Goal: Book appointment/travel/reservation

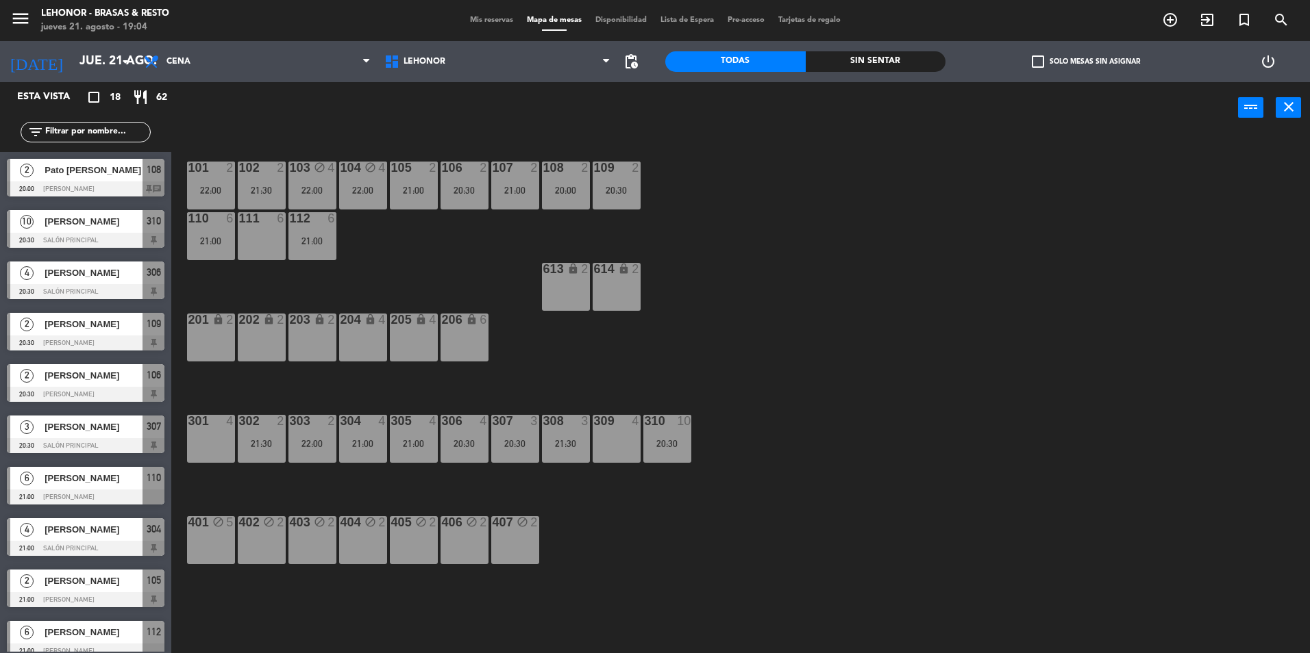
scroll to position [3, 0]
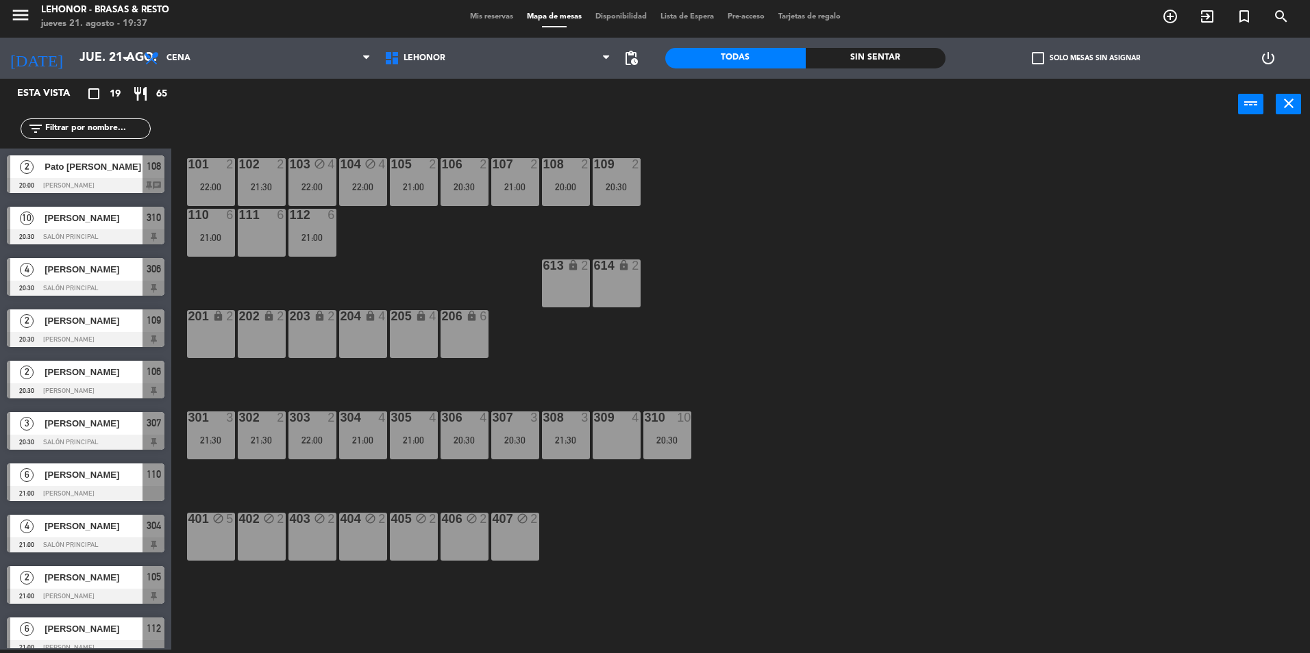
click at [110, 170] on span "Pato [PERSON_NAME]" at bounding box center [94, 167] width 98 height 14
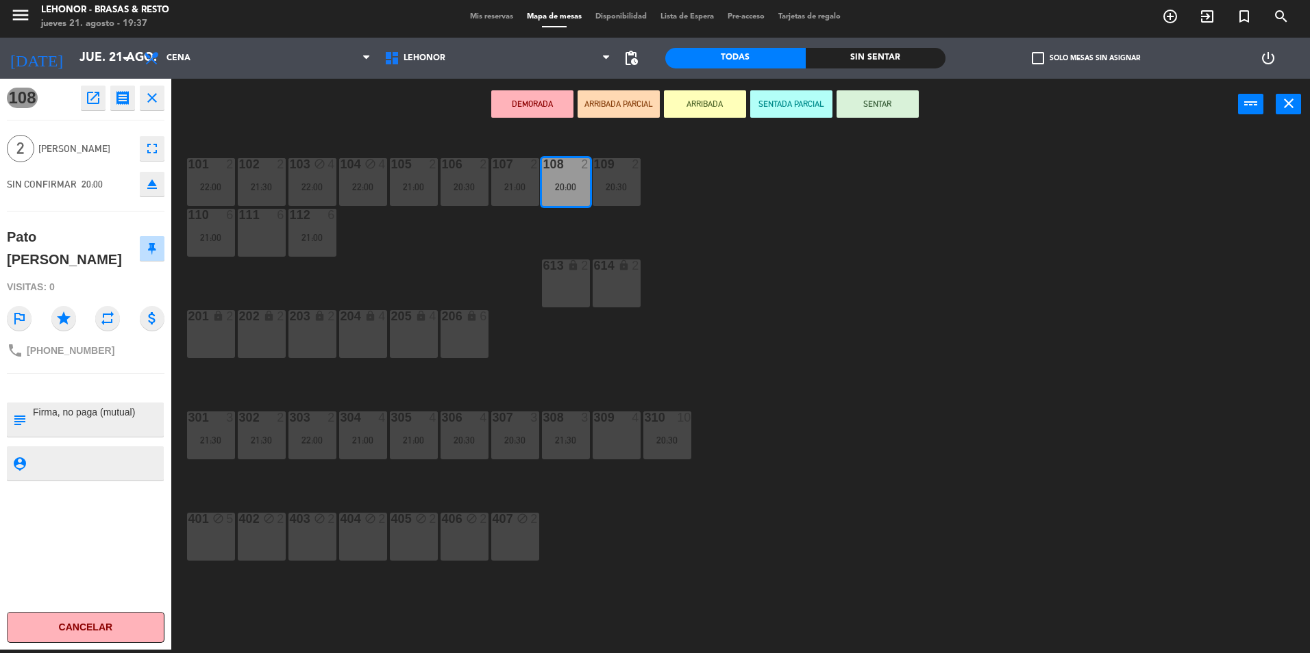
click at [808, 407] on div "101 2 22:00 102 2 21:30 103 block 4 22:00 104 block 4 22:00 105 2 21:00 106 2 2…" at bounding box center [746, 394] width 1125 height 520
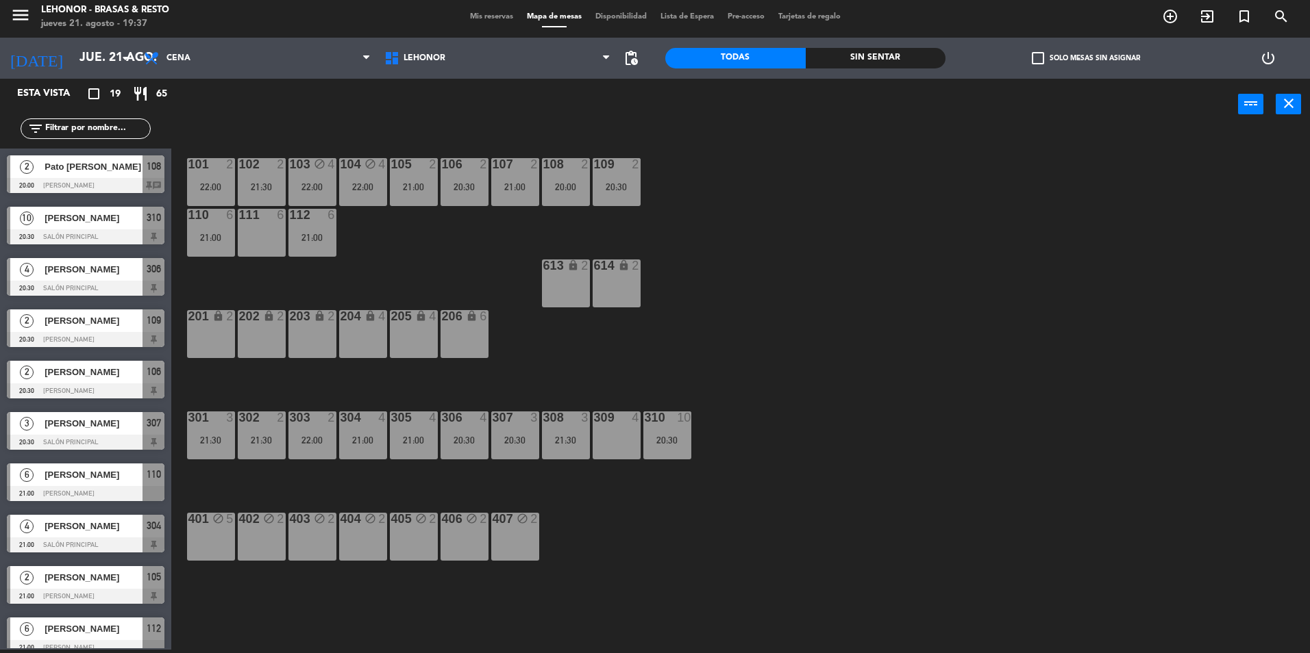
click at [127, 494] on div at bounding box center [86, 493] width 158 height 15
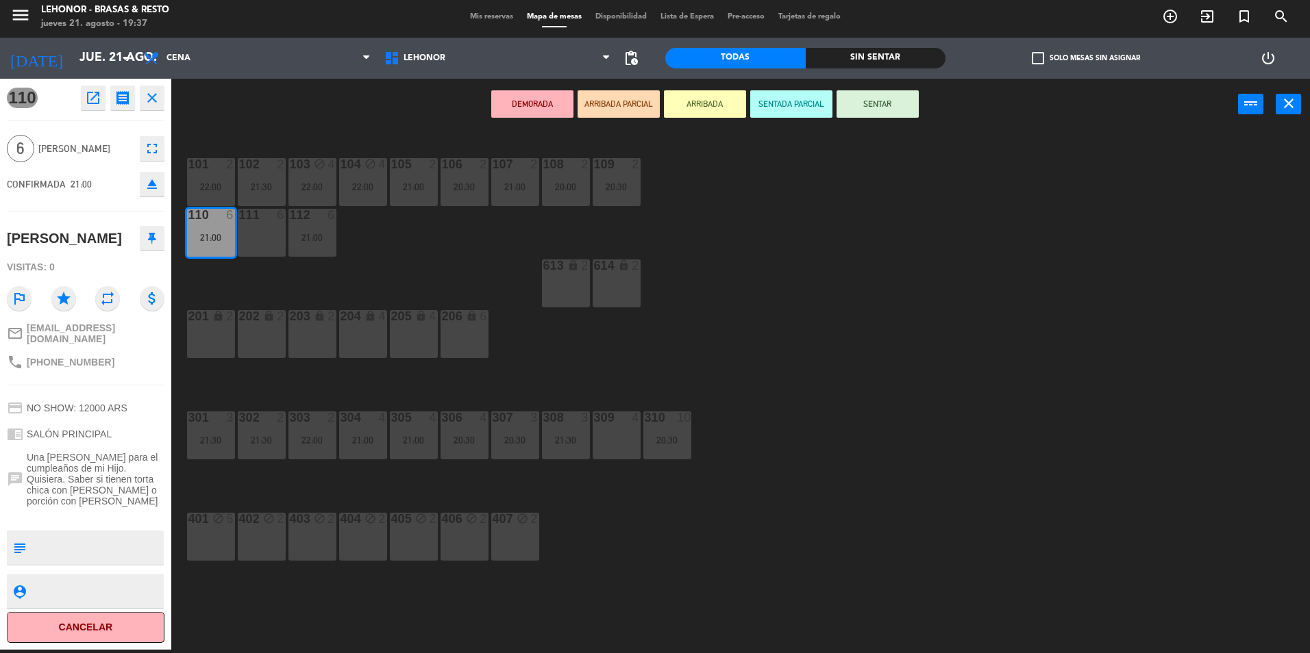
click at [308, 466] on div "101 2 22:00 102 2 21:30 103 block 4 22:00 104 block 4 22:00 105 2 21:00 106 2 2…" at bounding box center [746, 394] width 1125 height 520
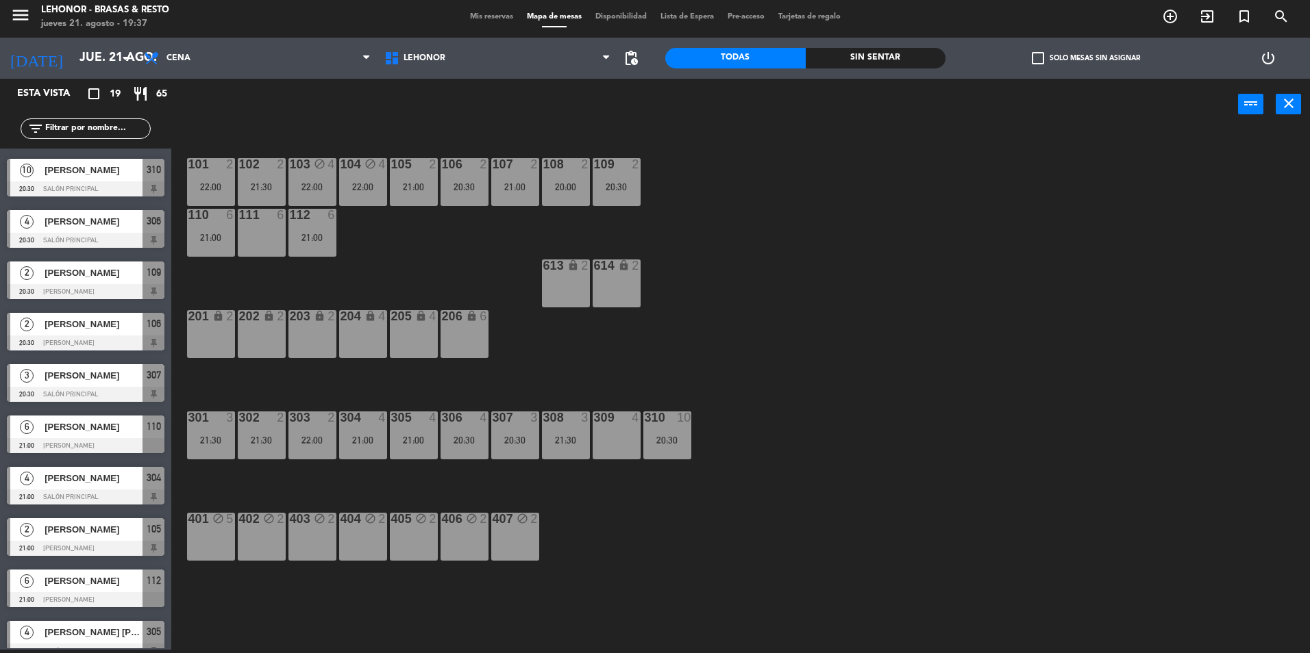
scroll to position [68, 0]
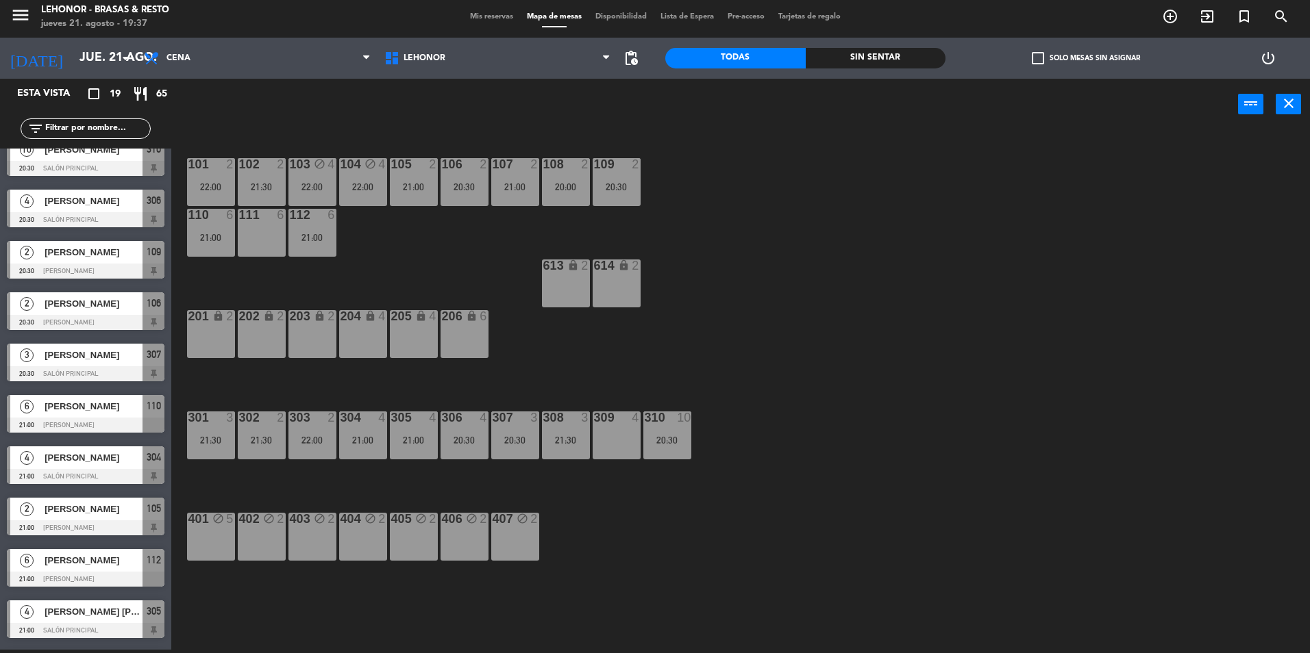
click at [103, 466] on div "[PERSON_NAME]" at bounding box center [92, 458] width 99 height 23
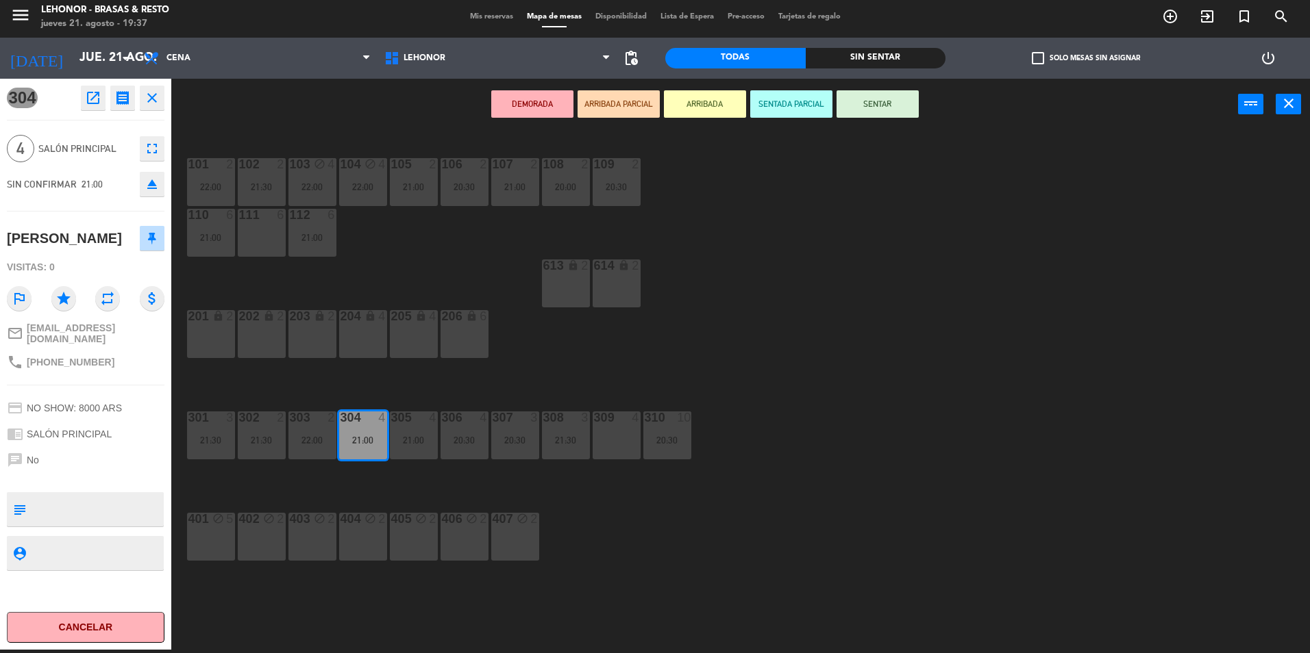
click at [395, 482] on div "101 2 22:00 102 2 21:30 103 block 4 22:00 104 block 4 22:00 105 2 21:00 106 2 2…" at bounding box center [746, 394] width 1125 height 520
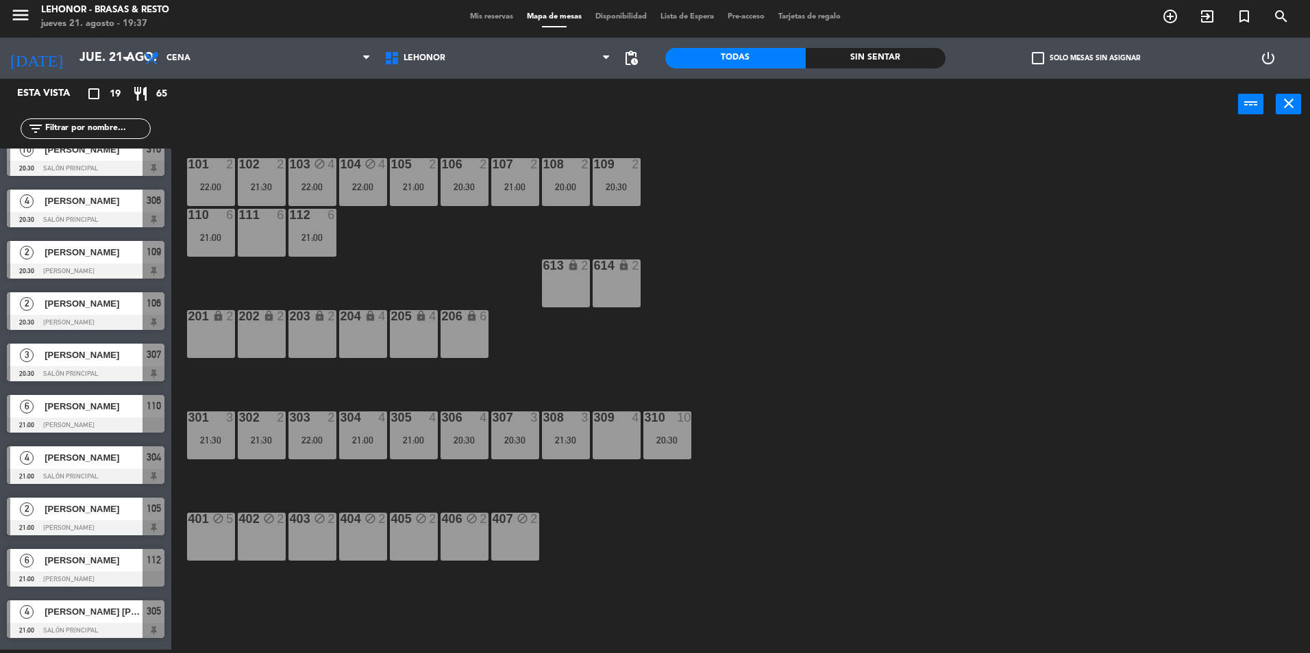
click at [120, 500] on div "[PERSON_NAME]" at bounding box center [92, 509] width 99 height 23
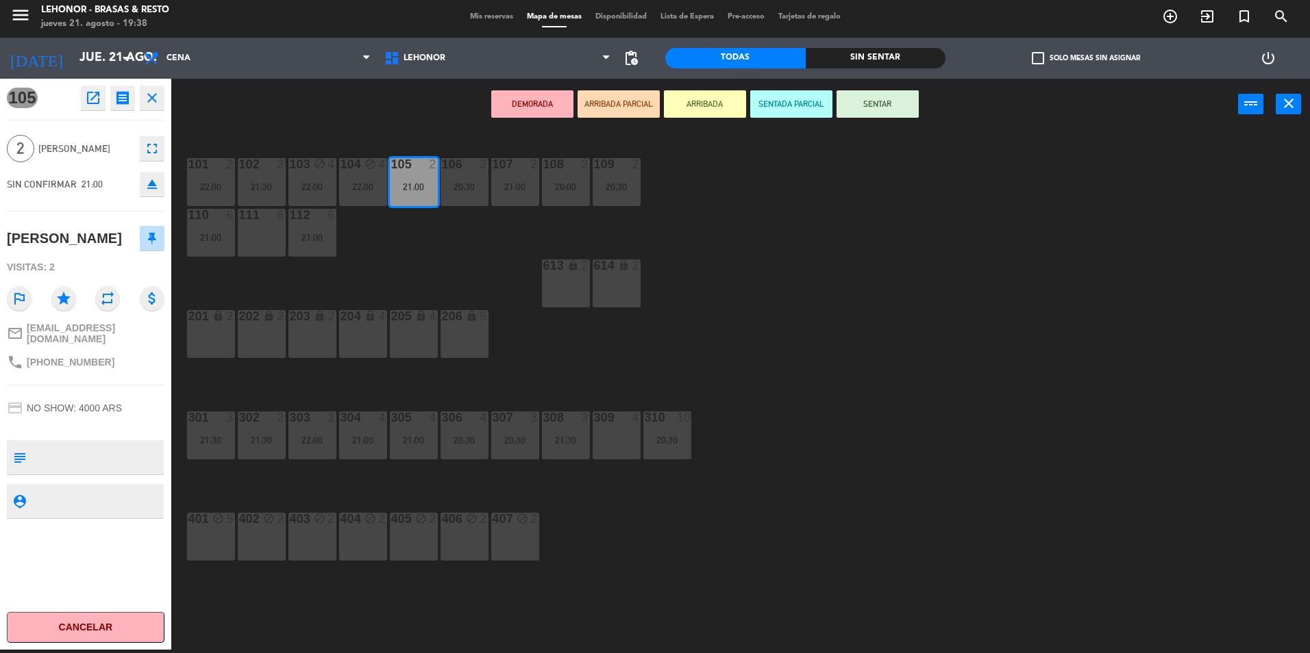
click at [247, 488] on div "101 2 22:00 102 2 21:30 103 block 4 22:00 104 block 4 22:00 105 2 21:00 106 2 2…" at bounding box center [746, 394] width 1125 height 520
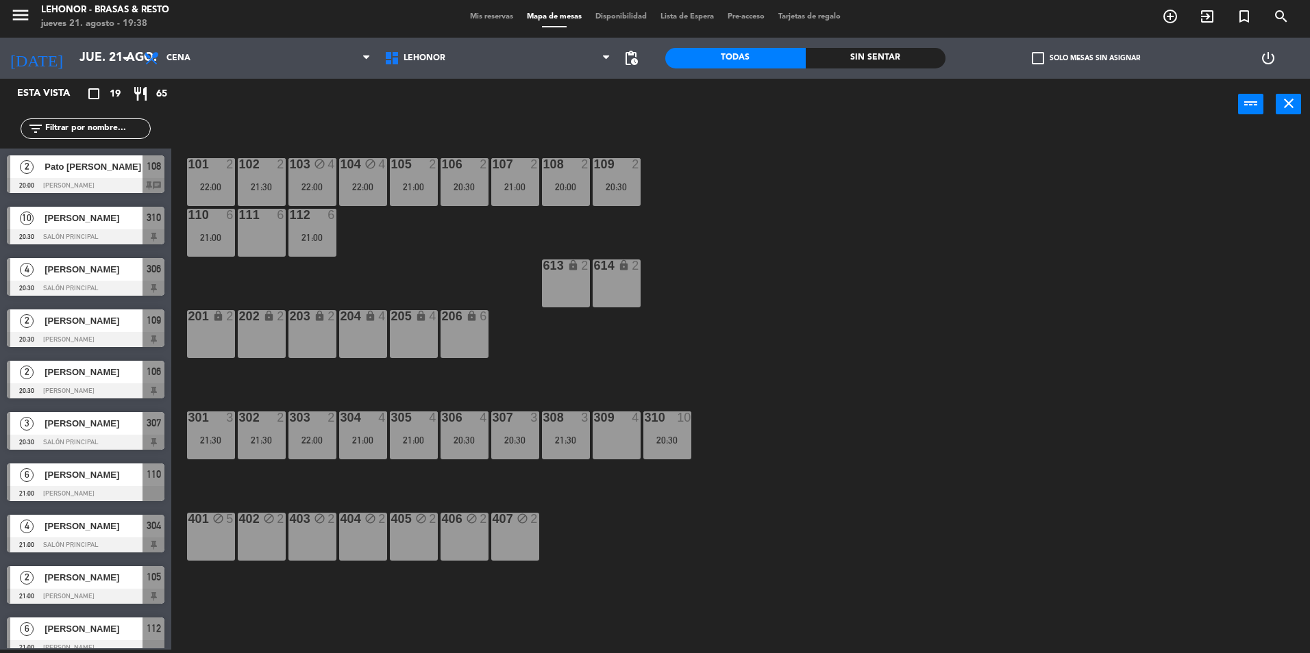
click at [109, 587] on div "[PERSON_NAME]" at bounding box center [92, 577] width 99 height 23
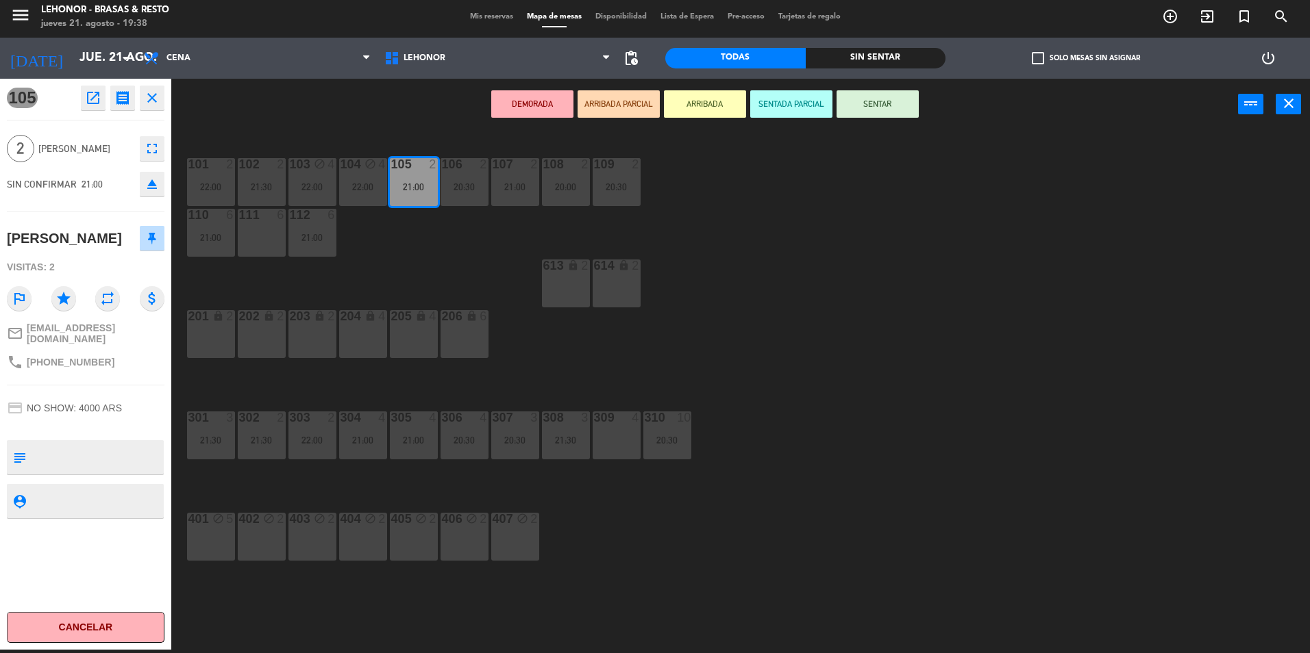
click at [305, 485] on div "101 2 22:00 102 2 21:30 103 block 4 22:00 104 block 4 22:00 105 2 21:00 106 2 2…" at bounding box center [746, 394] width 1125 height 520
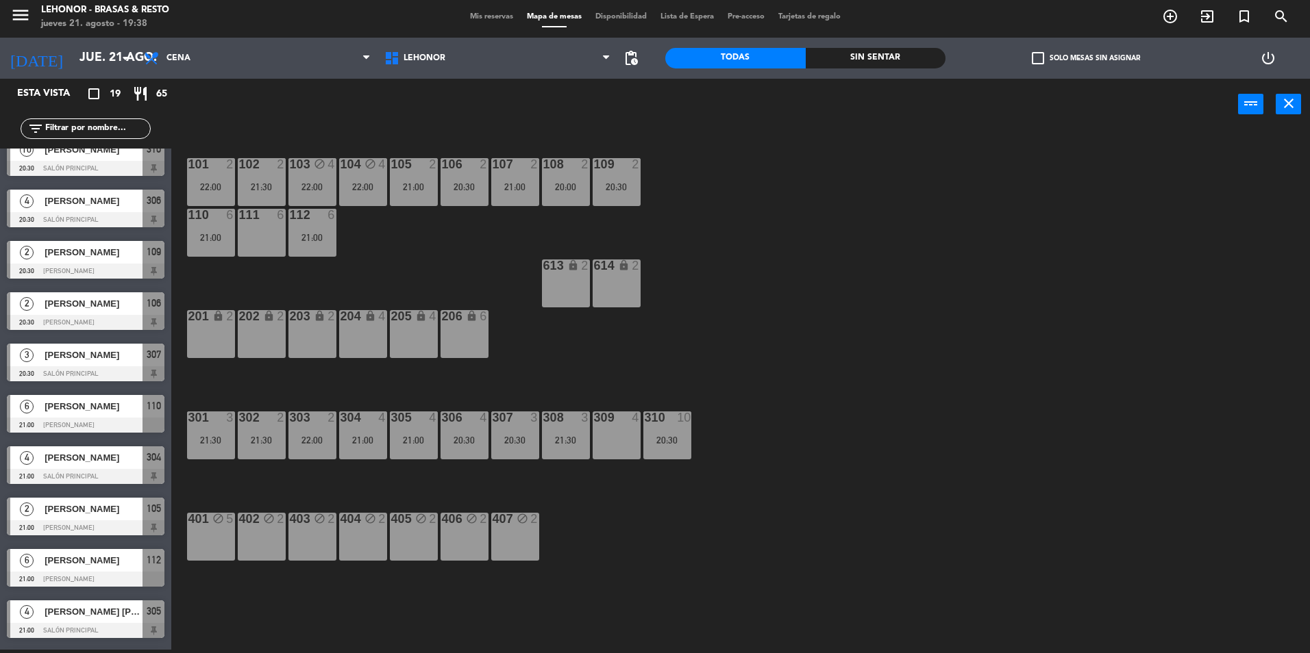
click at [97, 577] on div at bounding box center [86, 579] width 158 height 15
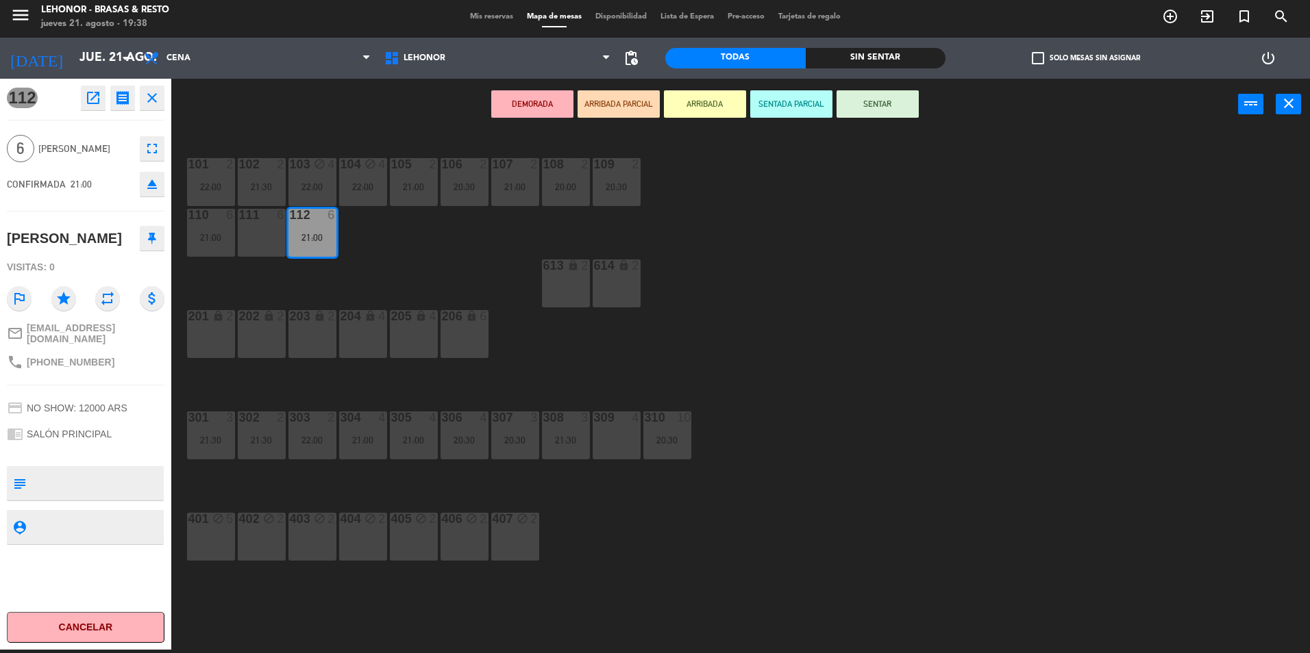
click at [273, 455] on div "302 2 21:30" at bounding box center [262, 436] width 48 height 48
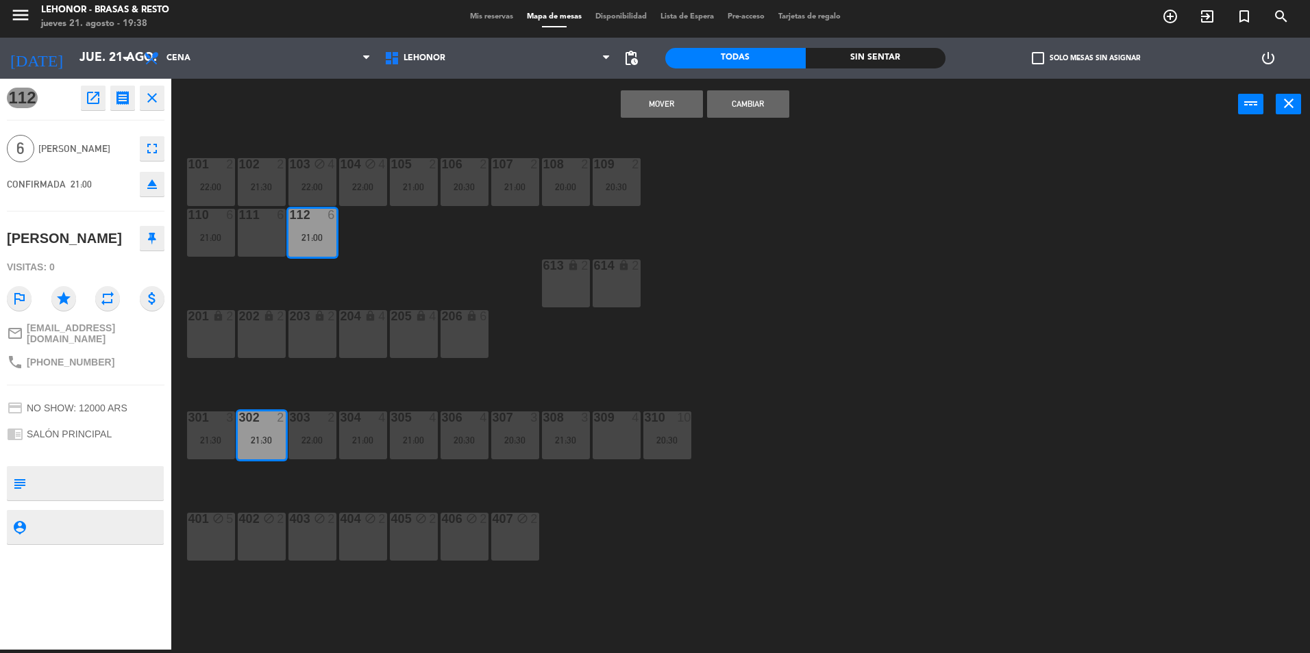
click at [329, 484] on div "101 2 22:00 102 2 21:30 103 block 4 22:00 104 block 4 22:00 105 2 21:00 106 2 2…" at bounding box center [746, 394] width 1125 height 520
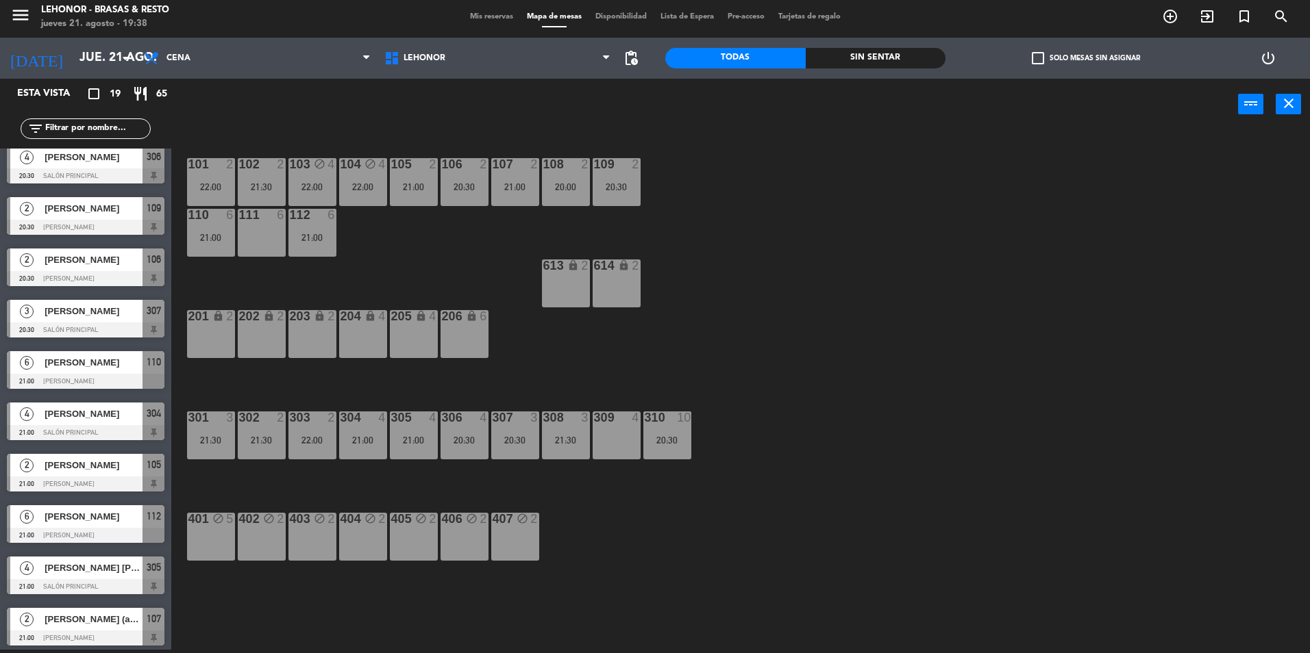
scroll to position [137, 0]
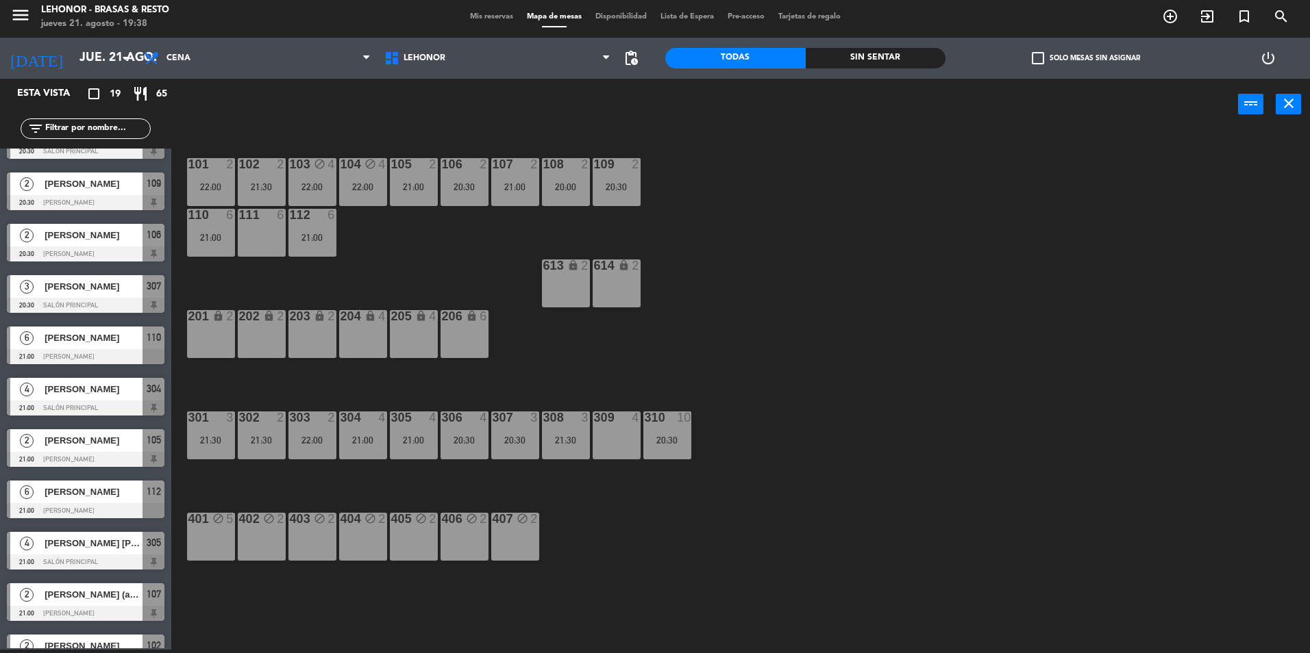
click at [92, 547] on div "4 [PERSON_NAME] [PERSON_NAME] 21:00 Salón Principal 305" at bounding box center [85, 550] width 171 height 51
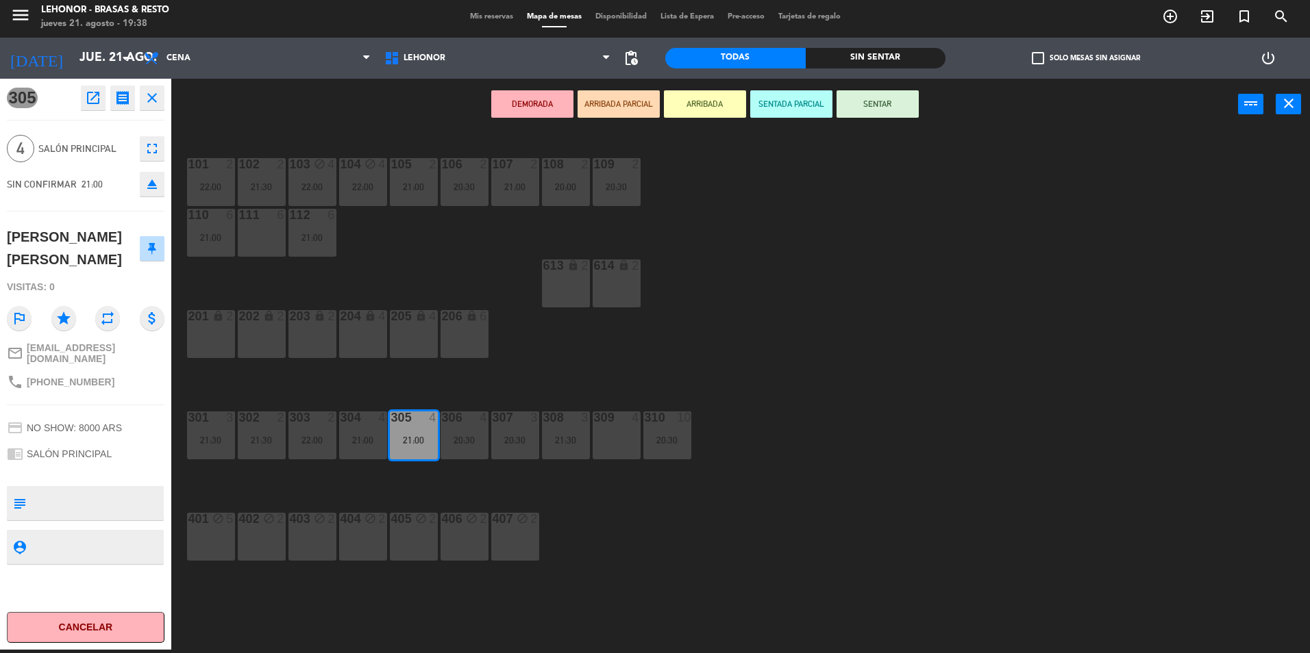
click at [687, 507] on div "101 2 22:00 102 2 21:30 103 block 4 22:00 104 block 4 22:00 105 2 21:00 106 2 2…" at bounding box center [746, 394] width 1125 height 520
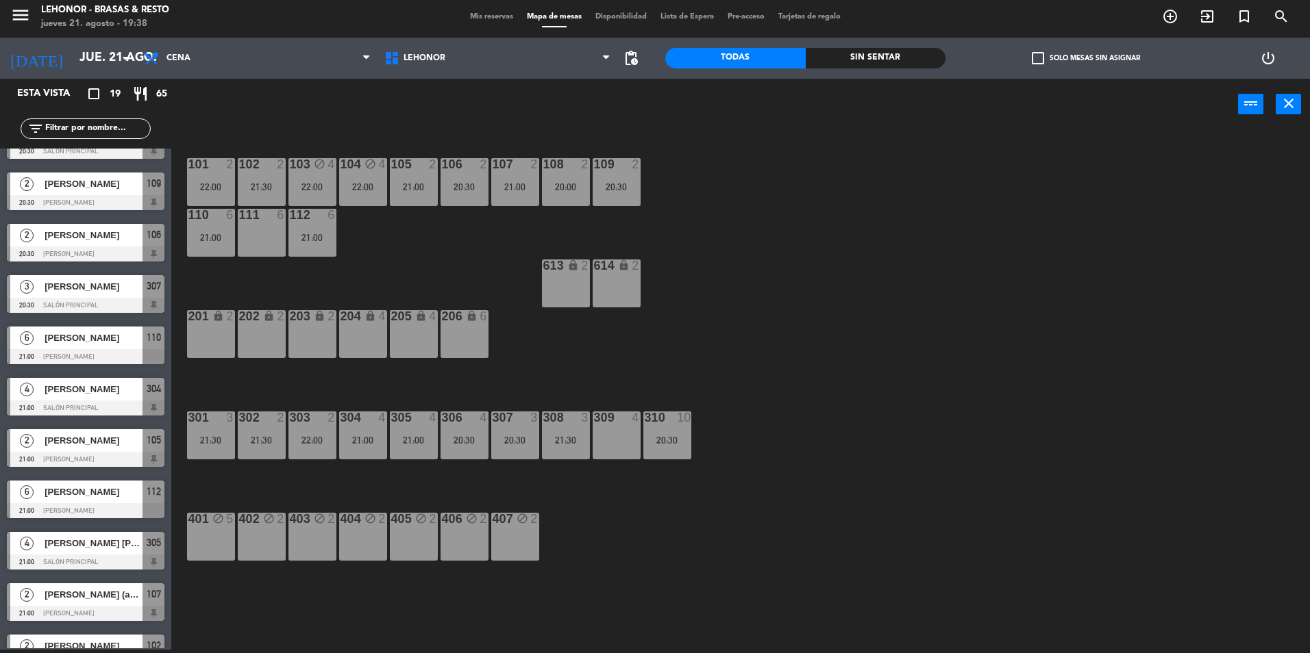
scroll to position [205, 0]
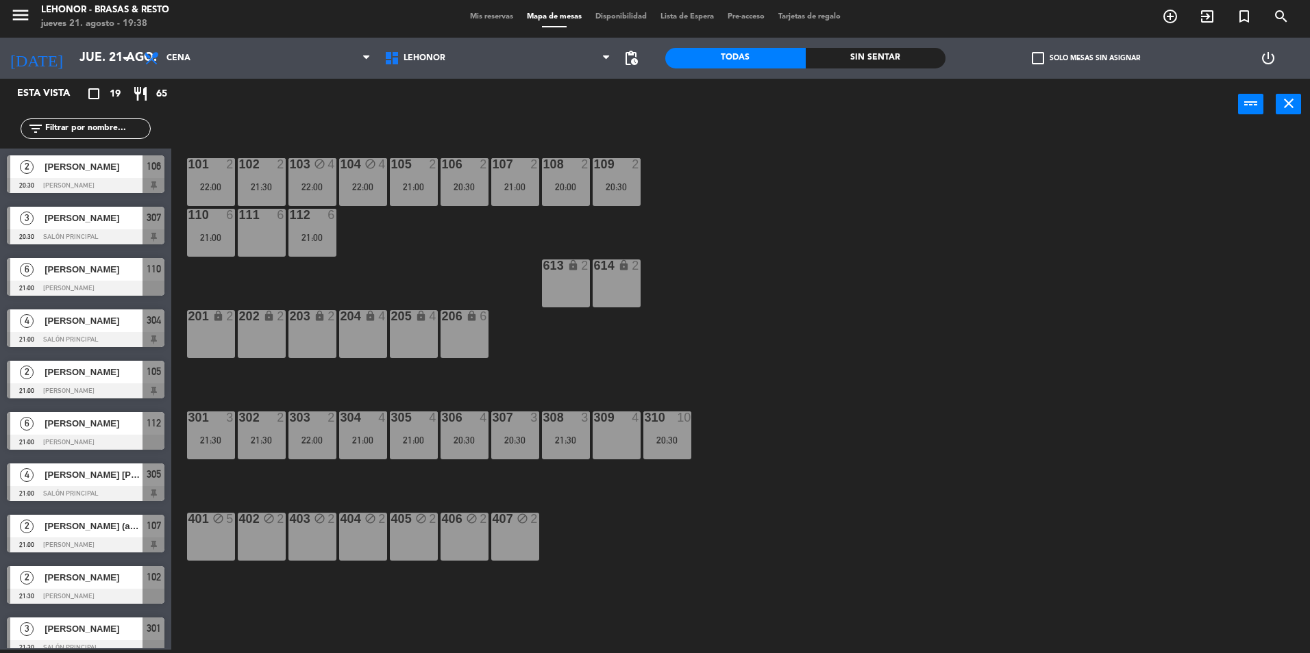
click at [130, 538] on div at bounding box center [86, 545] width 158 height 15
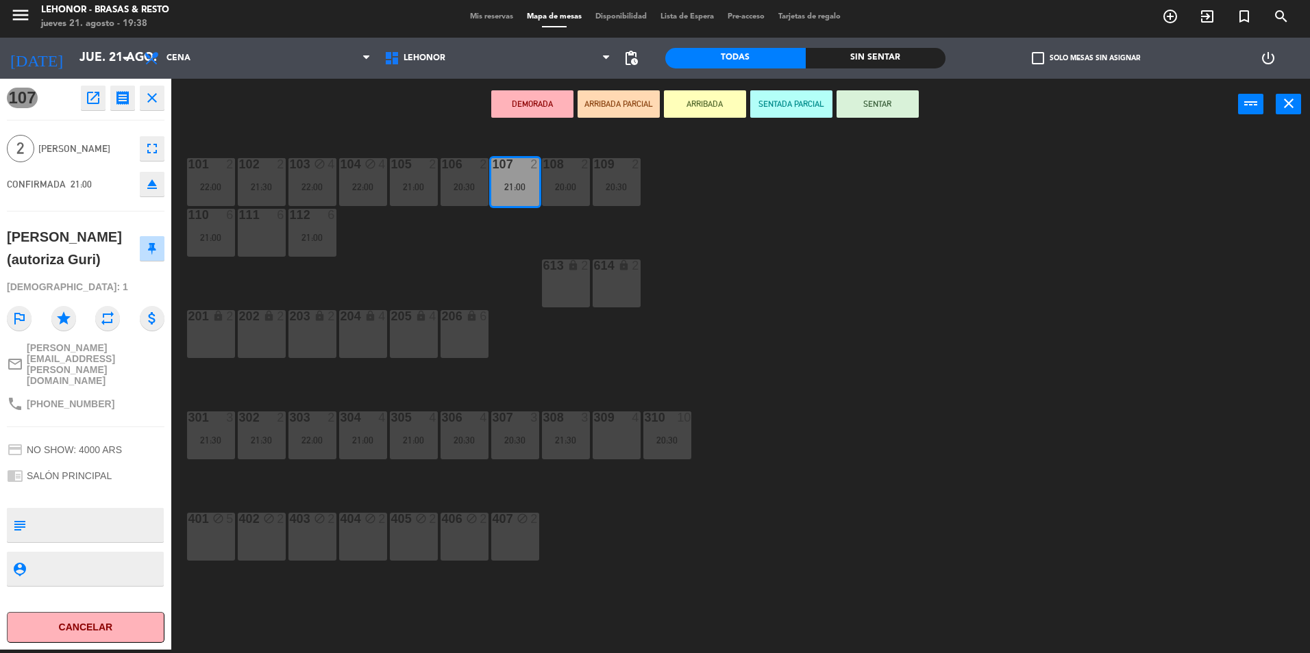
click at [289, 612] on div "101 2 22:00 102 2 21:30 103 block 4 22:00 104 block 4 22:00 105 2 21:00 106 2 2…" at bounding box center [746, 394] width 1125 height 520
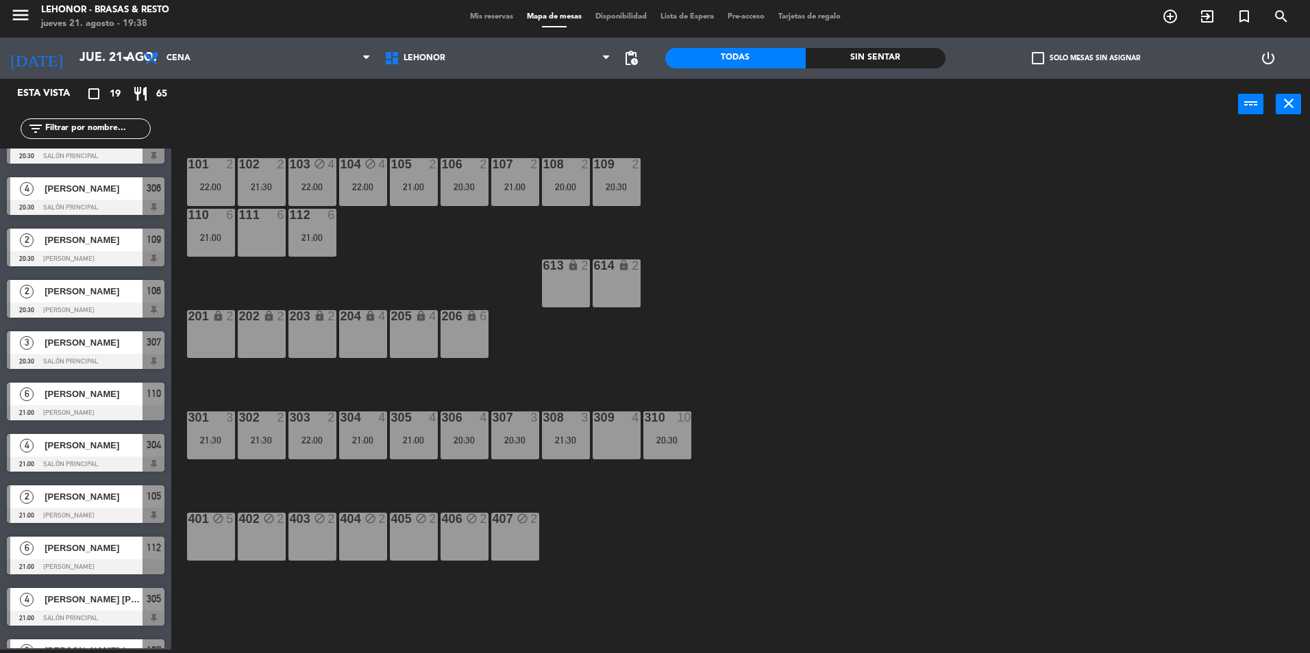
scroll to position [342, 0]
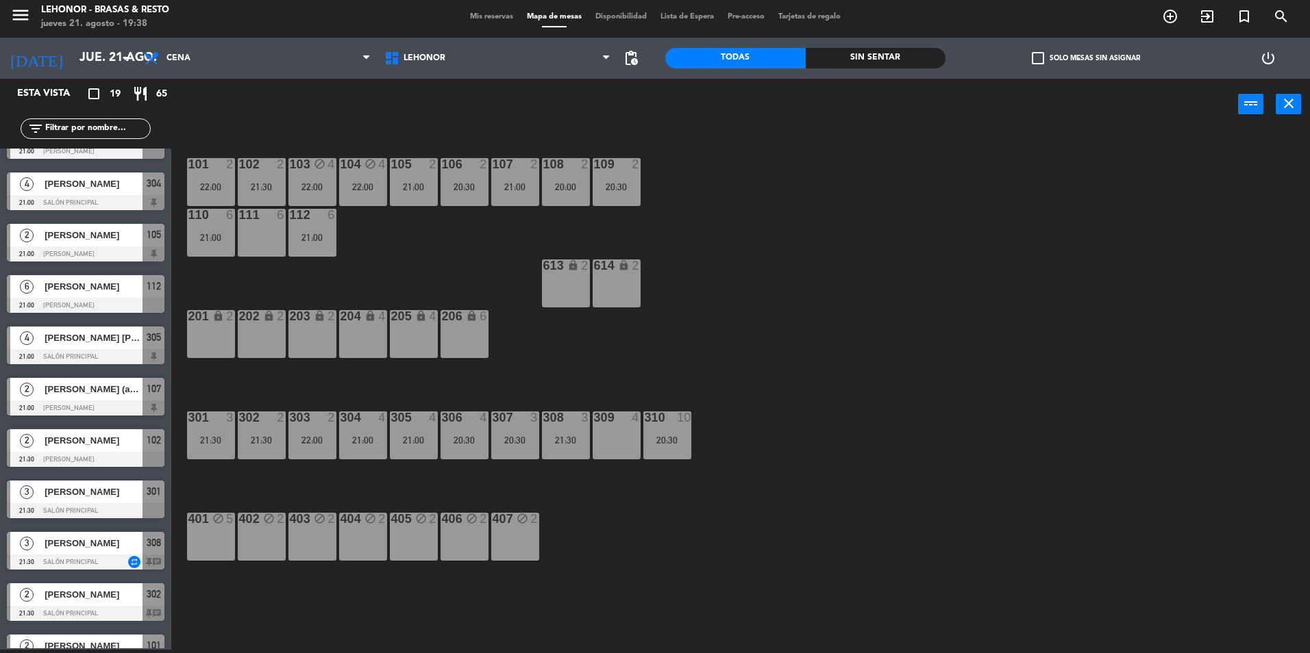
click at [97, 556] on div at bounding box center [86, 562] width 158 height 15
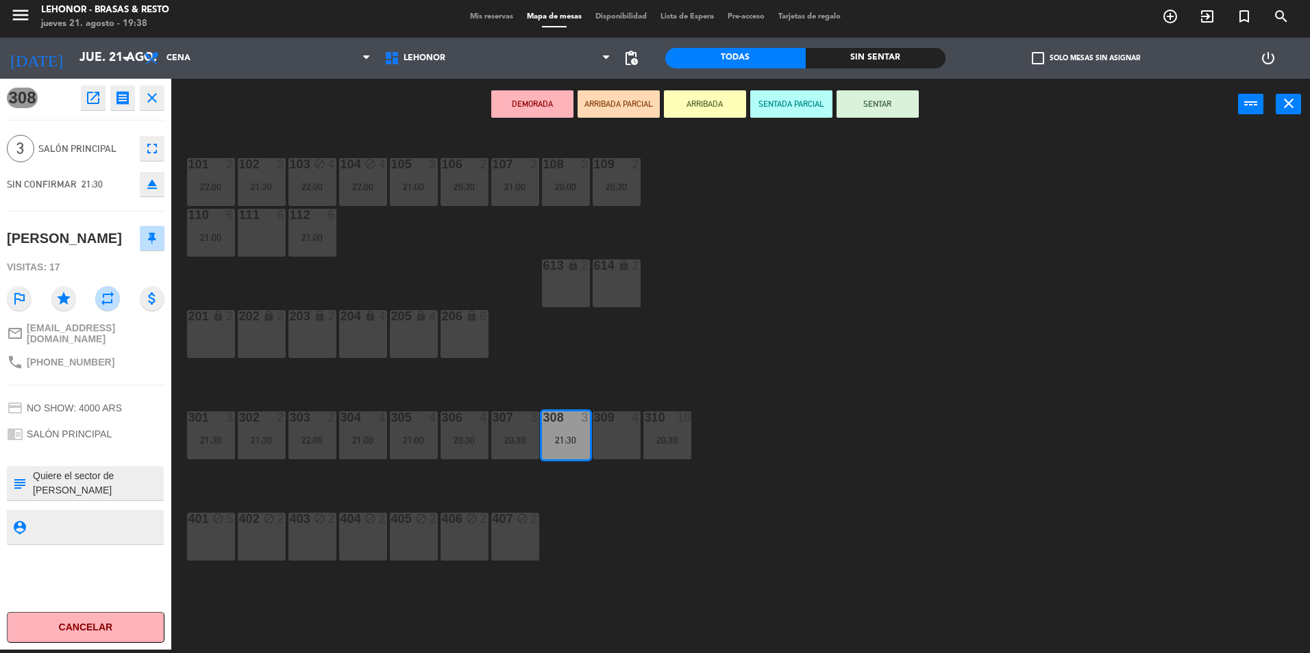
click at [312, 590] on div "101 2 22:00 102 2 21:30 103 block 4 22:00 104 block 4 22:00 105 2 21:00 106 2 2…" at bounding box center [746, 394] width 1125 height 520
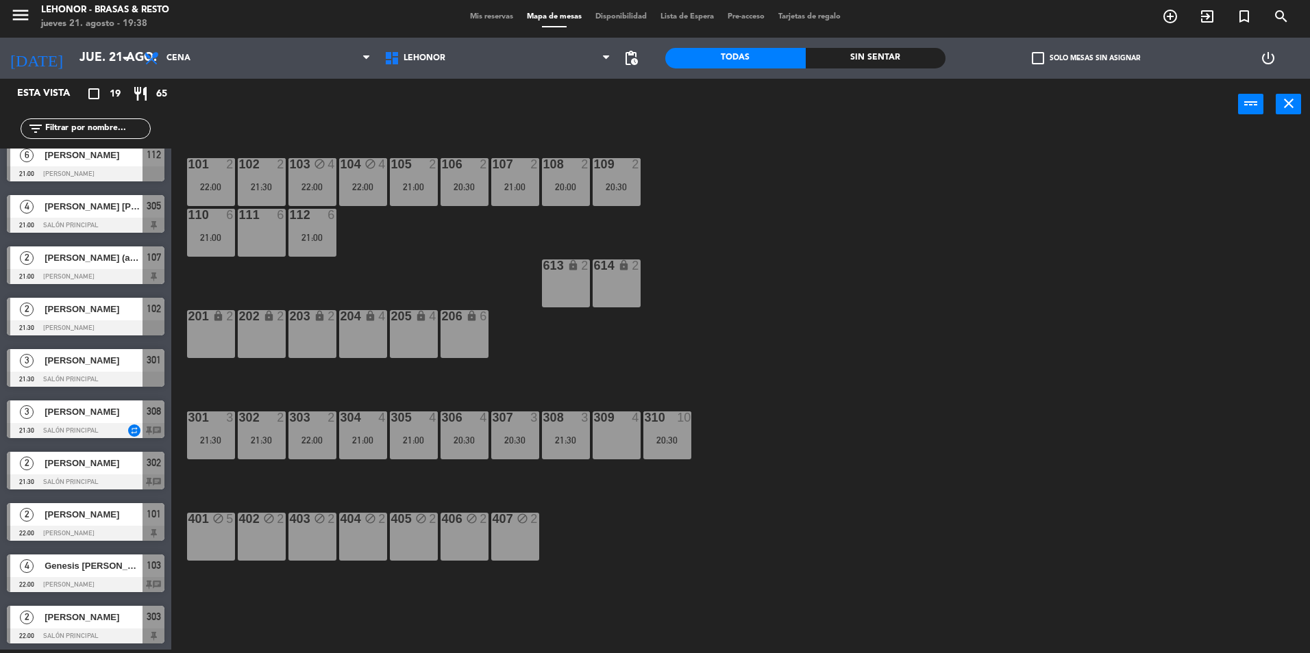
scroll to position [476, 0]
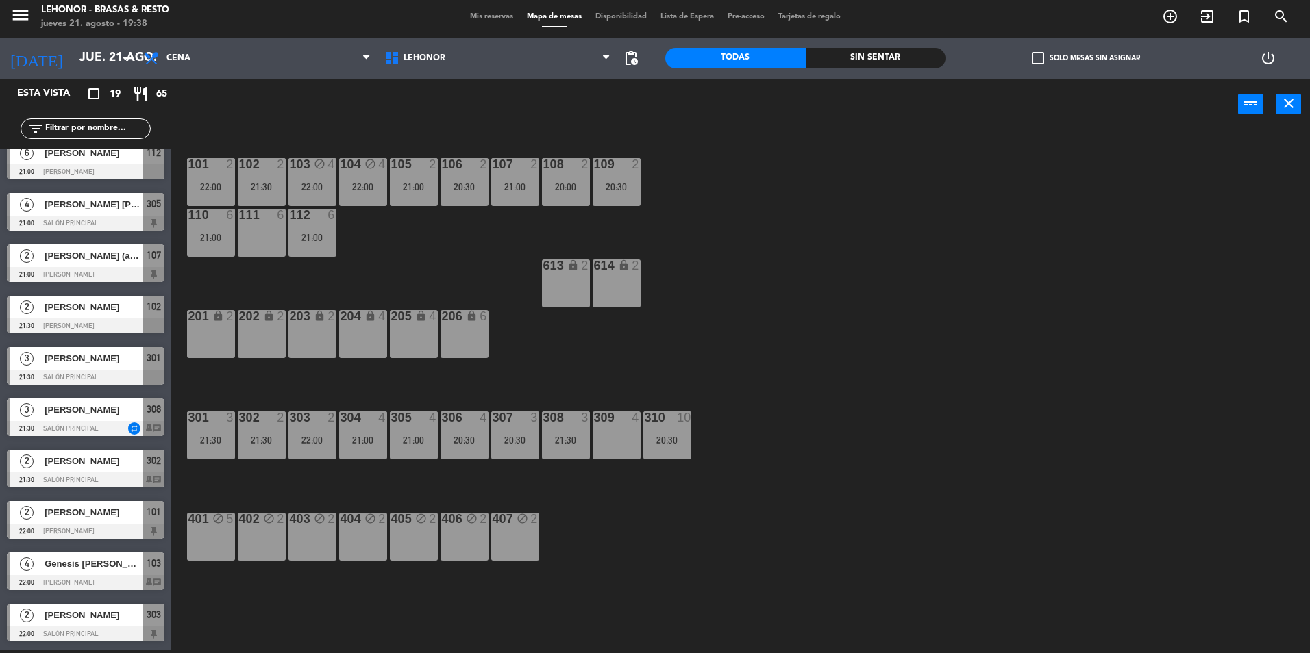
click at [82, 564] on span "Genesis [PERSON_NAME]" at bounding box center [94, 564] width 98 height 14
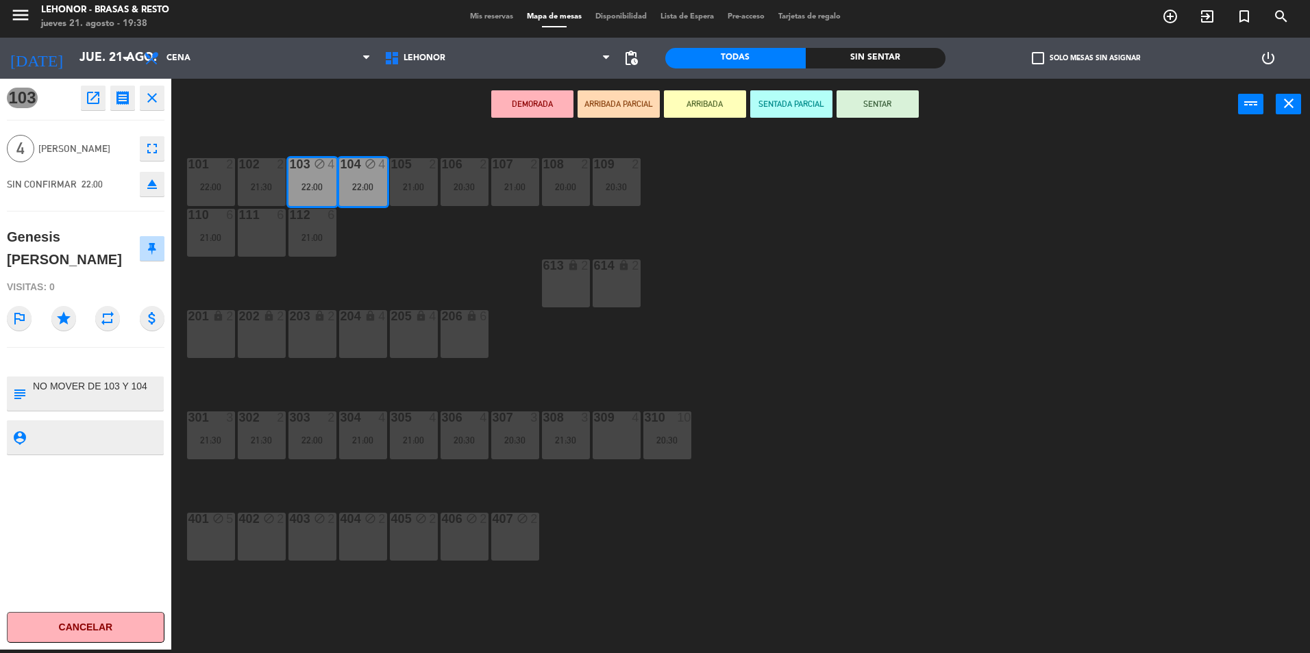
click at [421, 601] on div "101 2 22:00 102 2 21:30 103 block 4 22:00 104 block 4 22:00 105 2 21:00 106 2 2…" at bounding box center [746, 394] width 1125 height 520
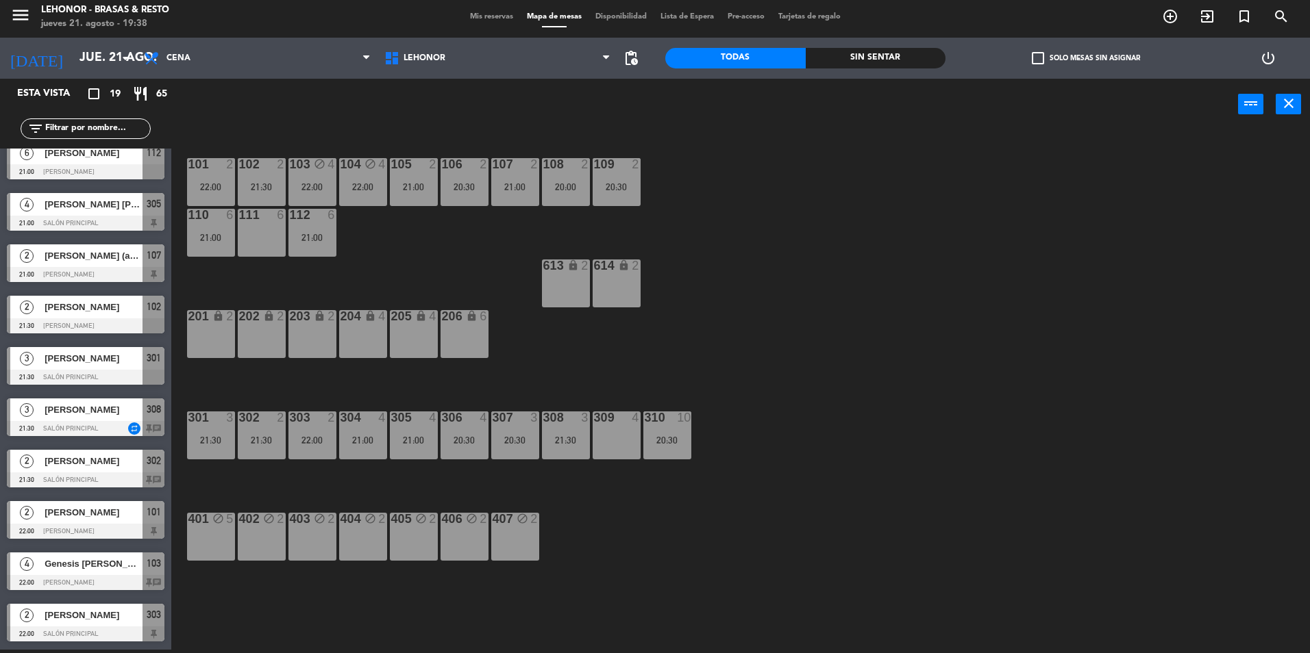
click at [118, 581] on div "4 Genesis [PERSON_NAME] 22:00 Mirador Oroño 103 chat" at bounding box center [85, 571] width 171 height 51
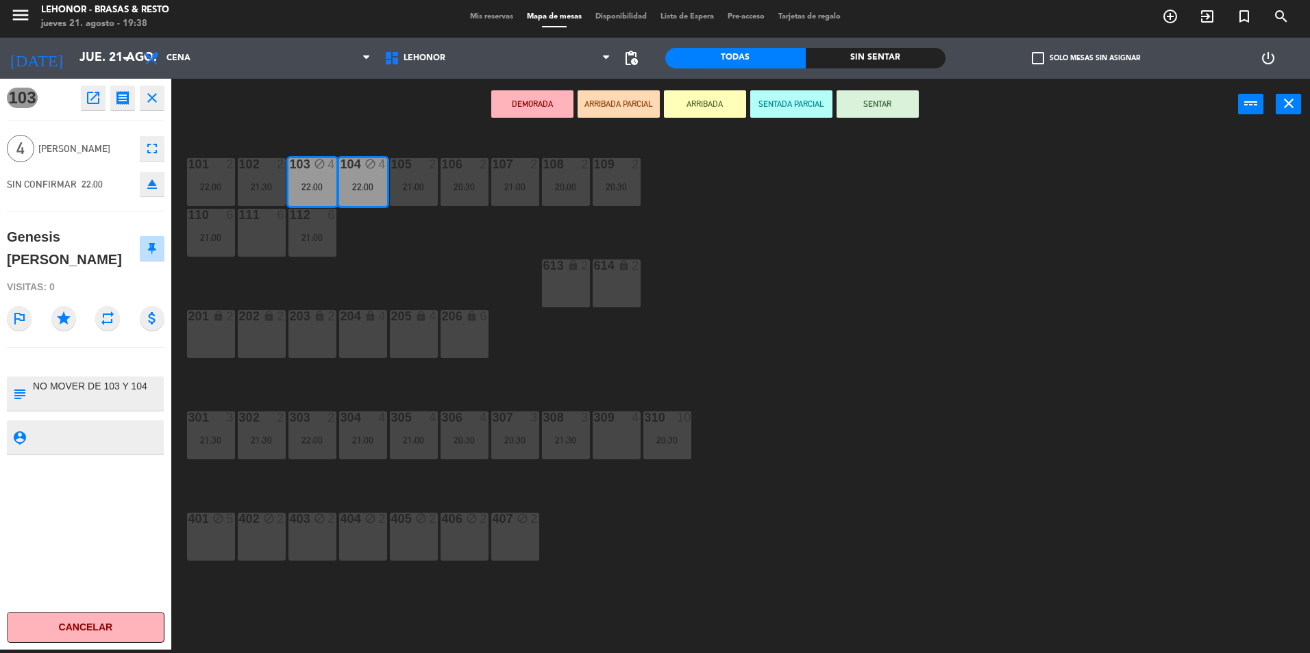
click at [606, 591] on div "101 2 22:00 102 2 21:30 103 block 4 22:00 104 block 4 22:00 105 2 21:00 106 2 2…" at bounding box center [746, 394] width 1125 height 520
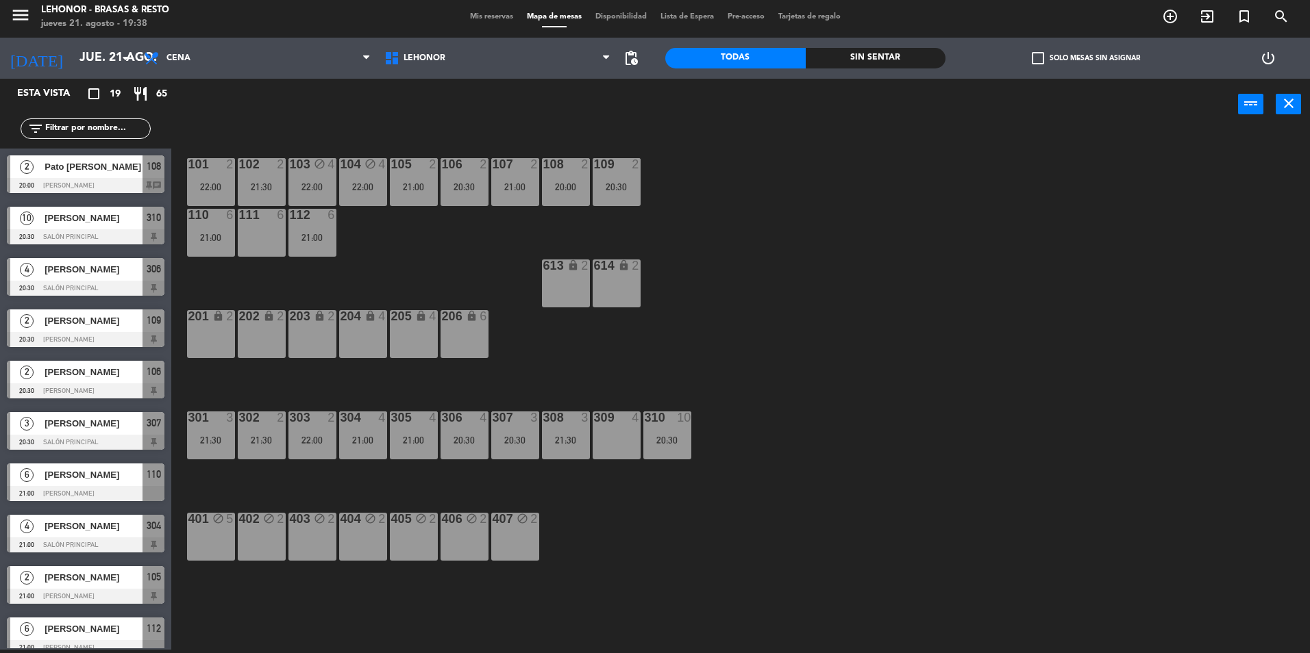
scroll to position [245, 0]
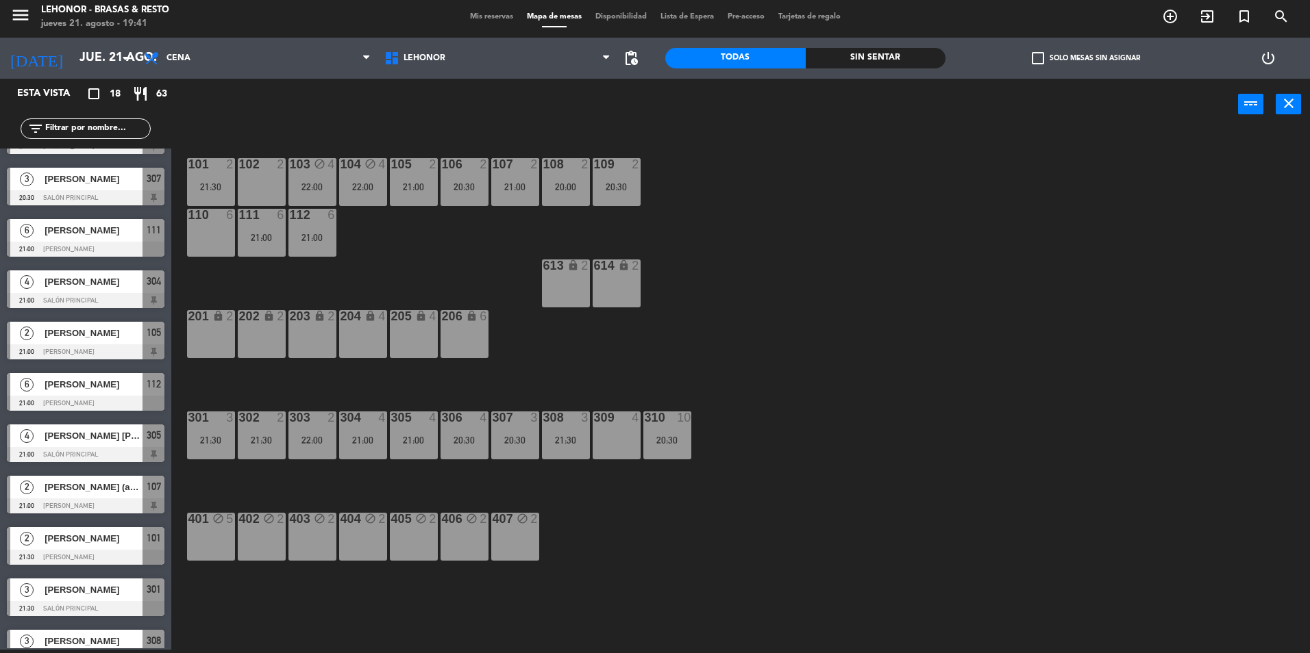
click at [845, 55] on div "Sin sentar" at bounding box center [875, 58] width 140 height 21
drag, startPoint x: 247, startPoint y: 177, endPoint x: 357, endPoint y: 145, distance: 115.1
click at [247, 177] on div "102 2" at bounding box center [262, 182] width 48 height 48
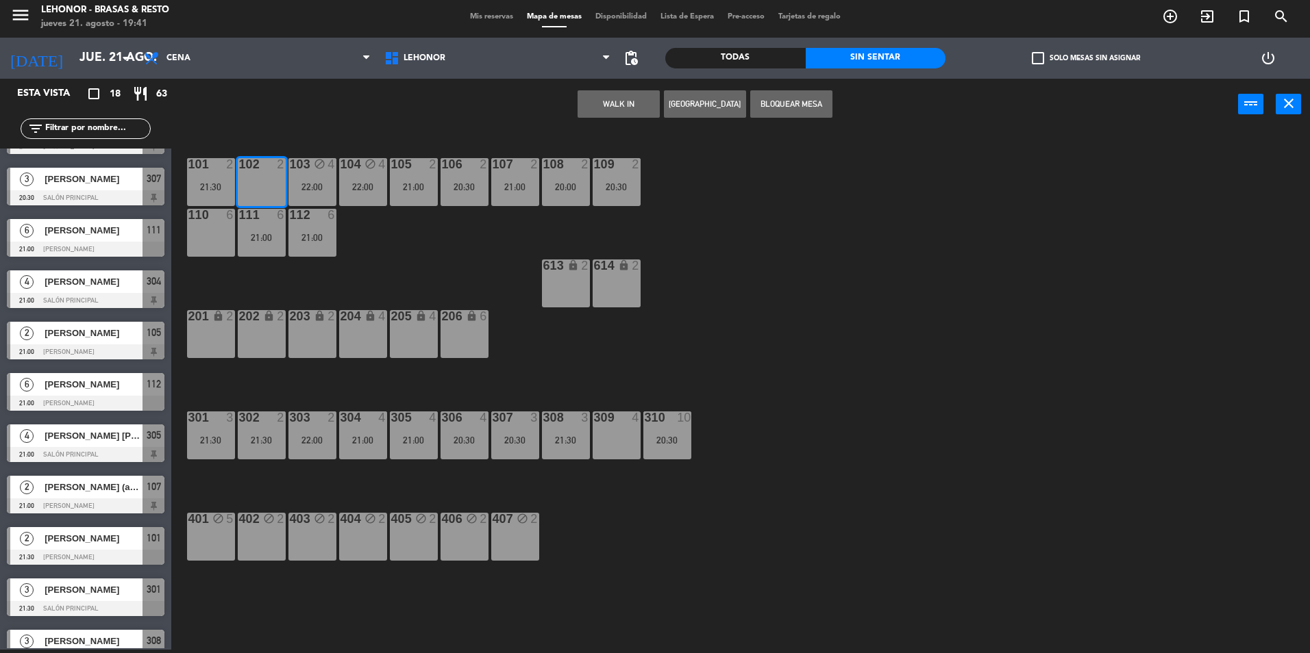
click at [684, 100] on button "[GEOGRAPHIC_DATA]" at bounding box center [705, 103] width 82 height 27
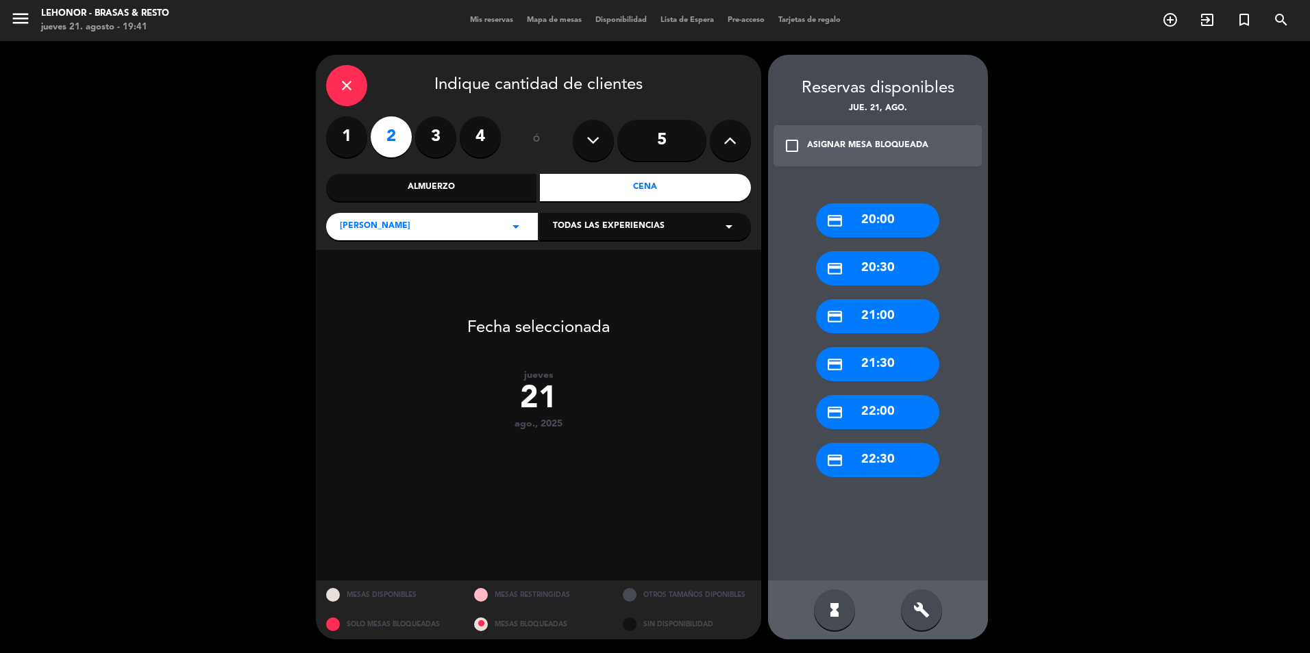
click at [342, 73] on div "close" at bounding box center [346, 85] width 41 height 41
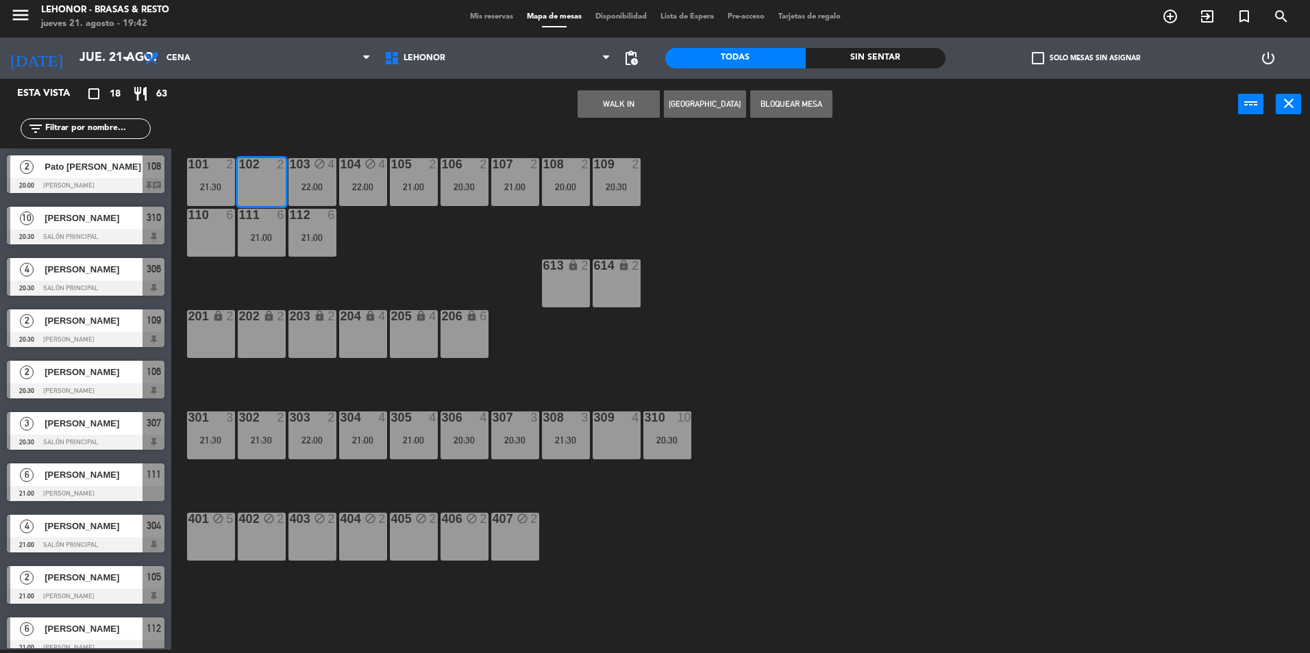
click at [438, 272] on div "101 2 21:30 102 2 103 block 4 22:00 104 block 4 22:00 105 2 21:00 106 2 20:30 1…" at bounding box center [746, 394] width 1125 height 520
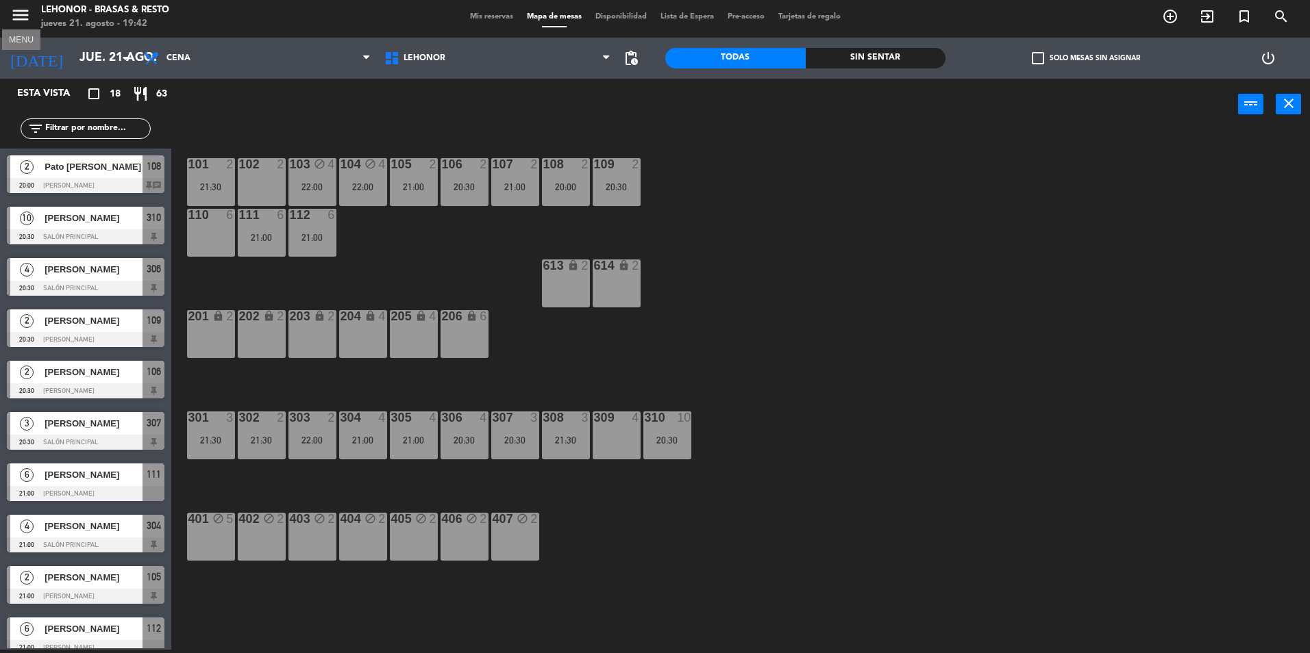
click at [22, 13] on icon "menu" at bounding box center [20, 15] width 21 height 21
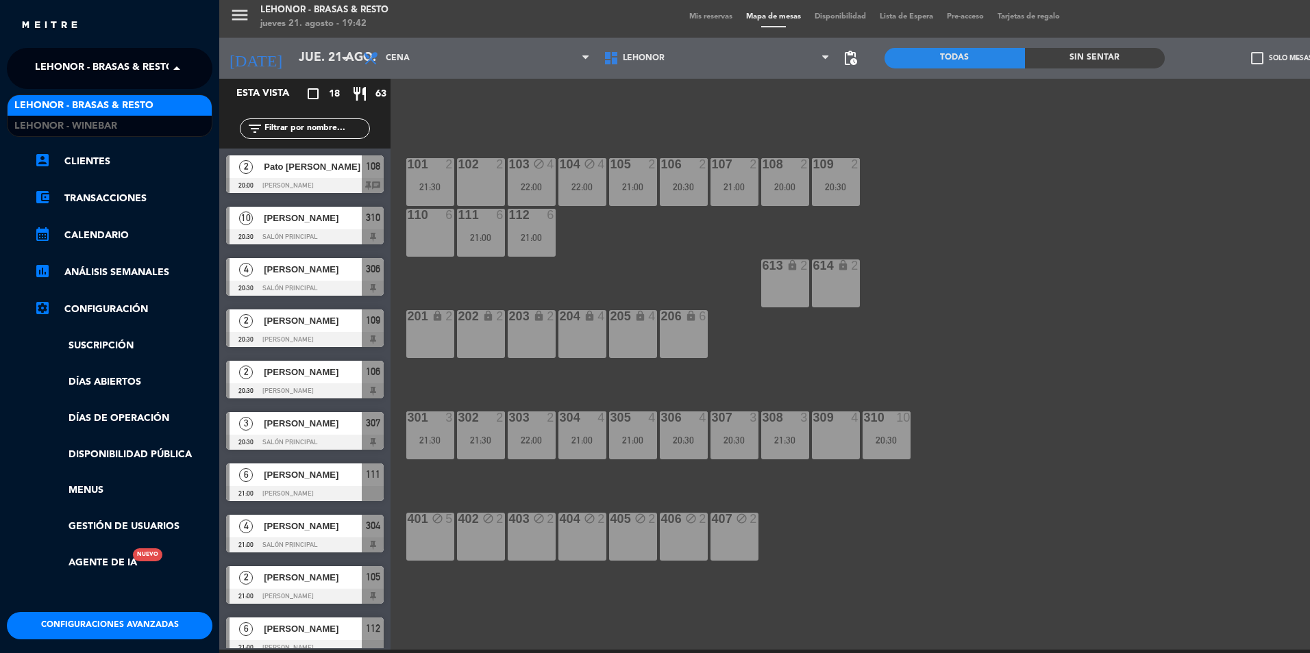
click at [64, 62] on span "Lehonor - Brasas & Resto" at bounding box center [104, 68] width 139 height 29
click at [121, 130] on div "Lehonor - Winebar" at bounding box center [110, 126] width 204 height 21
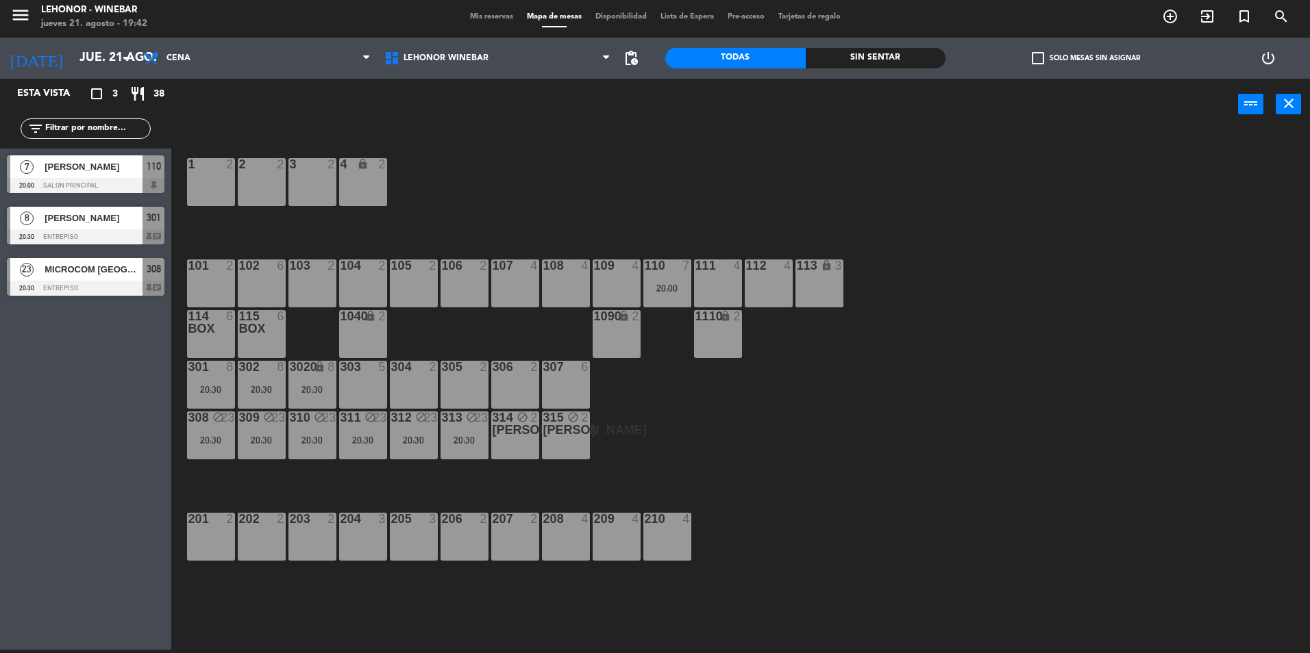
drag, startPoint x: 732, startPoint y: 402, endPoint x: 722, endPoint y: 402, distance: 10.3
click at [732, 402] on div "1 2 2 2 3 2 4 lock 2 102 6 104 2 106 2 107 4 109 4 111 4 113 lock 3 110 7 20:00…" at bounding box center [746, 394] width 1125 height 520
click at [295, 381] on div "3020 lock 8 20:30" at bounding box center [312, 385] width 48 height 48
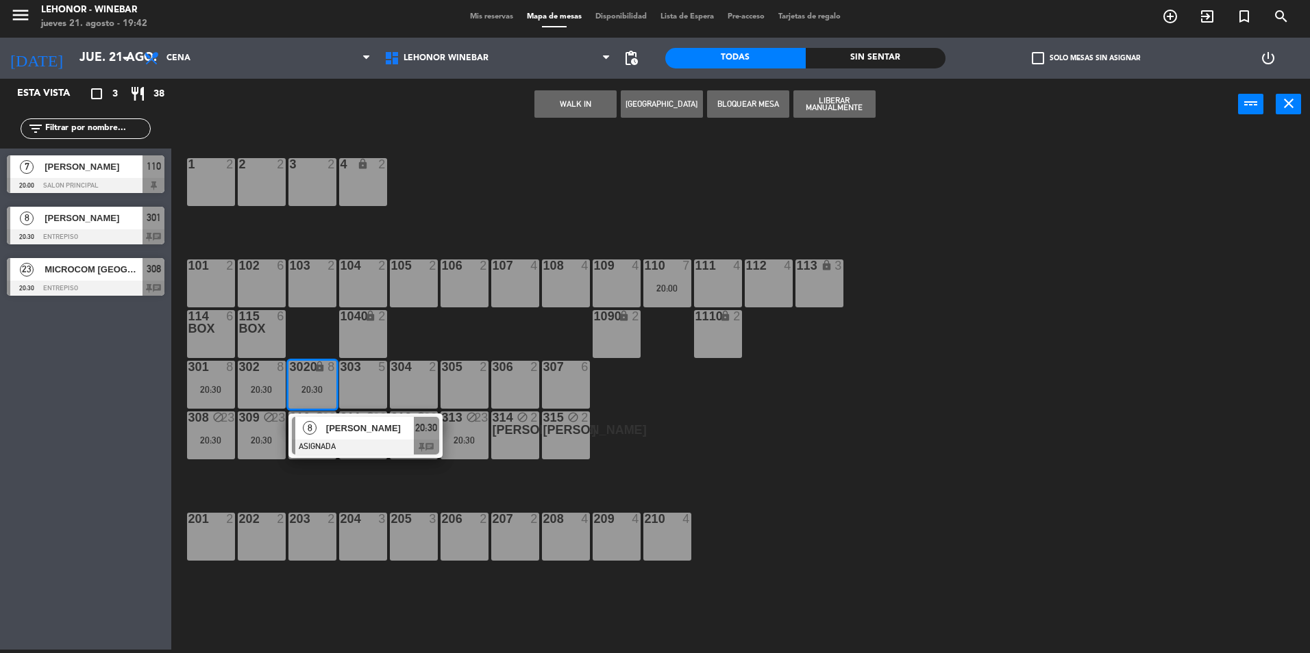
click at [319, 421] on div "8" at bounding box center [309, 428] width 29 height 23
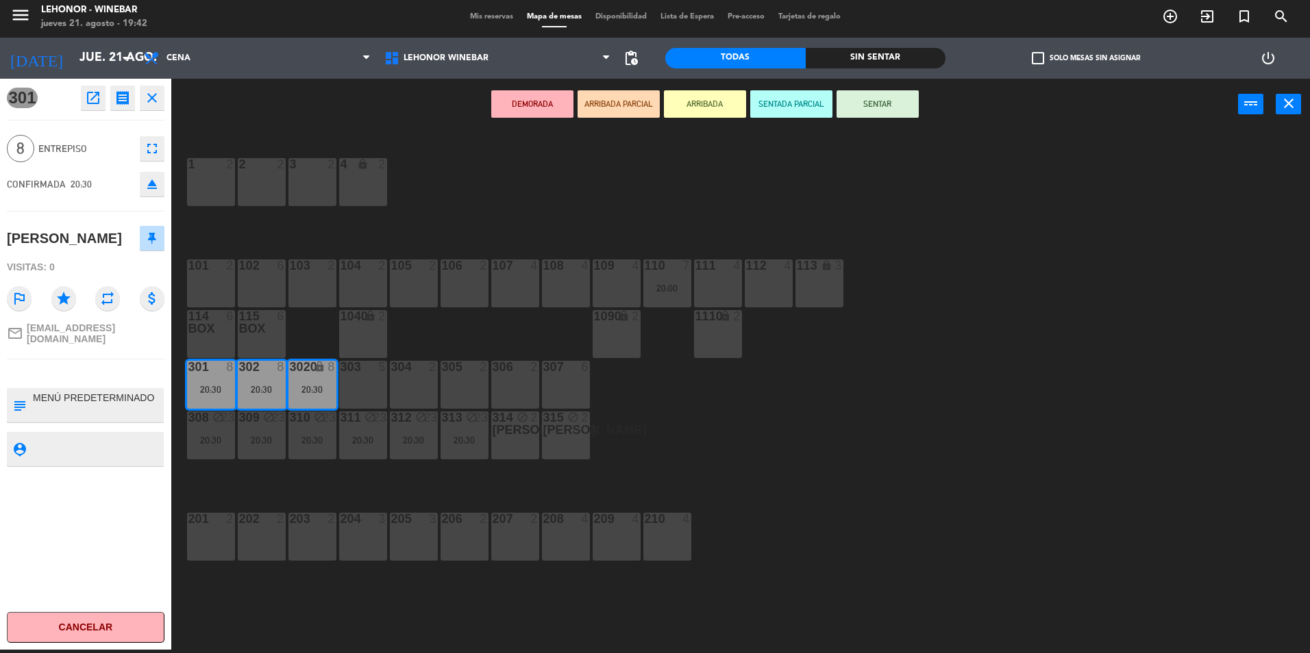
click at [760, 426] on div "1 2 2 2 3 2 4 lock 2 102 6 104 2 106 2 107 4 109 4 111 4 113 lock 3 110 7 20:00…" at bounding box center [746, 394] width 1125 height 520
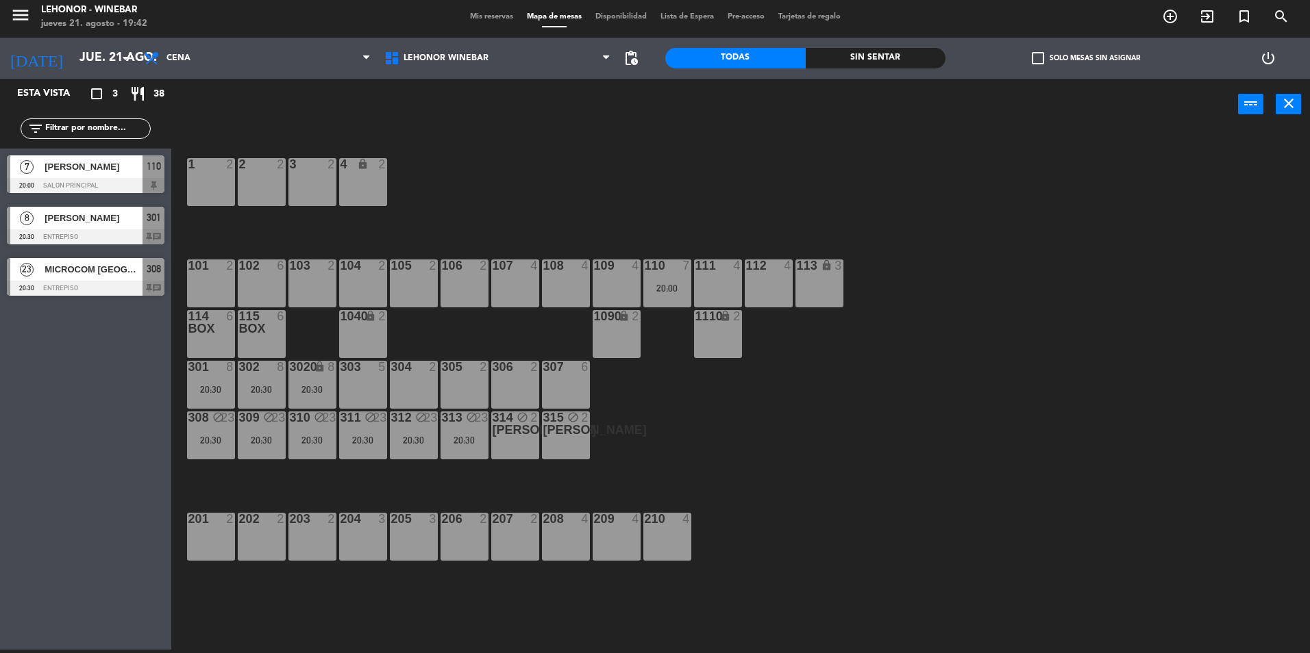
click at [468, 396] on div "305 2" at bounding box center [464, 385] width 48 height 48
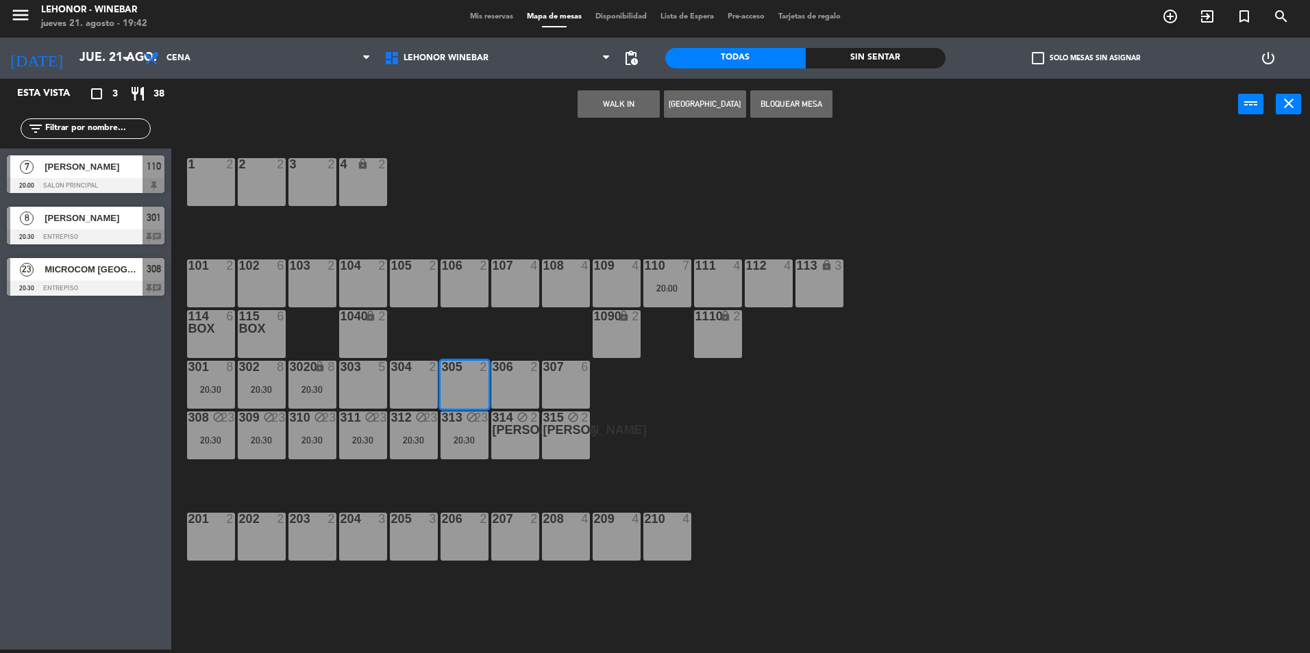
click at [725, 113] on button "[GEOGRAPHIC_DATA]" at bounding box center [705, 103] width 82 height 27
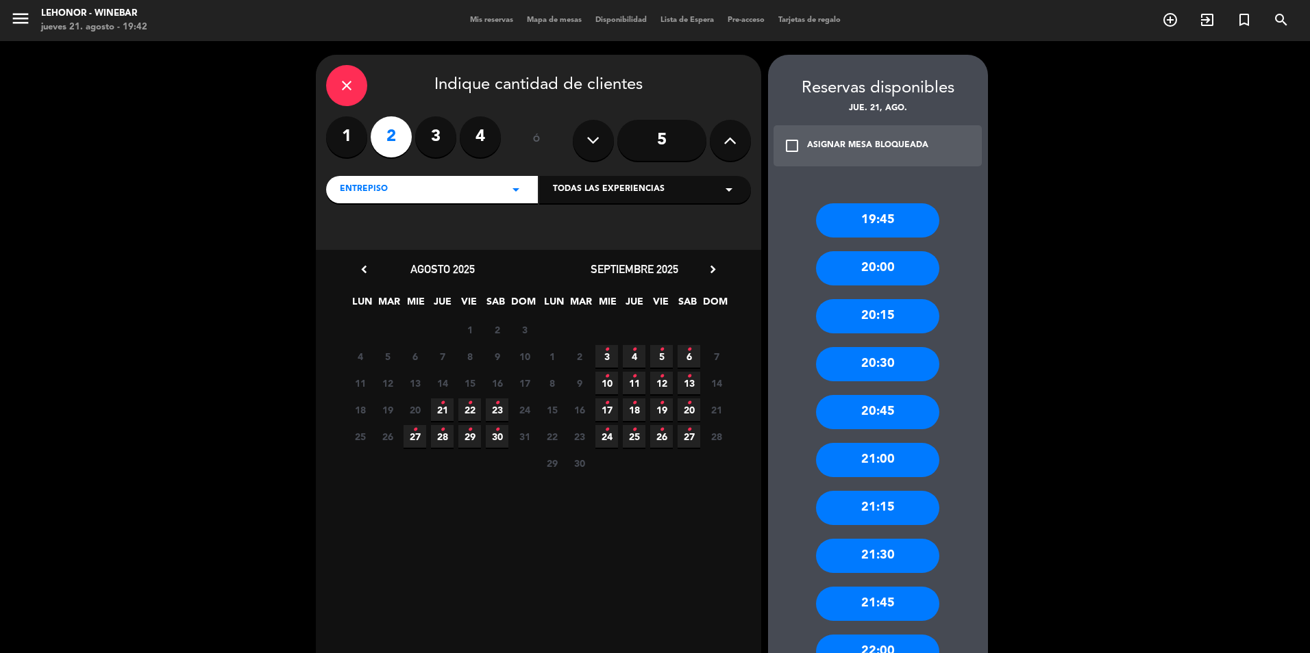
click at [447, 413] on span "21 •" at bounding box center [442, 410] width 23 height 23
click at [895, 460] on div "21:00" at bounding box center [877, 460] width 123 height 34
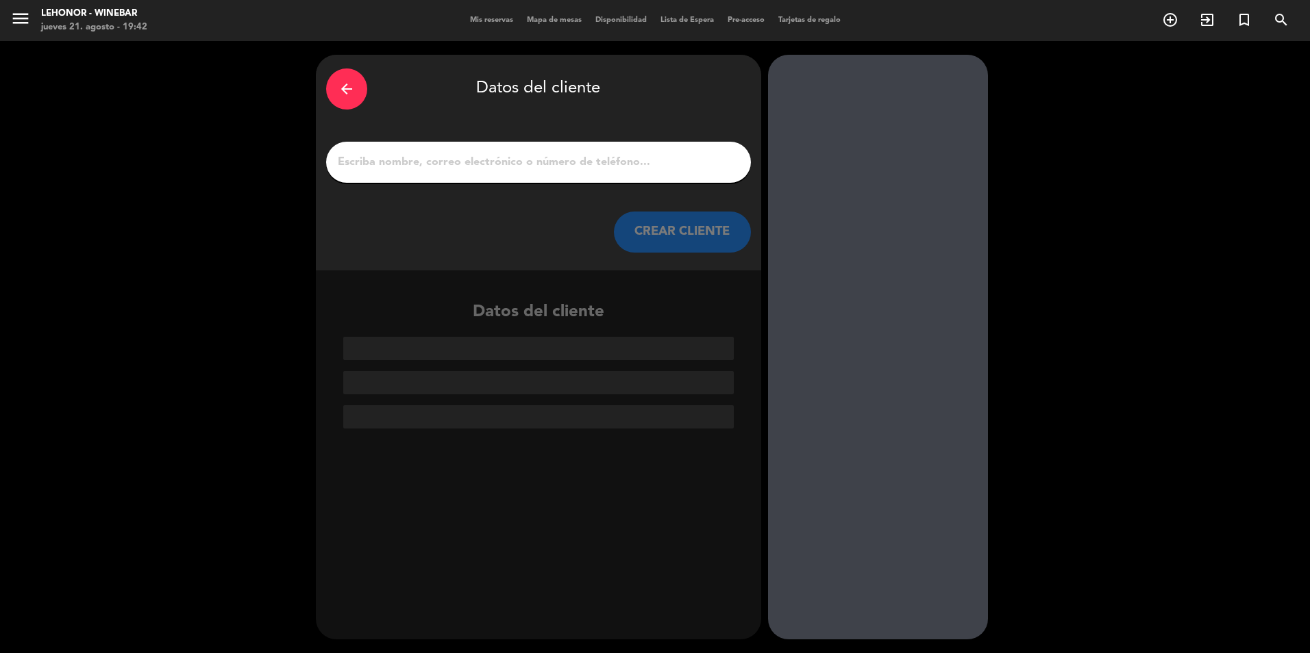
click at [467, 164] on input "1" at bounding box center [538, 162] width 404 height 19
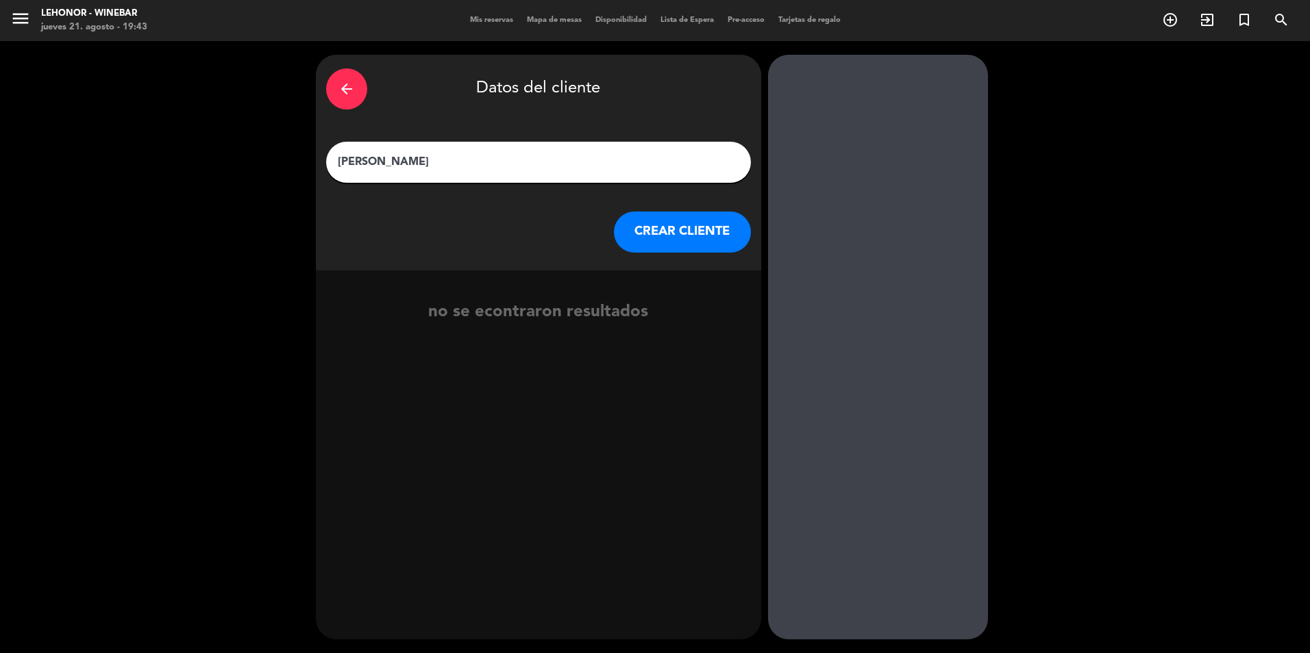
type input "[PERSON_NAME]"
click at [682, 234] on button "CREAR CLIENTE" at bounding box center [682, 232] width 137 height 41
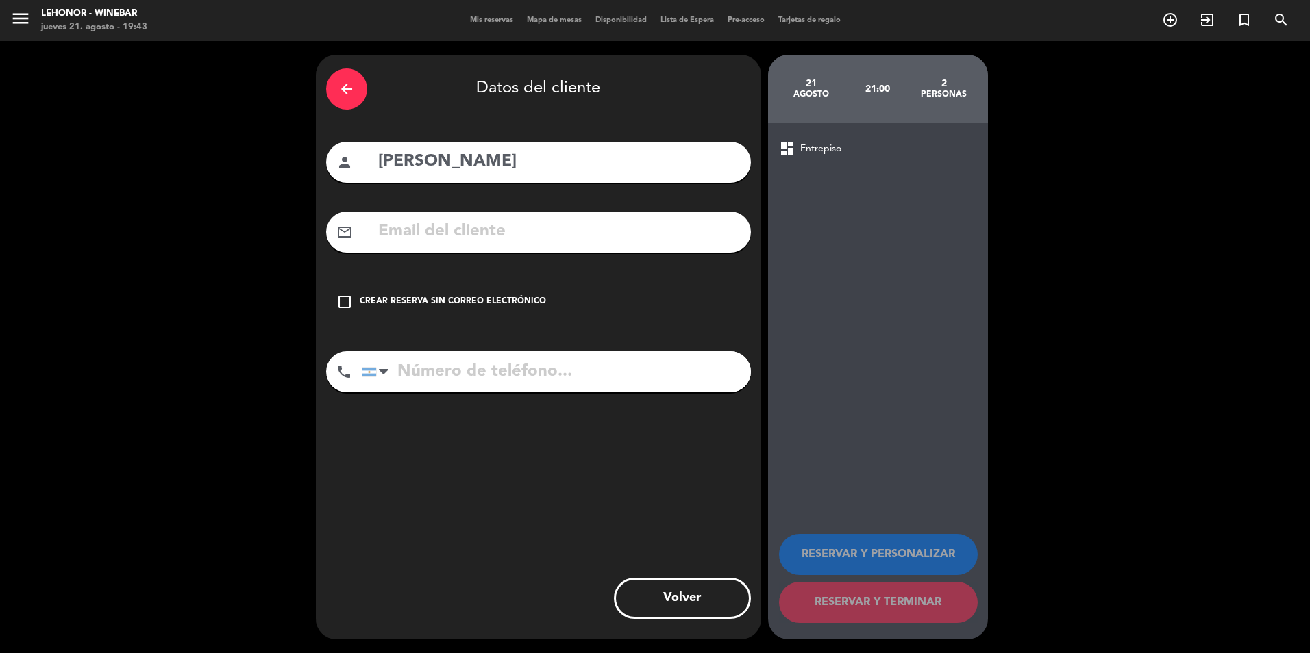
click at [629, 230] on input "text" at bounding box center [559, 232] width 364 height 28
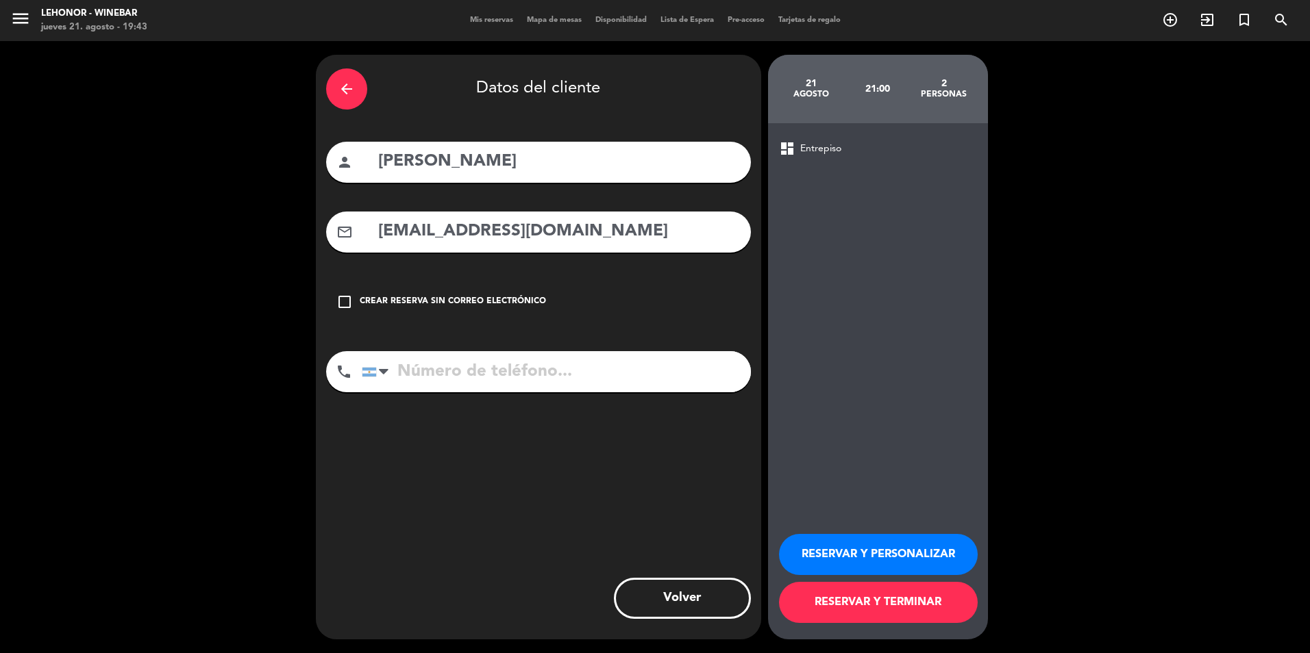
type input "[EMAIL_ADDRESS][DOMAIN_NAME]"
click at [518, 370] on input "tel" at bounding box center [556, 371] width 389 height 41
type input "3416950734"
click at [925, 605] on button "RESERVAR Y TERMINAR" at bounding box center [878, 602] width 199 height 41
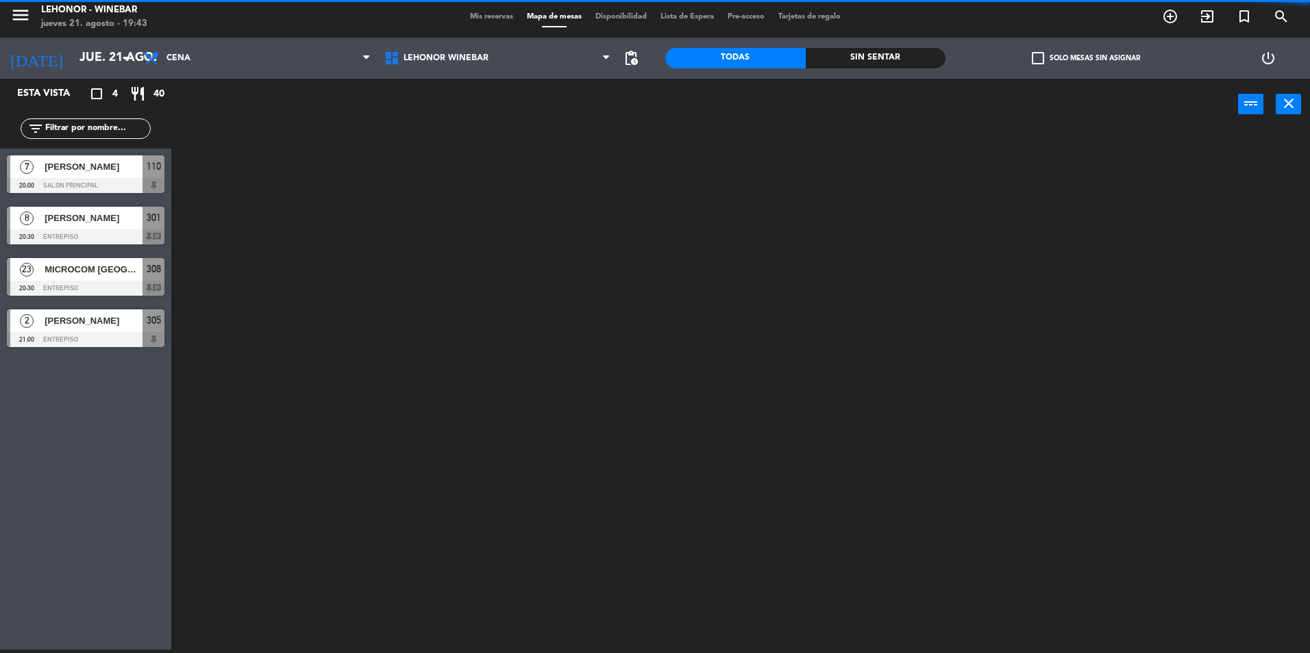
click at [901, 66] on div "Sin sentar" at bounding box center [875, 58] width 140 height 21
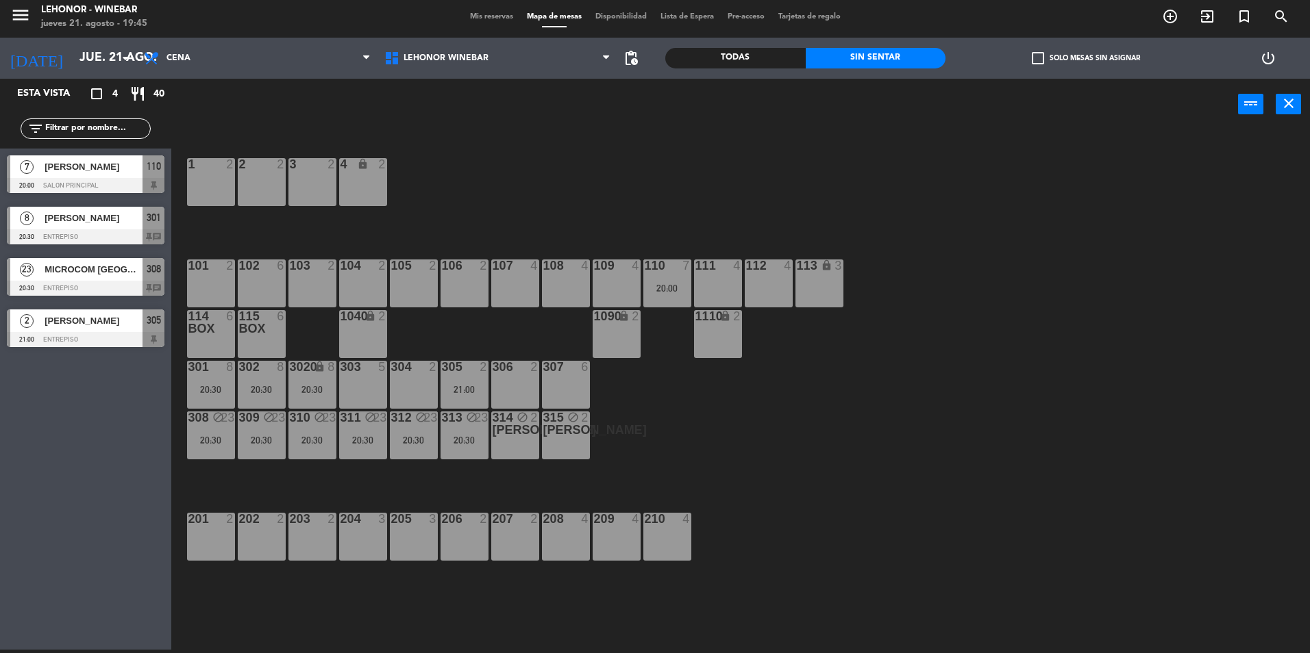
click at [105, 332] on div "[PERSON_NAME]" at bounding box center [92, 321] width 99 height 23
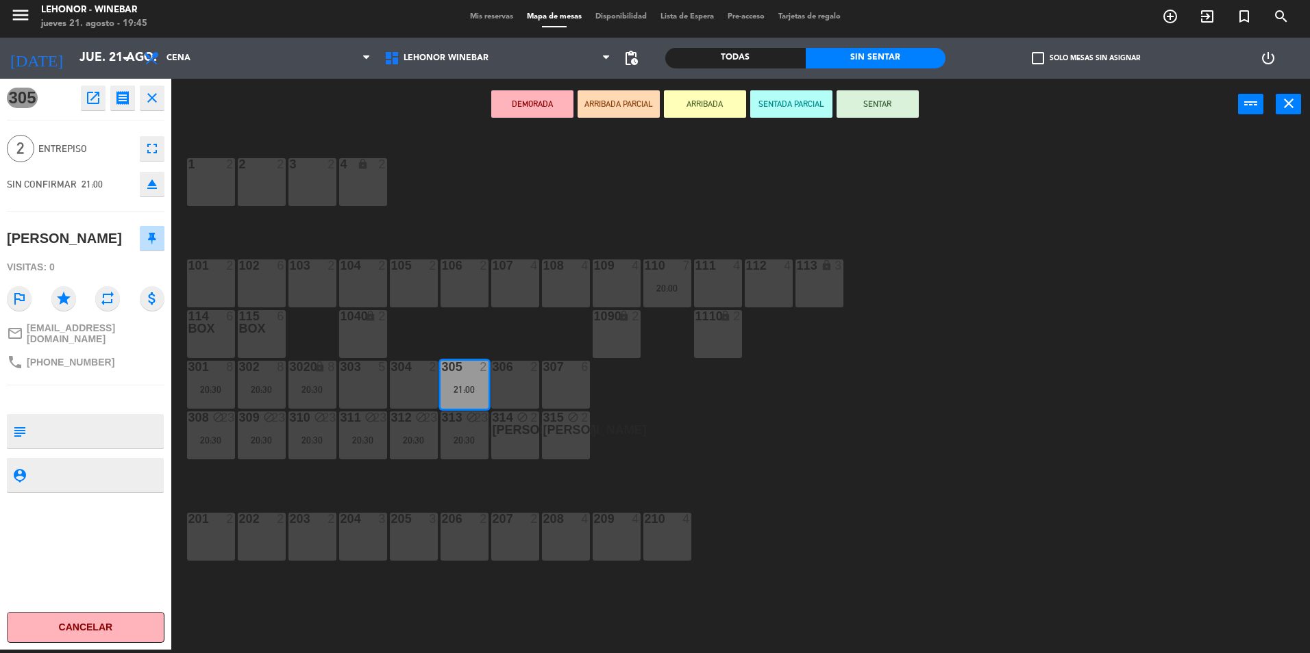
click at [362, 281] on div "104 2" at bounding box center [363, 284] width 48 height 48
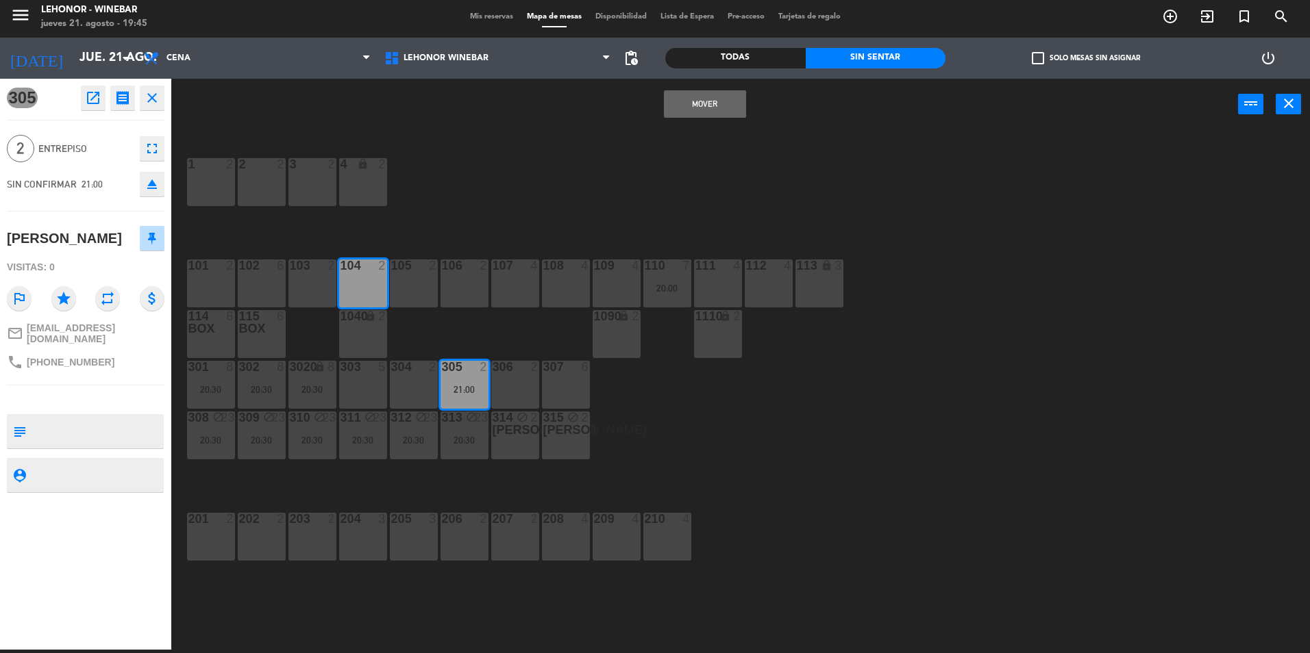
click at [675, 117] on button "Mover" at bounding box center [705, 103] width 82 height 27
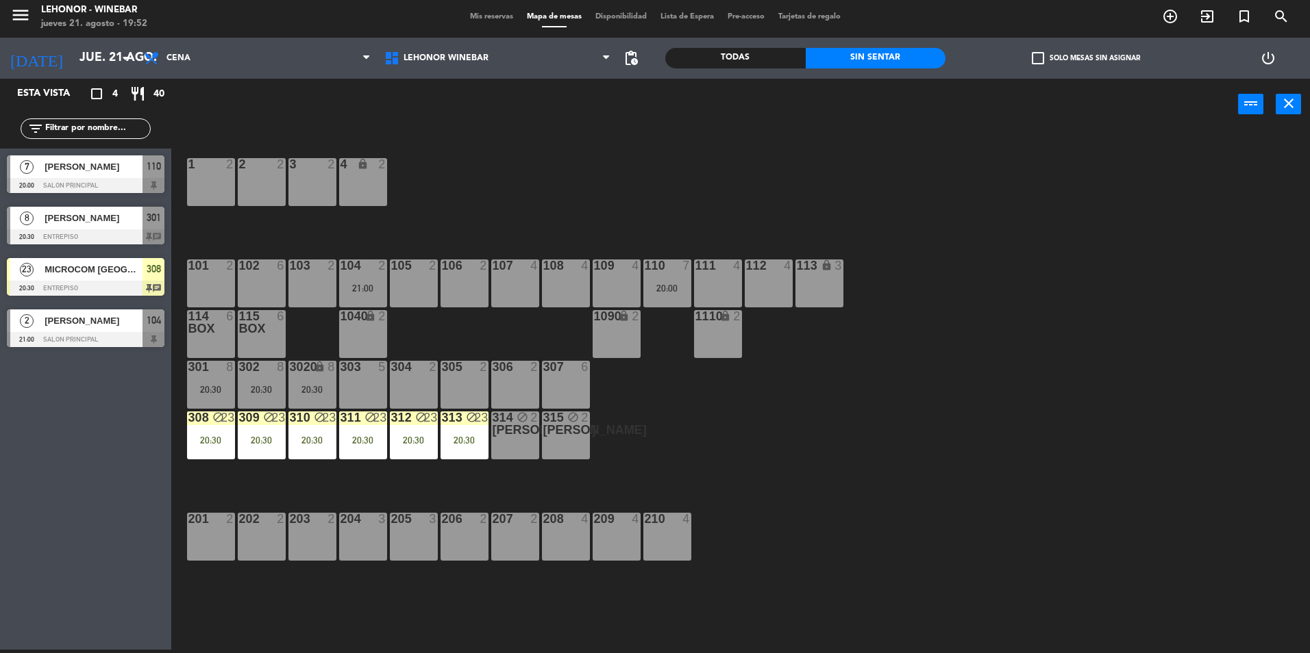
click at [4, 19] on div "menu Lehonor - Winebar jueves 21. agosto - 19:52" at bounding box center [163, 17] width 327 height 32
click at [23, 22] on icon "menu" at bounding box center [20, 15] width 21 height 21
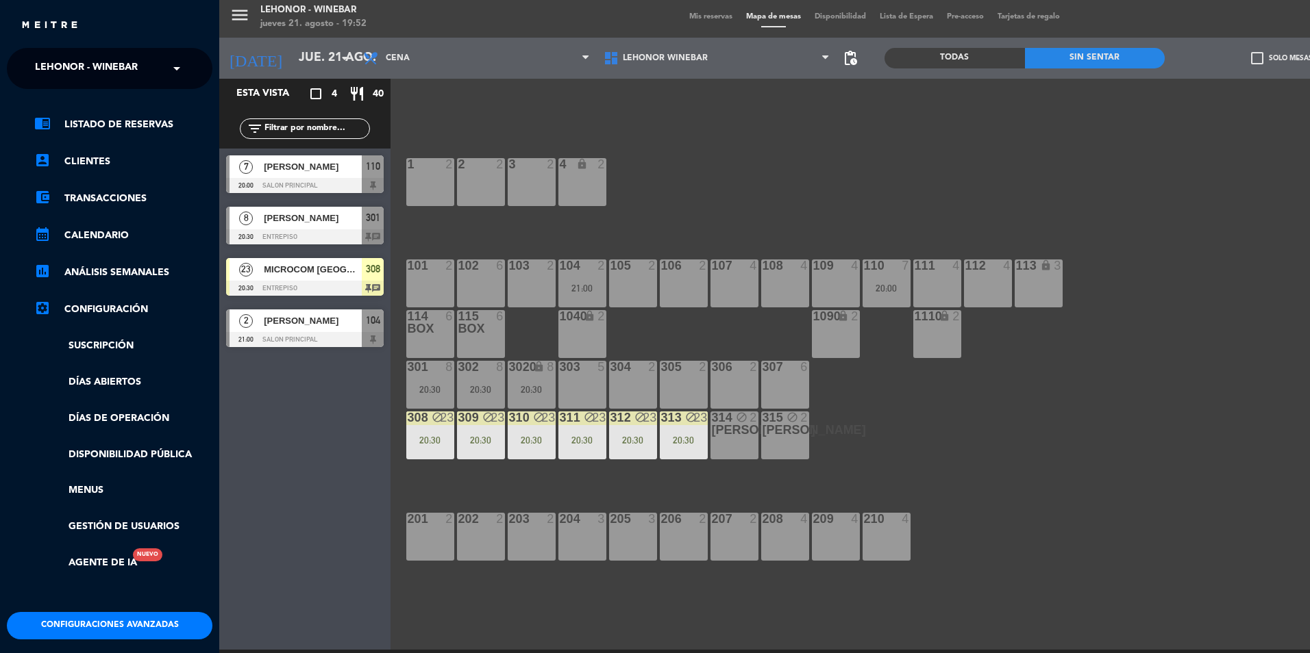
click at [34, 60] on div "× Lehonor - Winebar" at bounding box center [93, 68] width 129 height 29
click at [72, 102] on span "Lehonor - Brasas & Resto" at bounding box center [83, 106] width 139 height 16
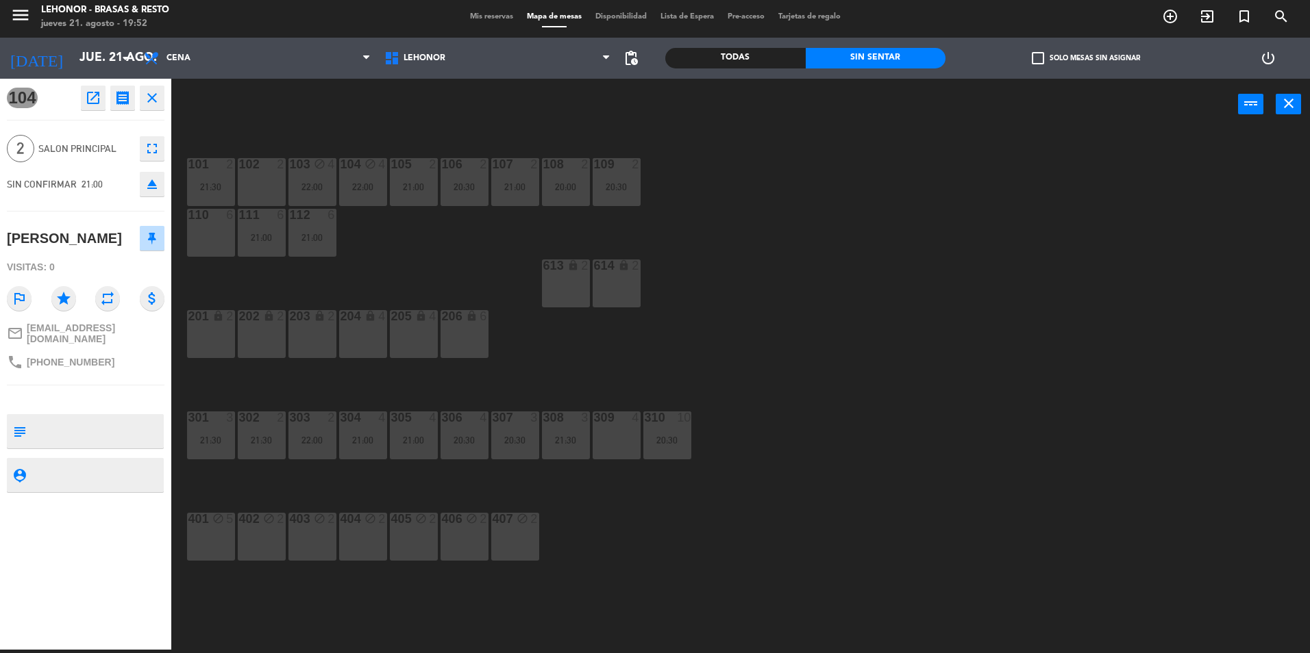
click at [439, 238] on div "101 2 21:30 102 2 103 block 4 22:00 104 block 4 22:00 105 2 21:00 106 2 20:30 1…" at bounding box center [746, 394] width 1125 height 520
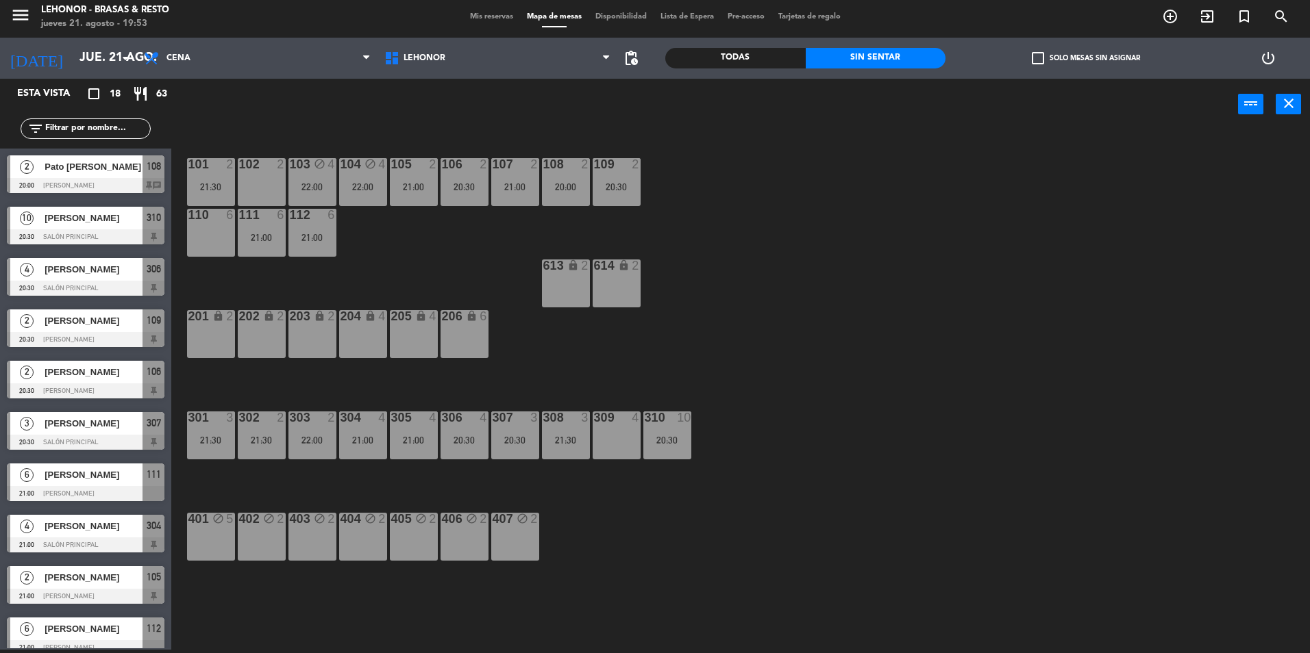
click at [477, 18] on span "Mis reservas" at bounding box center [491, 17] width 57 height 8
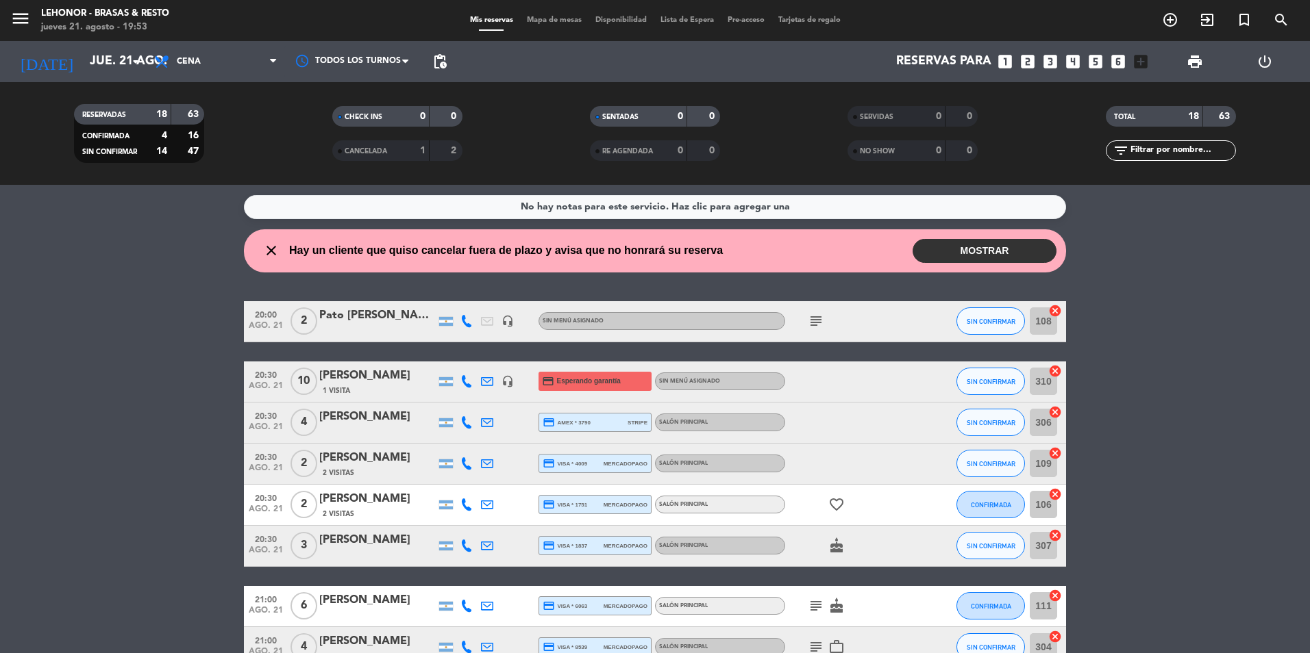
click at [957, 251] on button "MOSTRAR" at bounding box center [984, 251] width 144 height 24
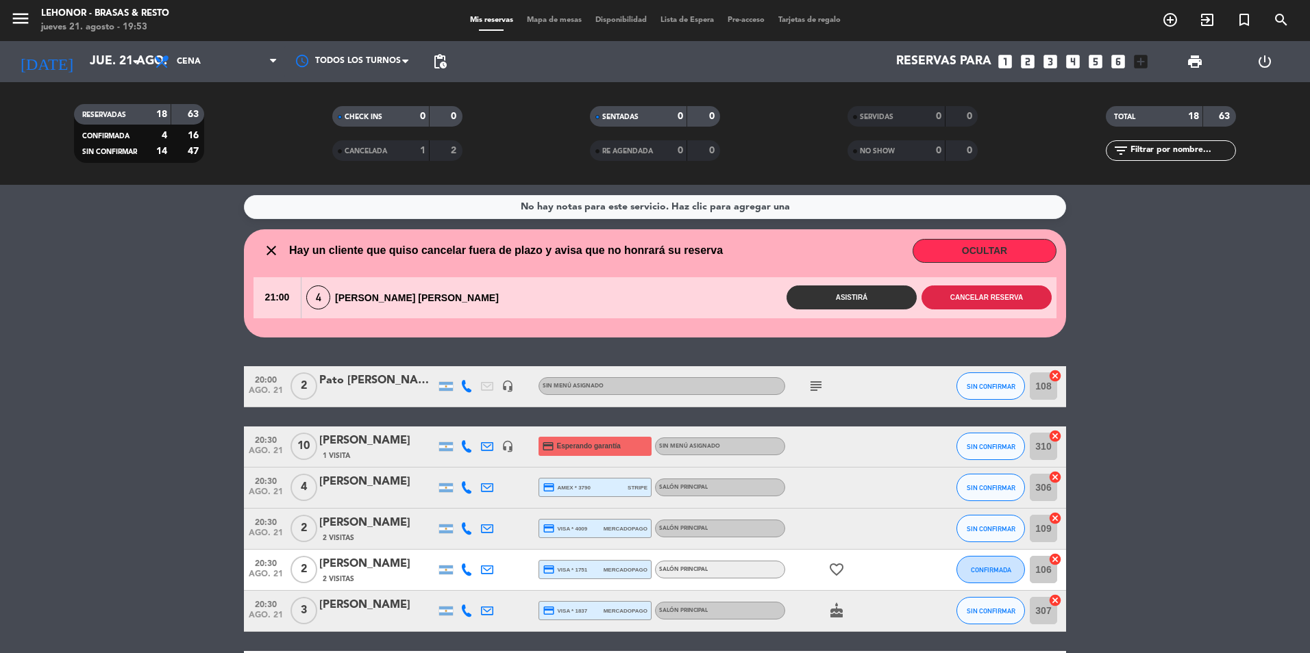
click at [946, 297] on button "Cancelar reserva" at bounding box center [986, 298] width 130 height 24
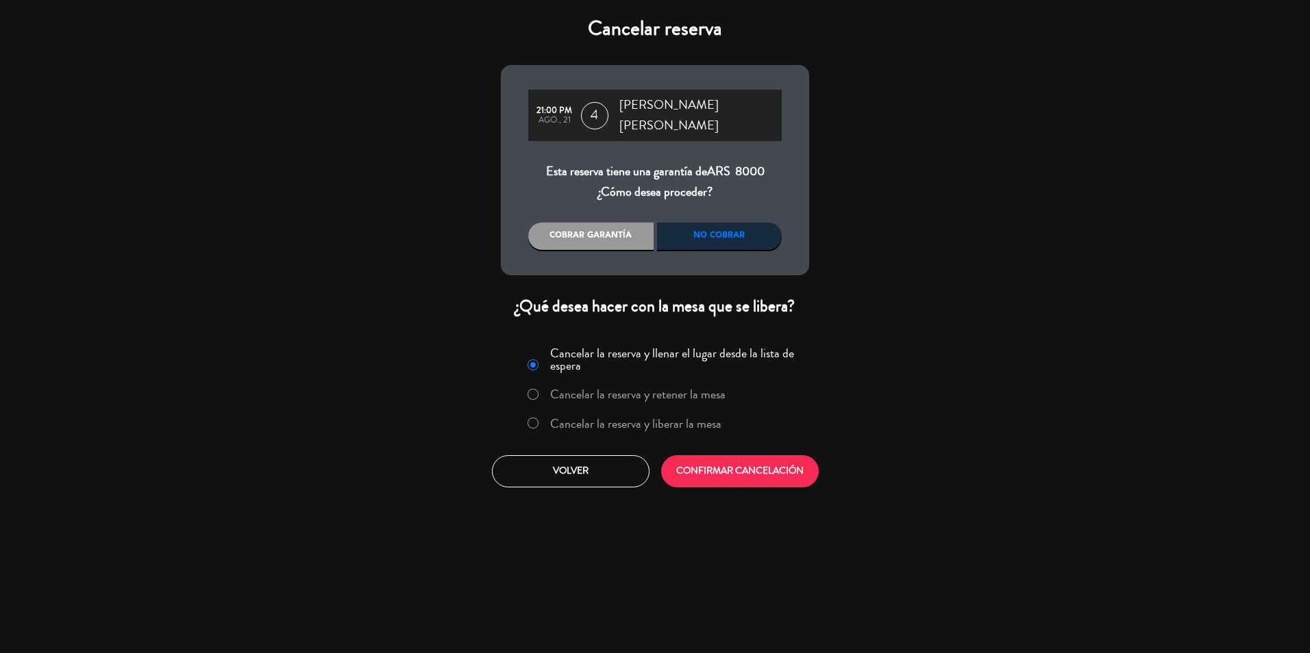
click at [588, 421] on label "Cancelar la reserva y liberar la mesa" at bounding box center [624, 424] width 208 height 25
click at [734, 460] on button "CONFIRMAR CANCELACIÓN" at bounding box center [740, 471] width 158 height 32
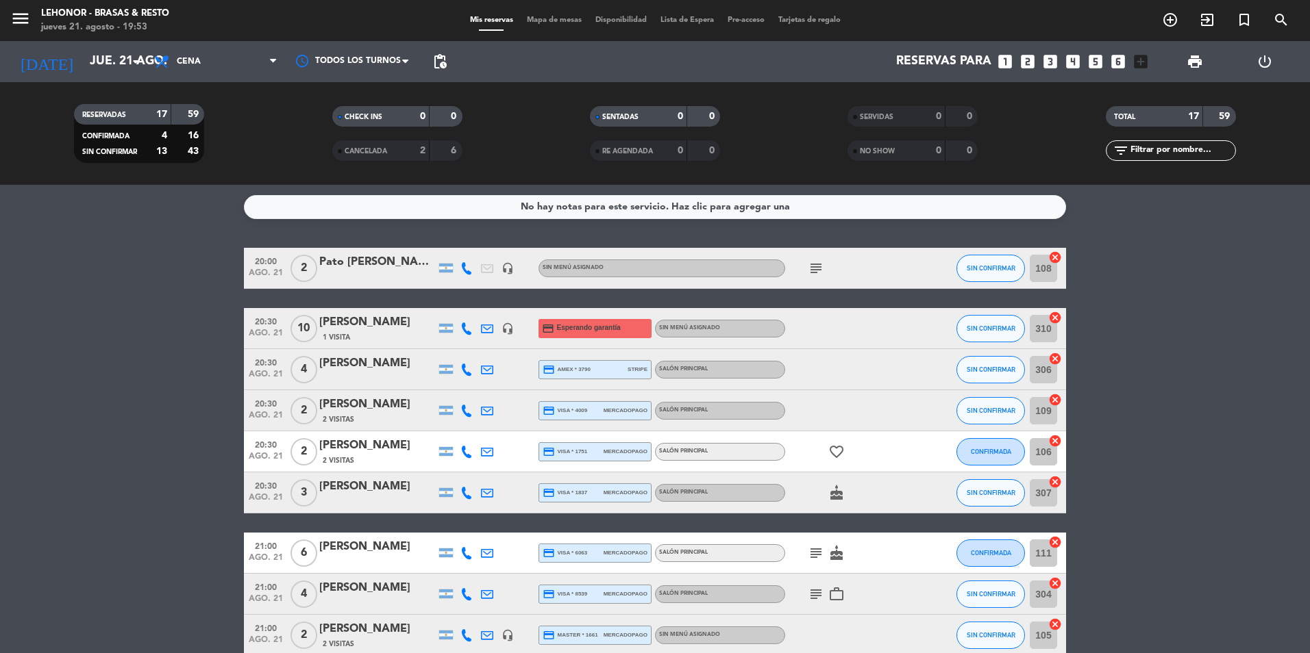
click at [547, 17] on span "Mapa de mesas" at bounding box center [554, 20] width 68 height 8
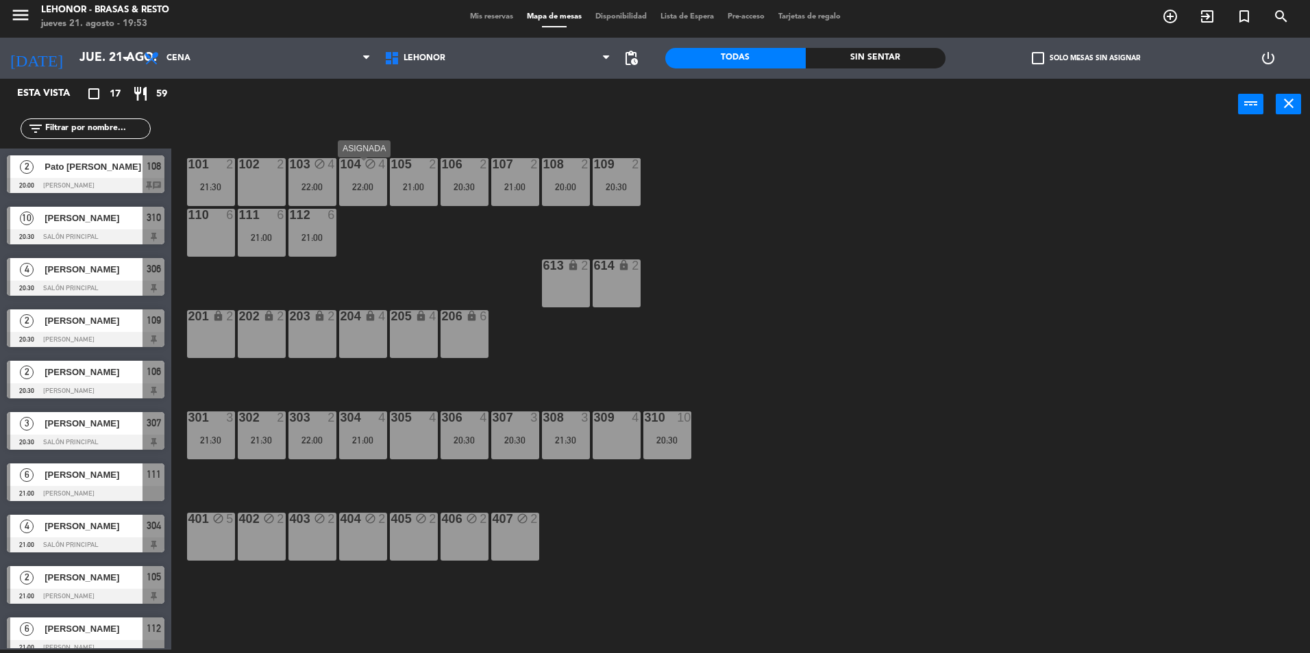
click at [360, 185] on div "22:00" at bounding box center [363, 187] width 48 height 10
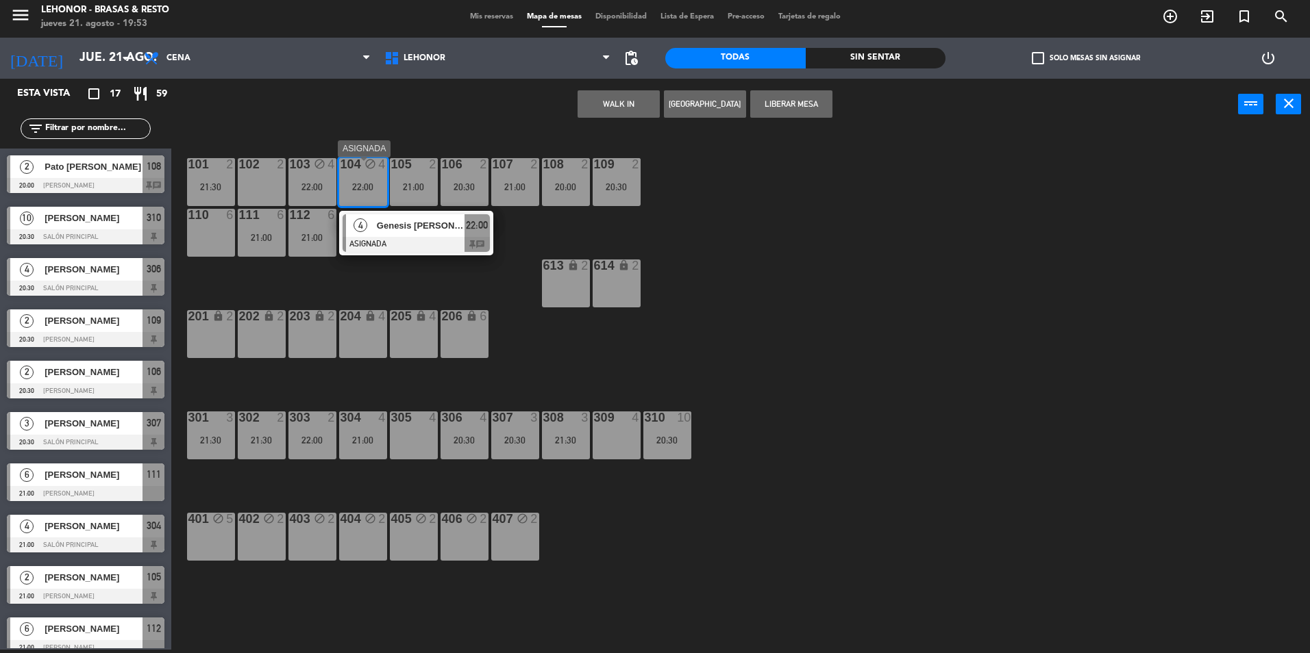
click at [422, 245] on div at bounding box center [415, 244] width 147 height 15
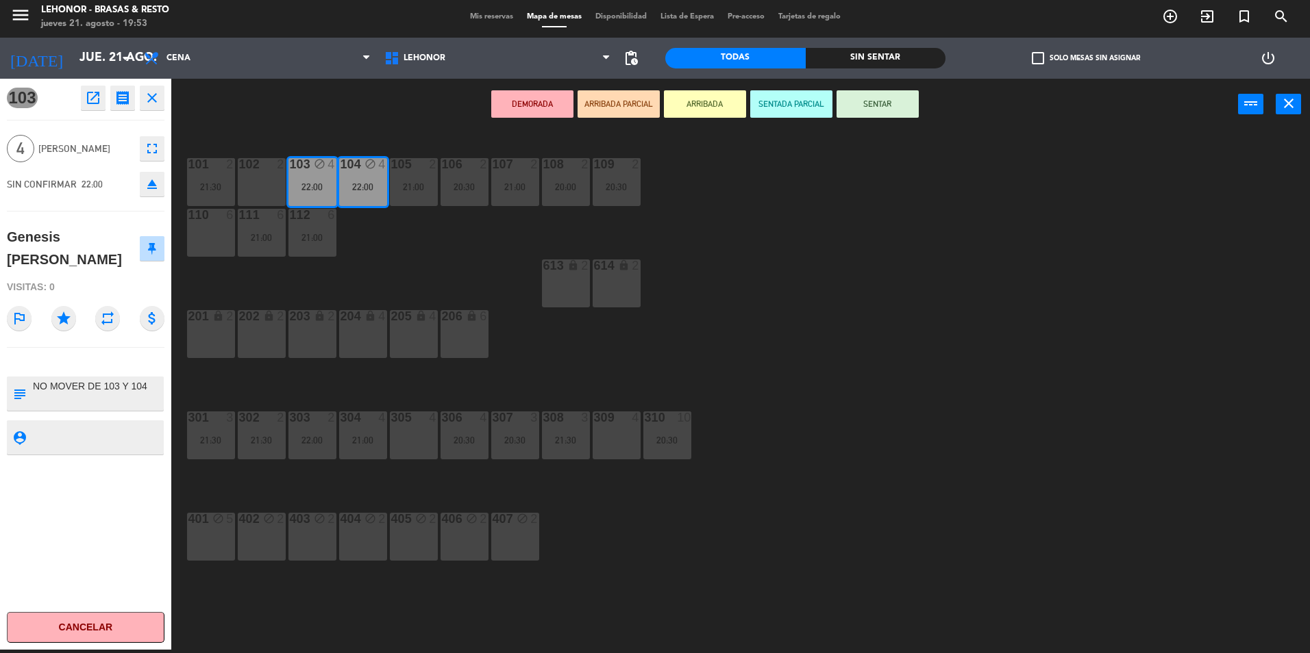
click at [434, 279] on div "101 2 21:30 102 2 103 block 4 22:00 104 block 4 22:00 105 2 21:00 106 2 20:30 1…" at bounding box center [746, 394] width 1125 height 520
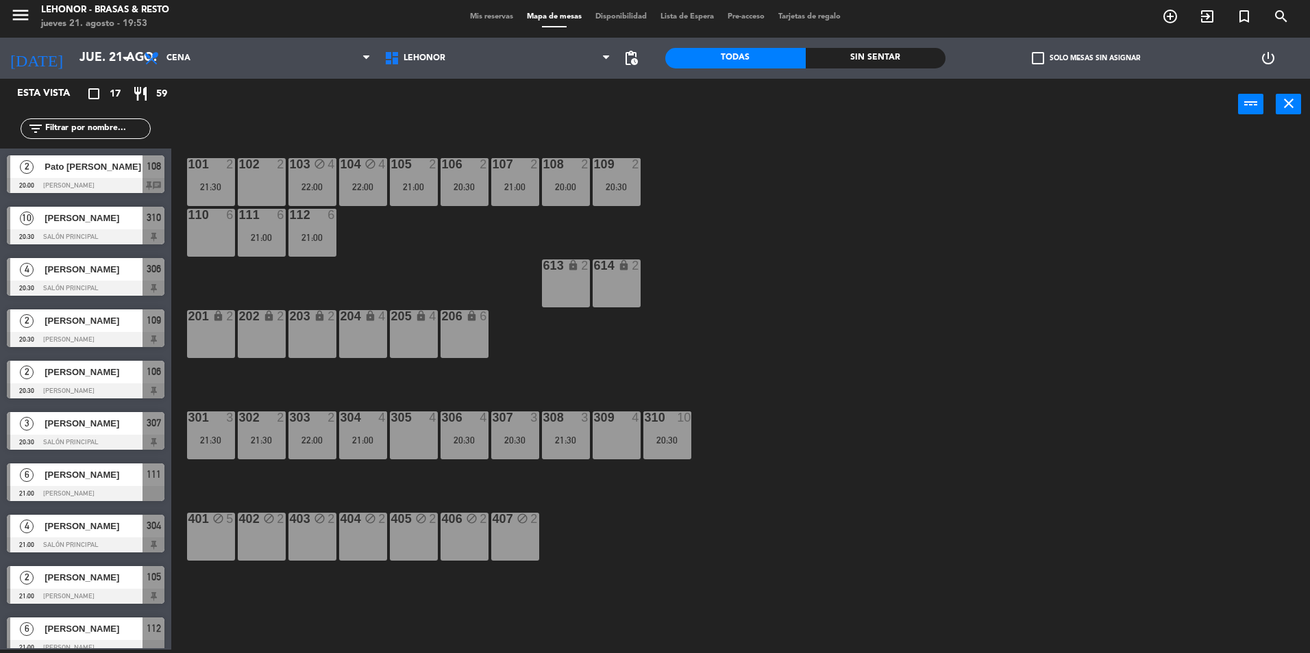
scroll to position [209, 0]
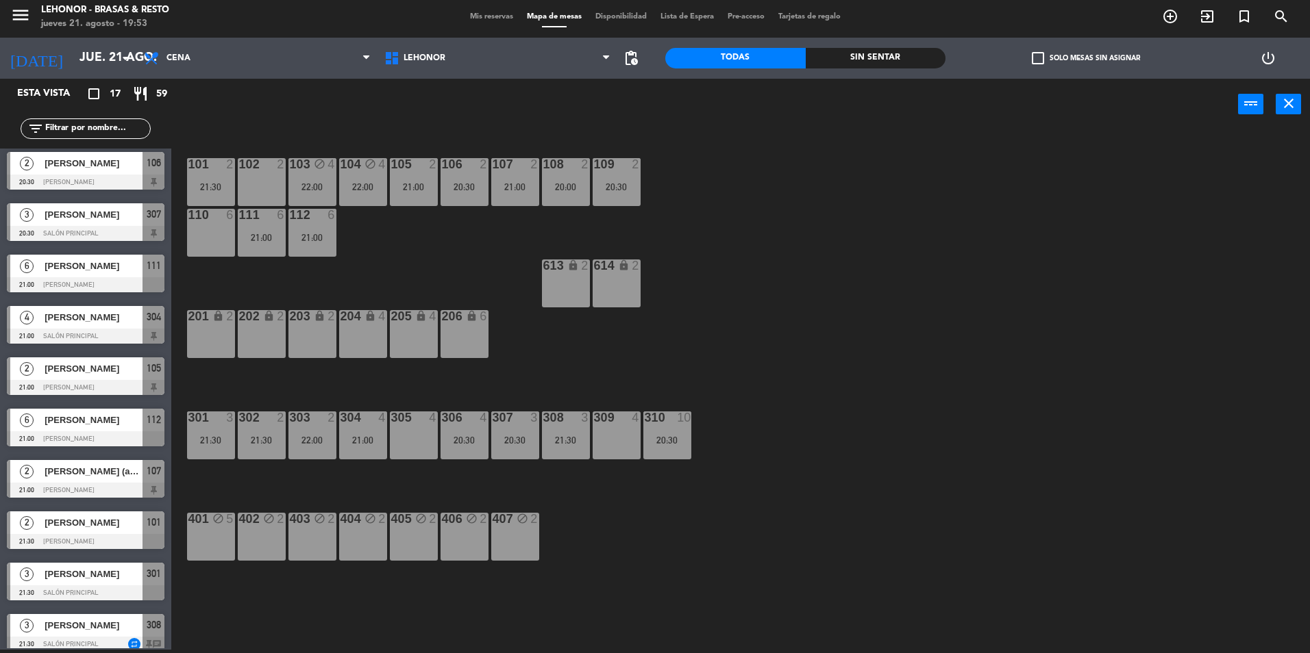
click at [691, 420] on div "10" at bounding box center [689, 418] width 23 height 12
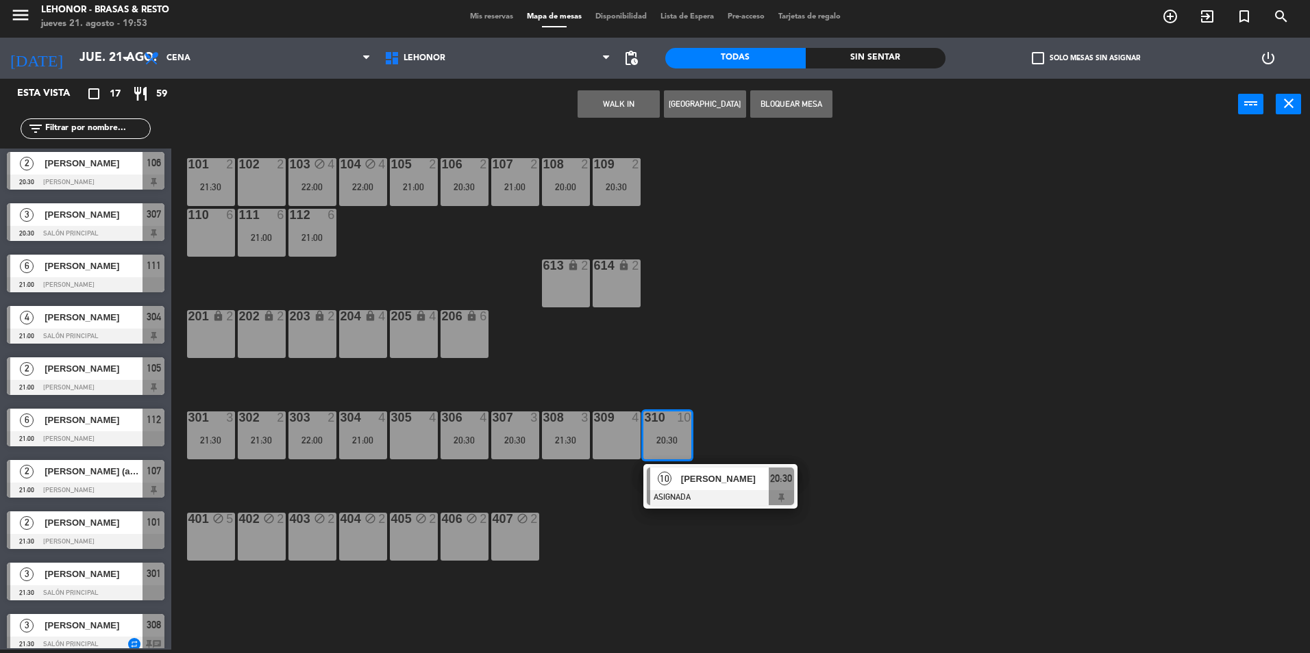
click at [741, 340] on div "101 2 21:30 102 2 103 block 4 22:00 104 block 4 22:00 105 2 21:00 106 2 20:30 1…" at bounding box center [746, 394] width 1125 height 520
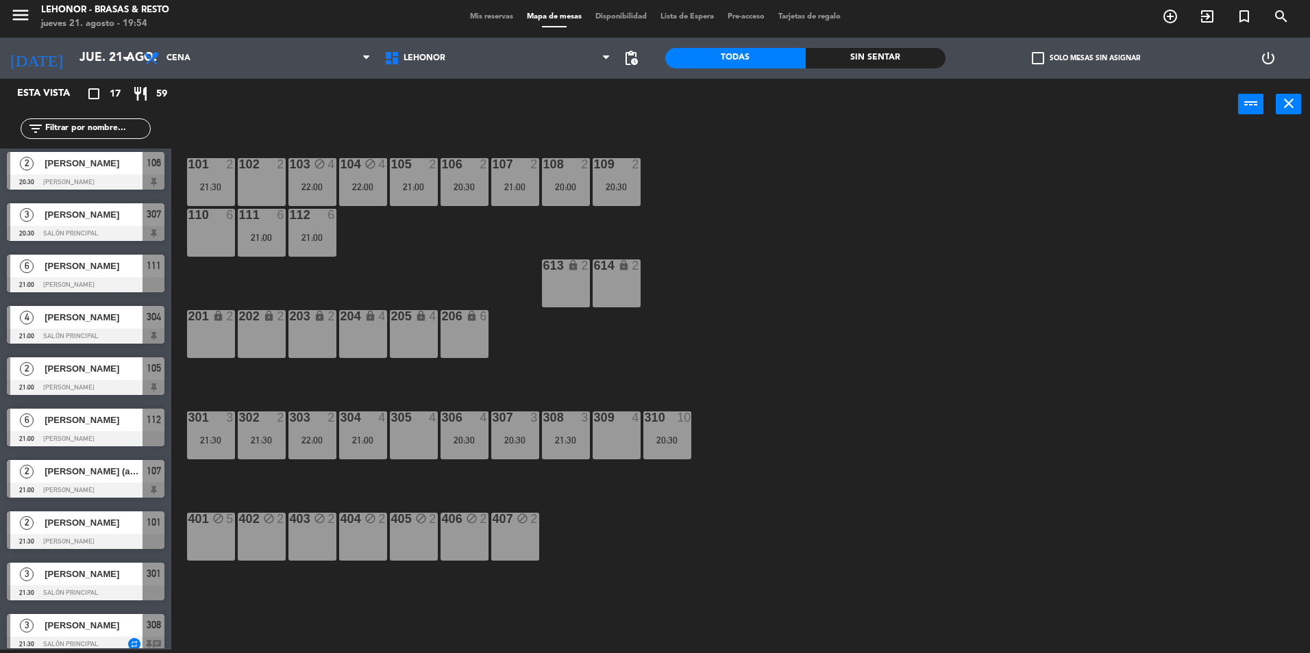
click at [196, 446] on div "301 3 21:30" at bounding box center [211, 436] width 48 height 48
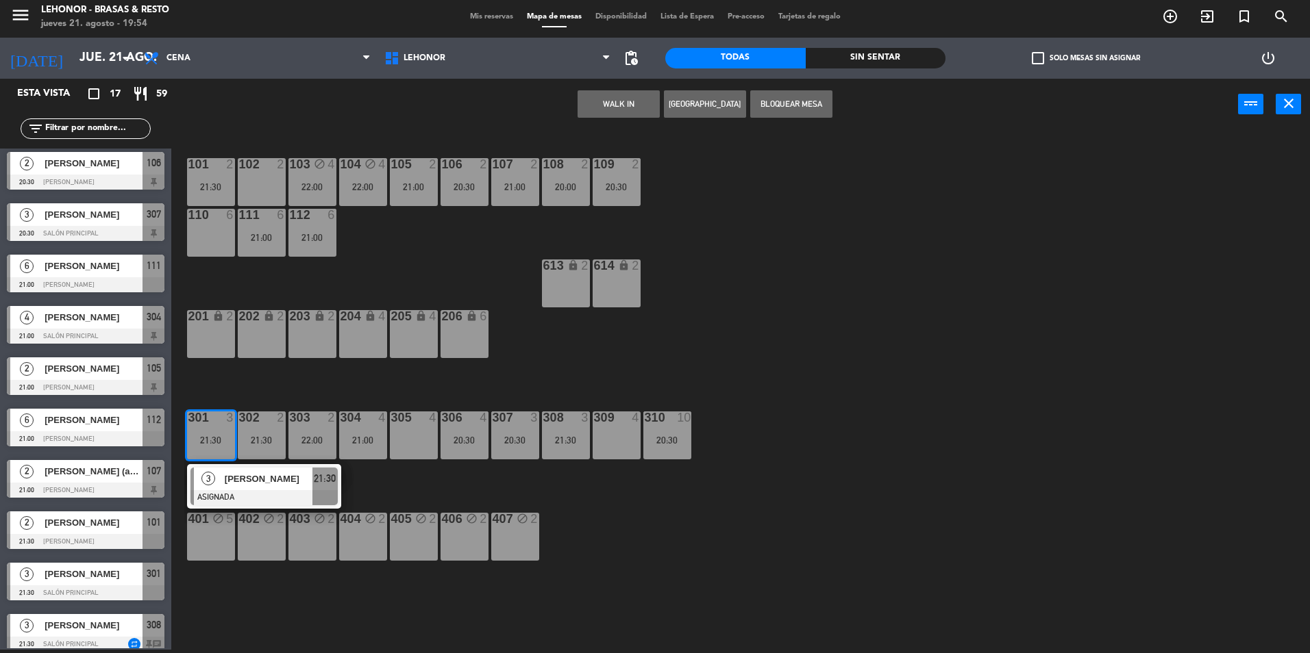
click at [486, 254] on div "101 2 21:30 102 2 103 block 4 22:00 104 block 4 22:00 105 2 21:00 106 2 20:30 1…" at bounding box center [746, 394] width 1125 height 520
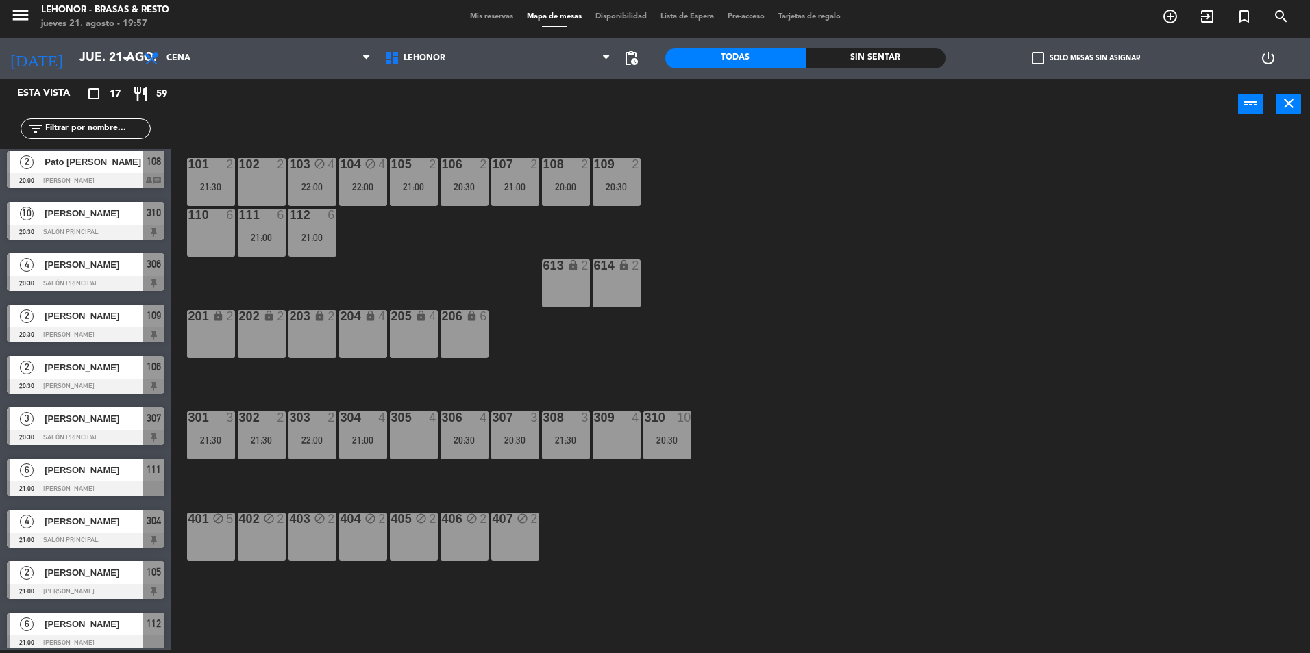
scroll to position [0, 0]
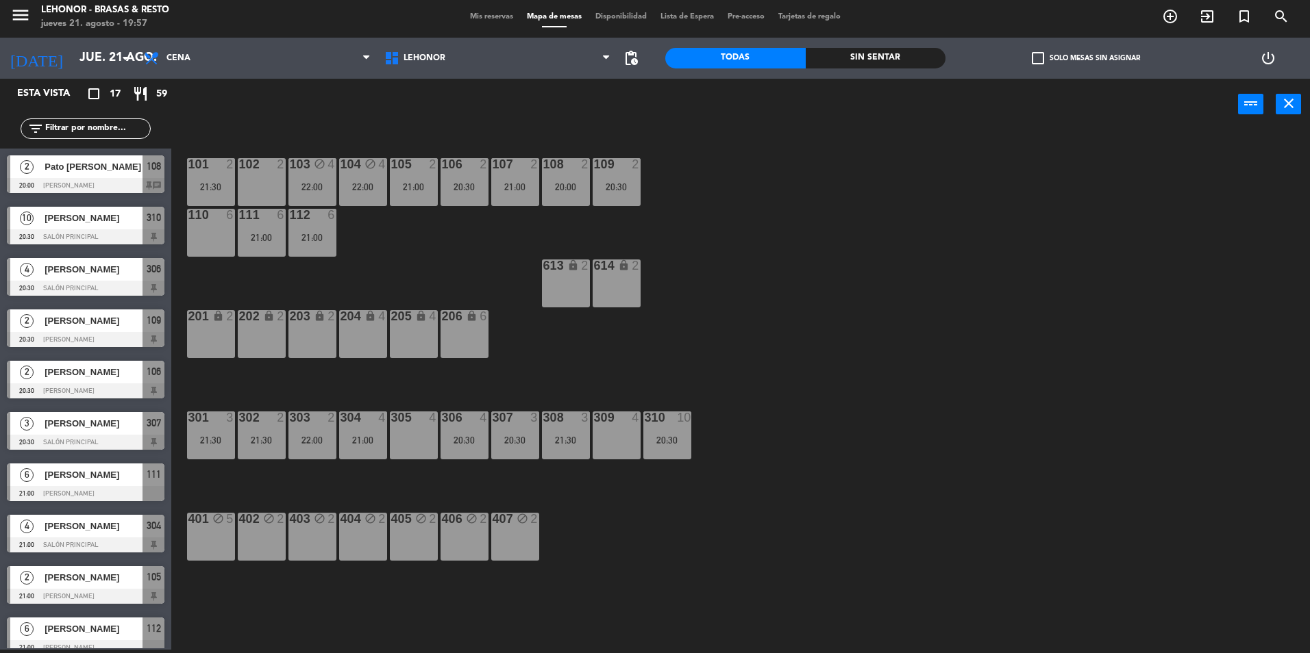
click at [484, 15] on span "Mis reservas" at bounding box center [491, 17] width 57 height 8
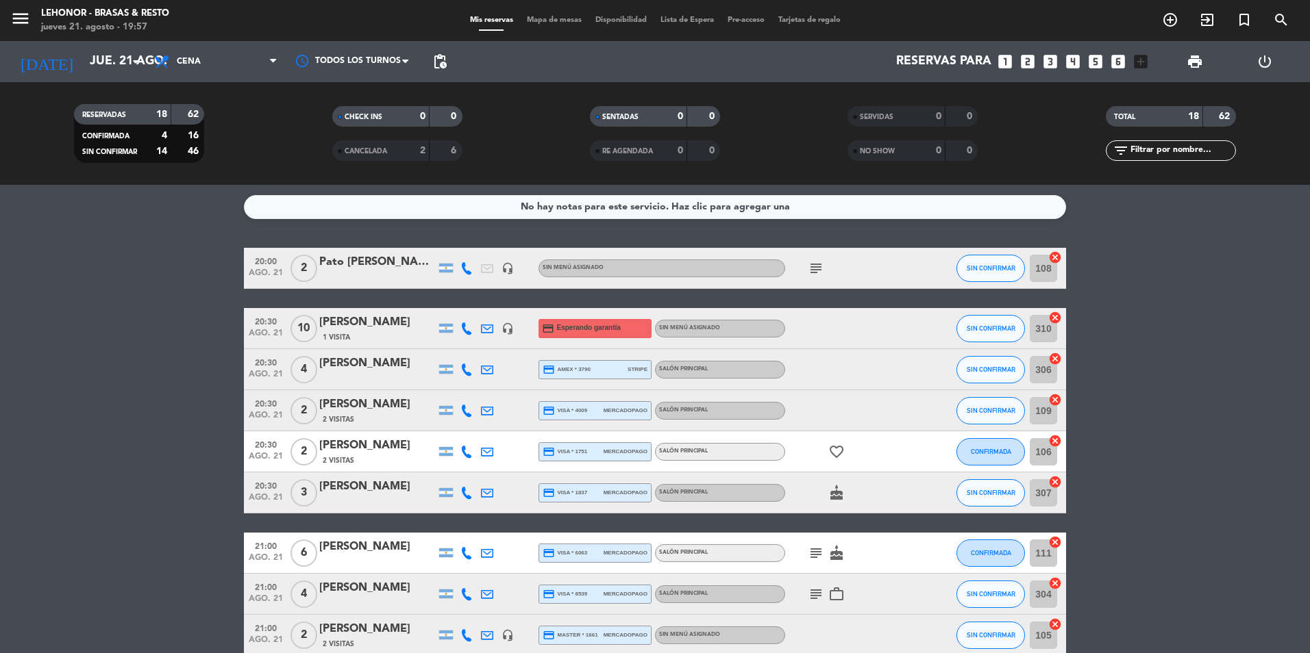
click at [812, 269] on icon "subject" at bounding box center [816, 268] width 16 height 16
click at [840, 451] on icon "favorite_border" at bounding box center [836, 452] width 16 height 16
click at [837, 499] on icon "cake" at bounding box center [836, 493] width 16 height 16
click at [823, 545] on icon "subject" at bounding box center [816, 553] width 16 height 16
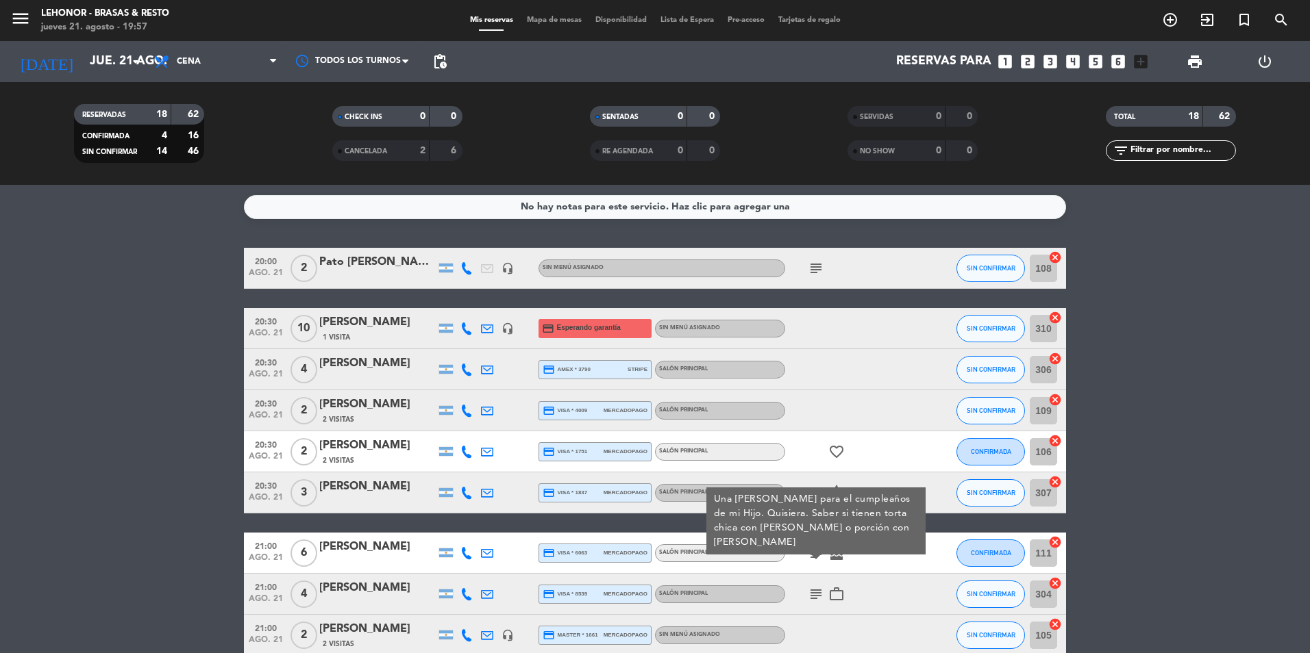
click at [842, 560] on icon "cake" at bounding box center [836, 553] width 16 height 16
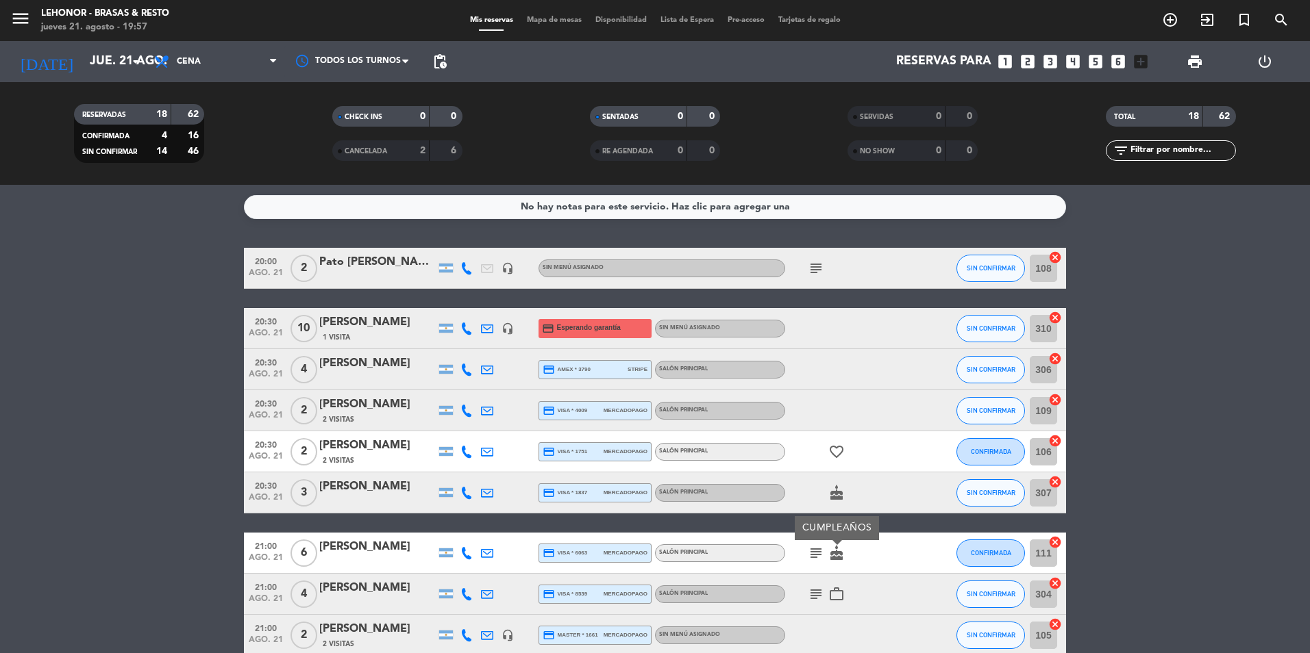
scroll to position [68, 0]
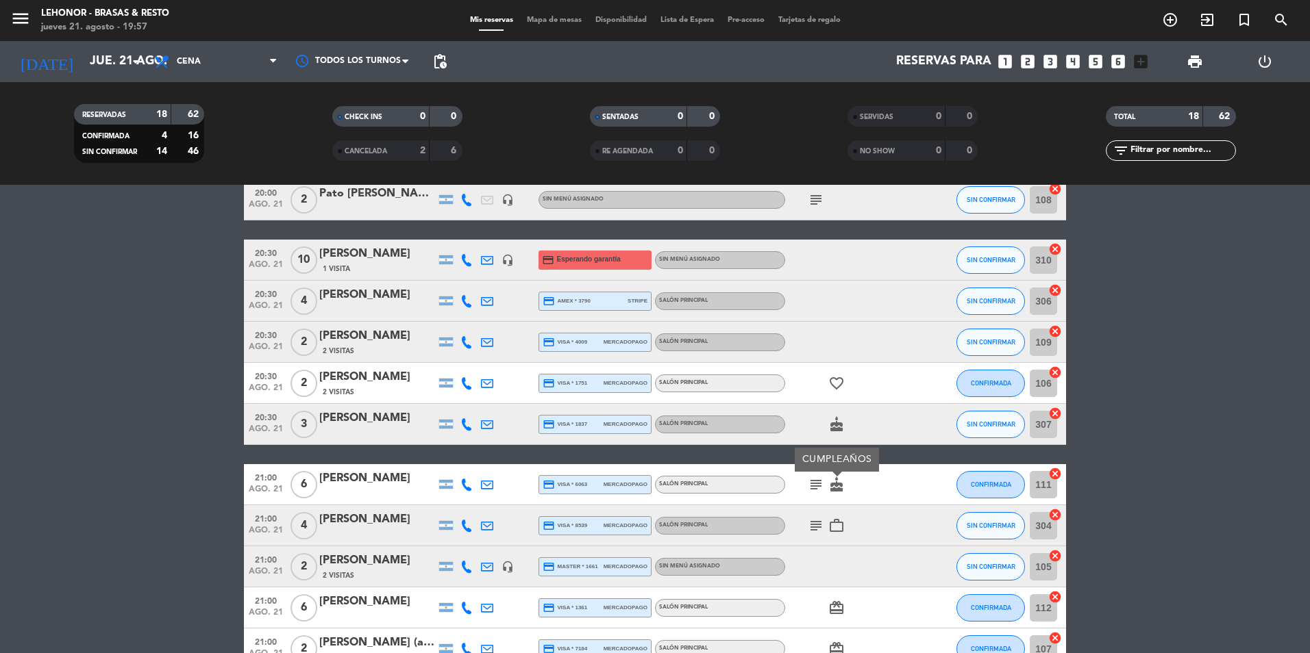
click at [816, 492] on icon "subject" at bounding box center [816, 485] width 16 height 16
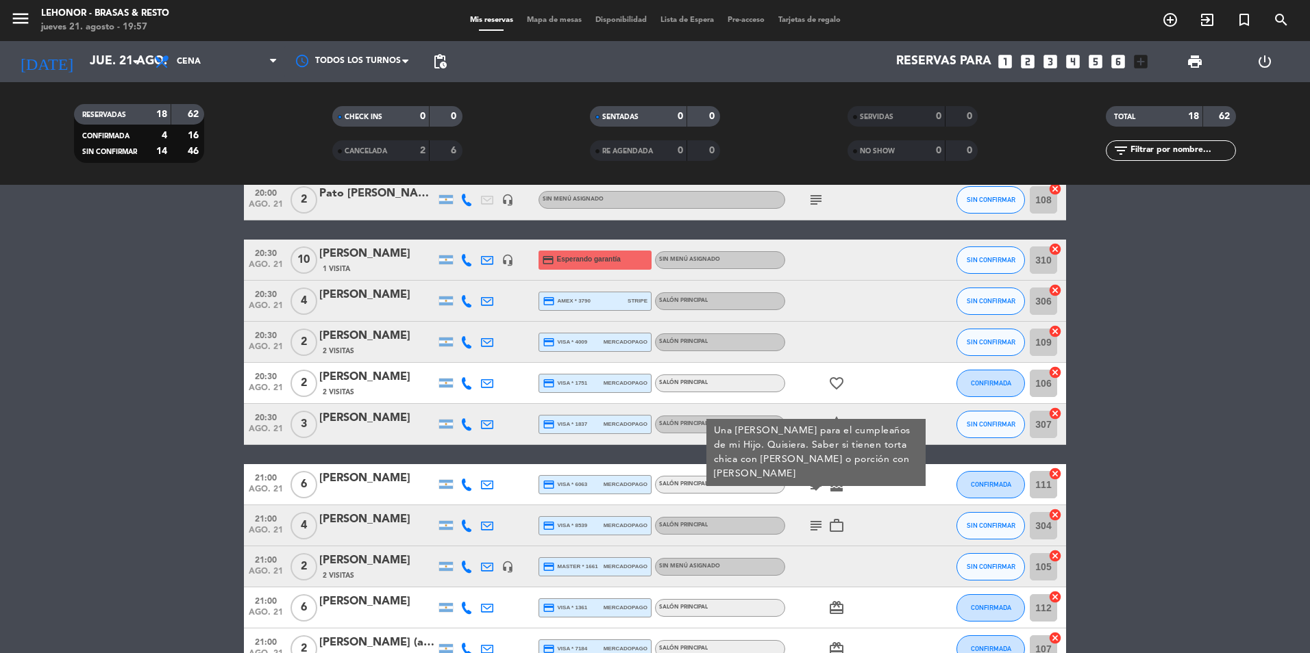
click at [817, 529] on icon "subject" at bounding box center [816, 526] width 16 height 16
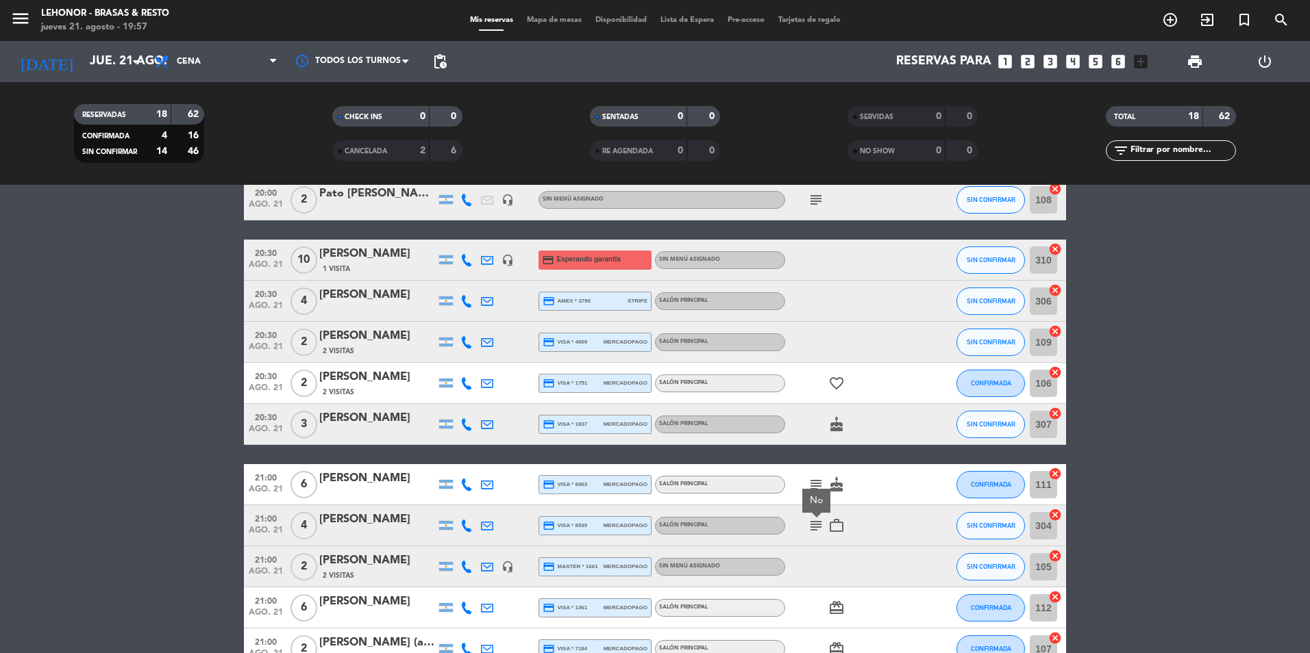
click at [834, 530] on icon "work_outline" at bounding box center [836, 526] width 16 height 16
click at [834, 607] on icon "card_giftcard" at bounding box center [836, 608] width 16 height 16
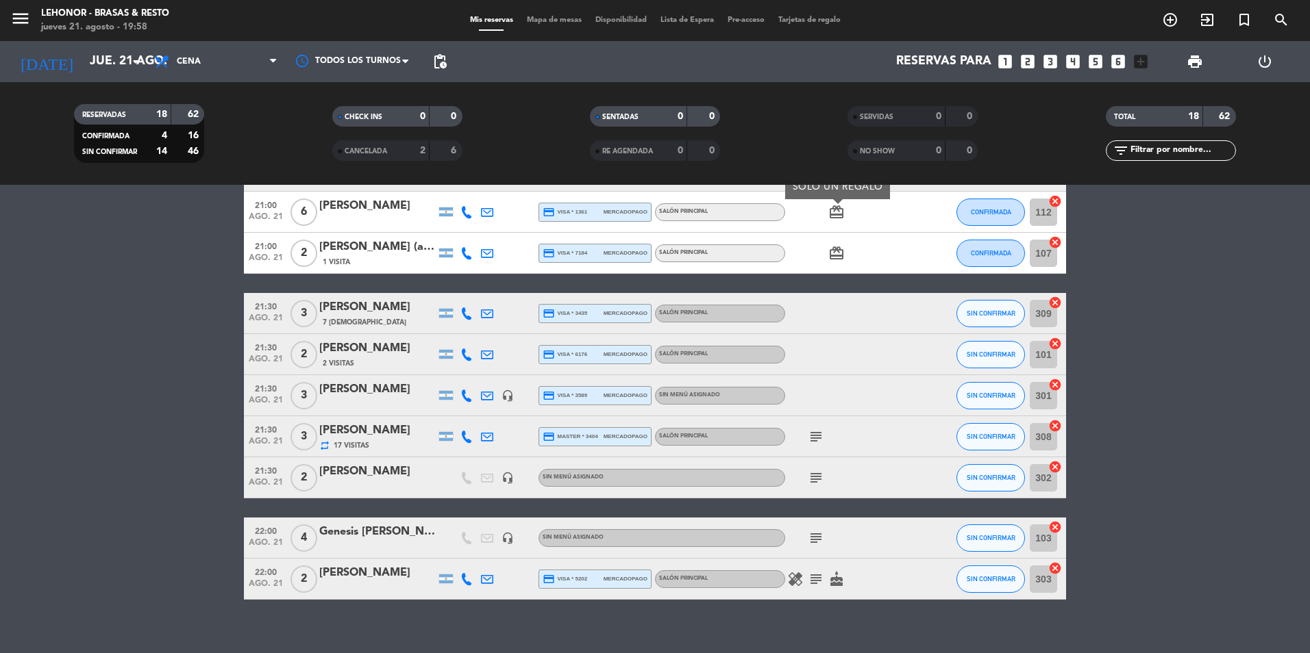
scroll to position [479, 0]
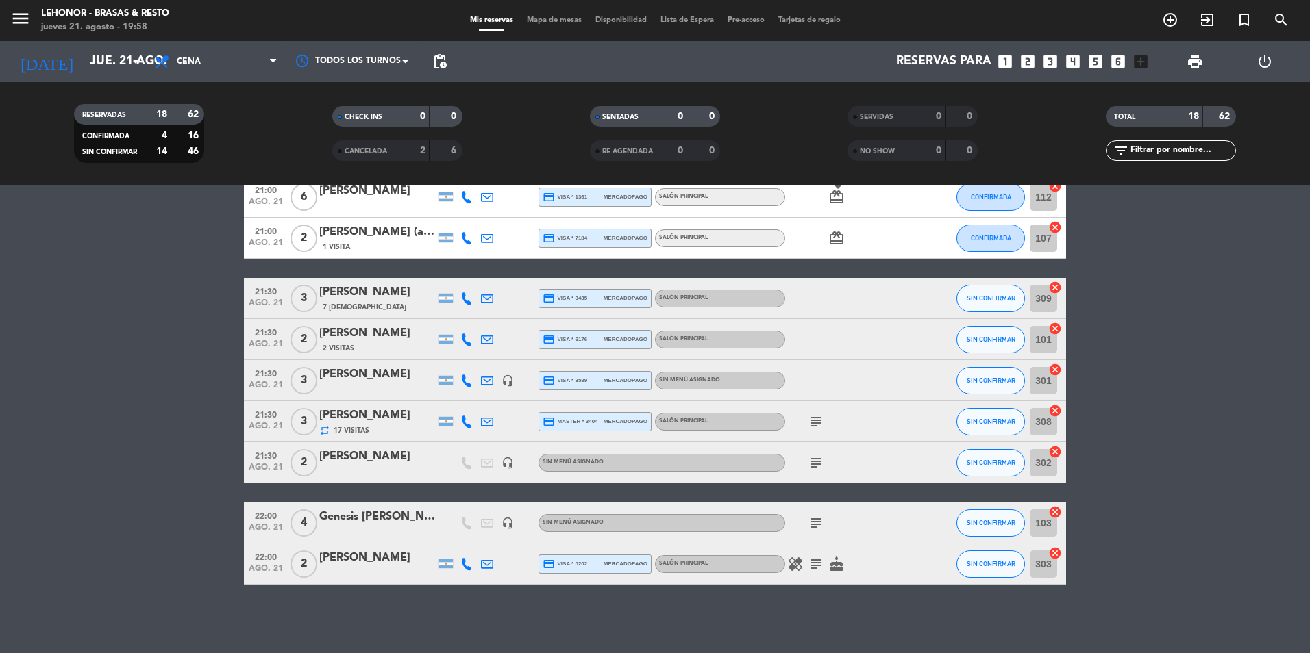
click at [812, 420] on icon "subject" at bounding box center [816, 422] width 16 height 16
click at [816, 462] on icon "subject" at bounding box center [816, 463] width 16 height 16
click at [818, 520] on icon "subject" at bounding box center [816, 523] width 16 height 16
click at [803, 571] on icon "healing" at bounding box center [795, 564] width 16 height 16
click at [814, 565] on icon "subject" at bounding box center [816, 564] width 16 height 16
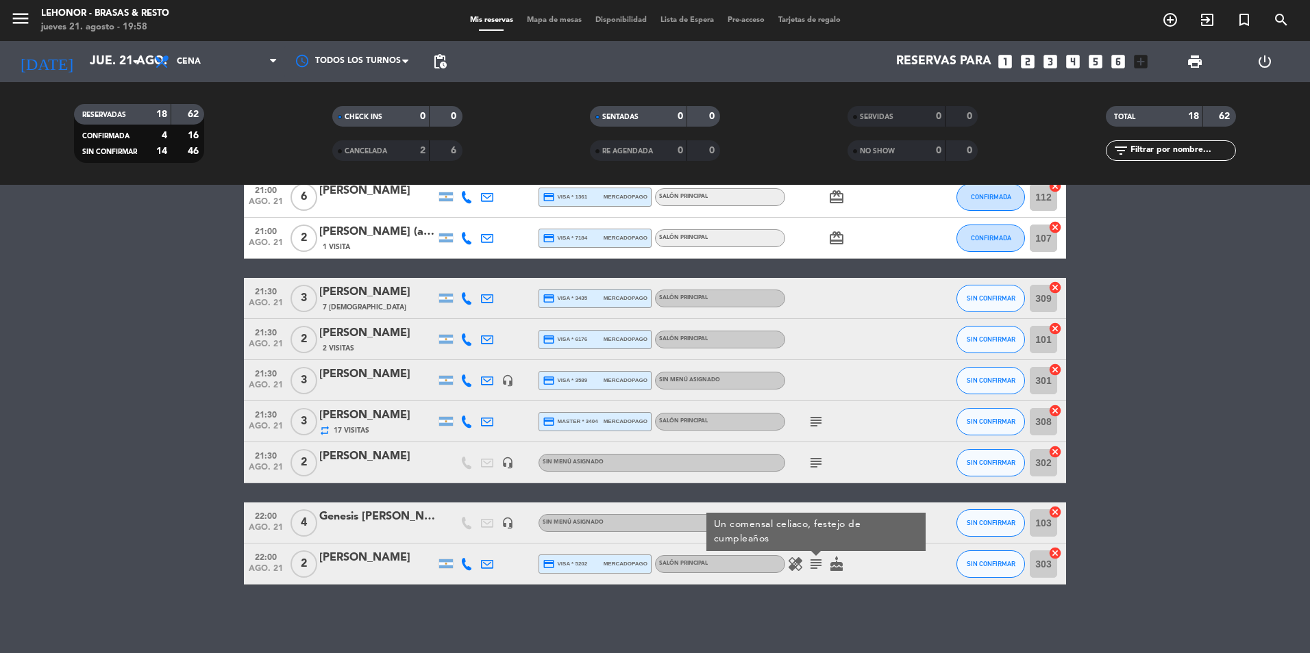
click at [829, 567] on icon "cake" at bounding box center [836, 564] width 16 height 16
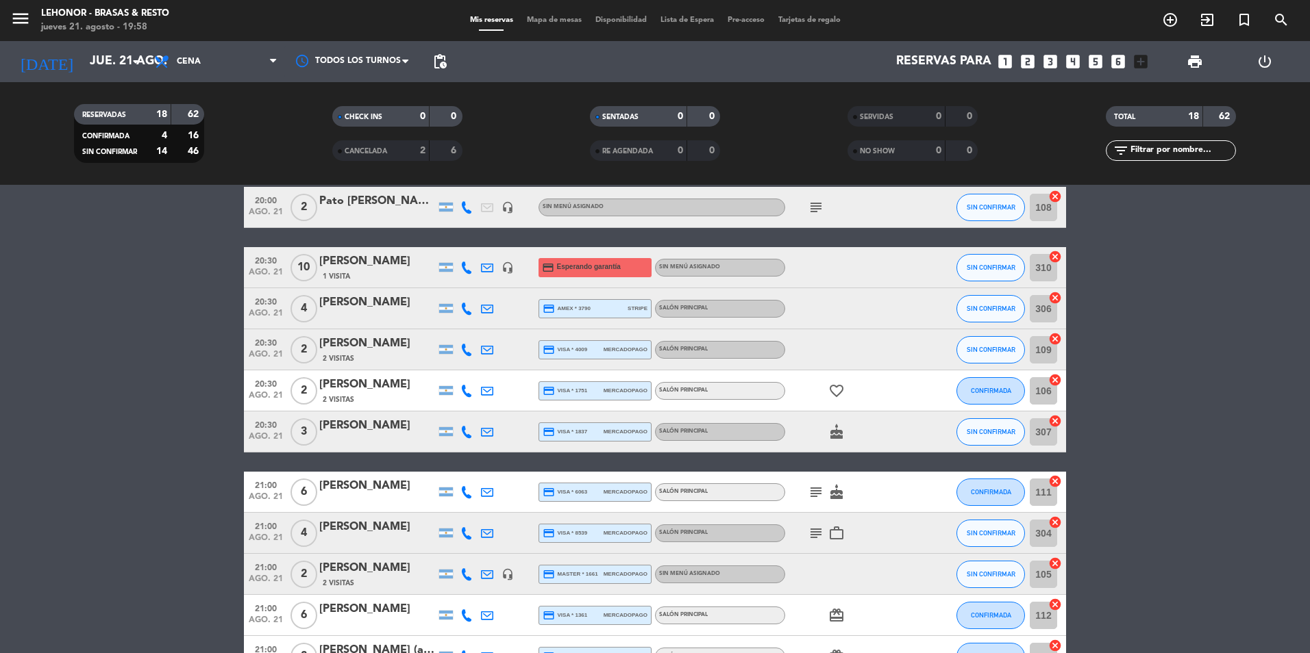
scroll to position [0, 0]
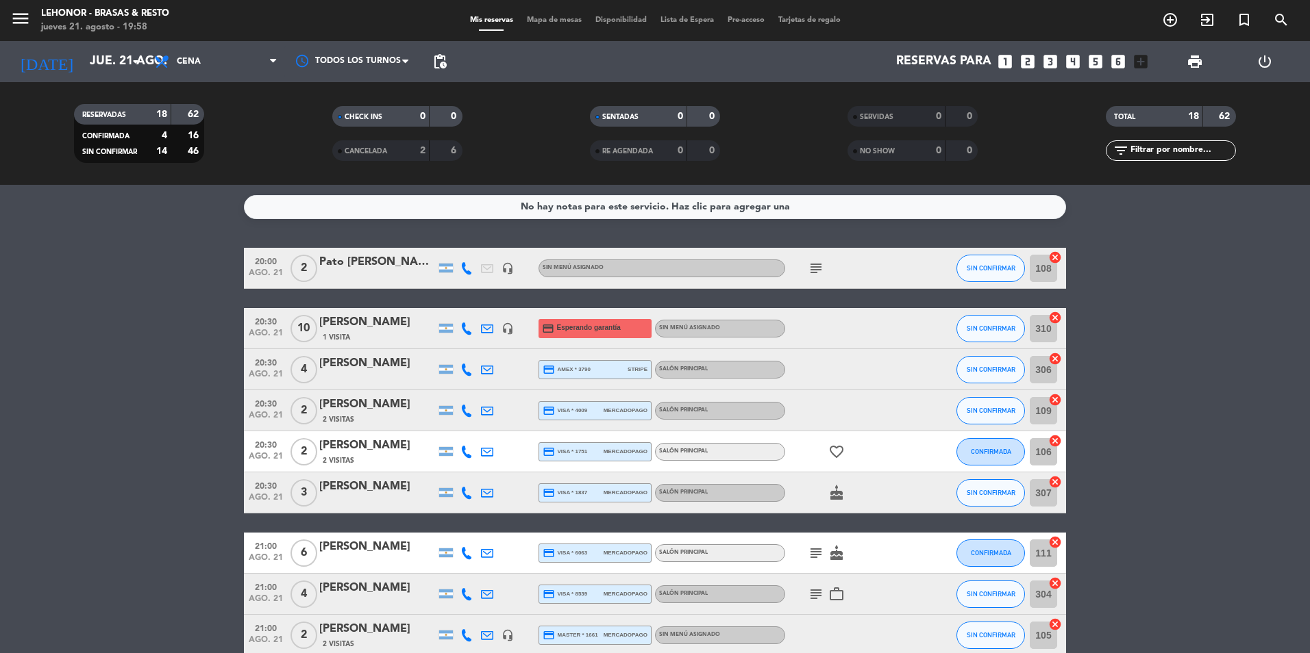
click at [814, 560] on icon "subject" at bounding box center [816, 553] width 16 height 16
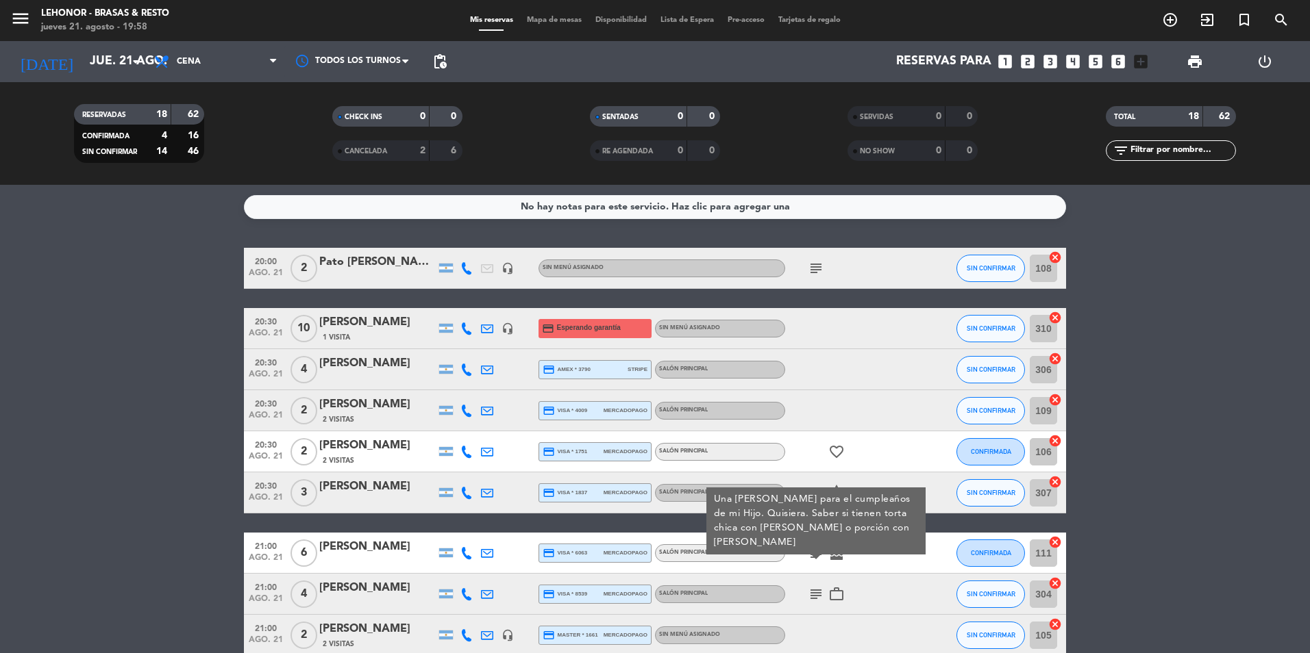
click at [814, 560] on icon "subject" at bounding box center [816, 553] width 16 height 16
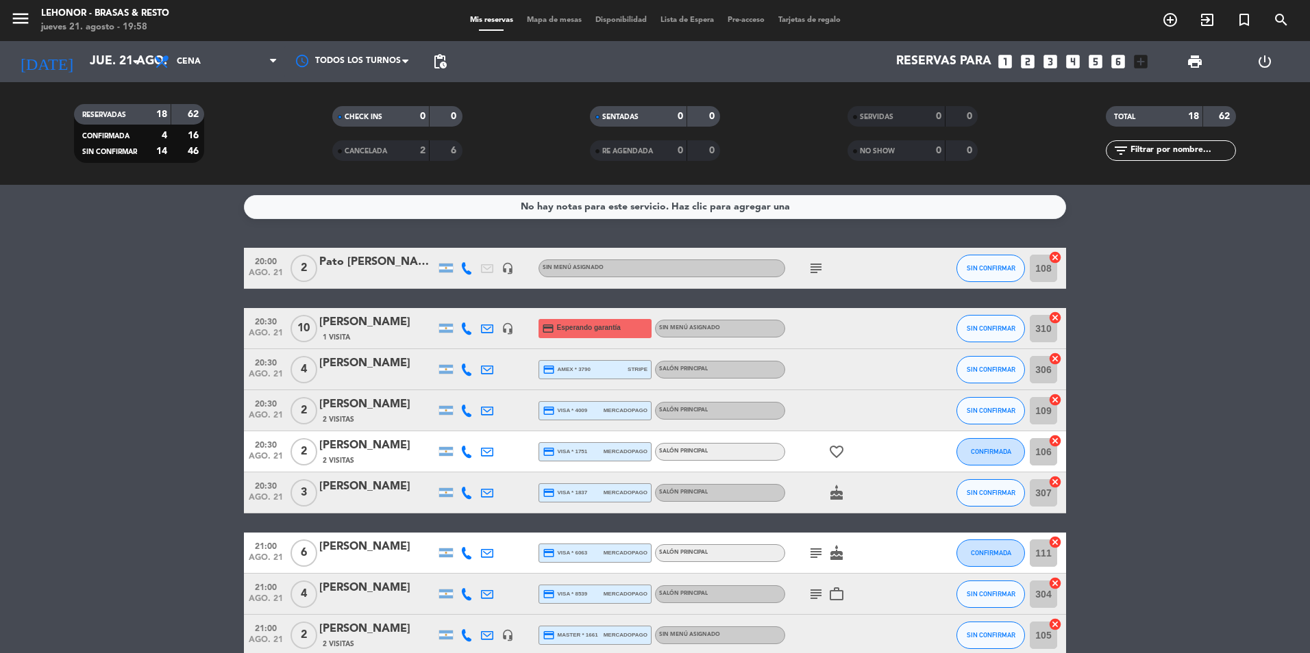
click at [545, 23] on span "Mapa de mesas" at bounding box center [554, 20] width 68 height 8
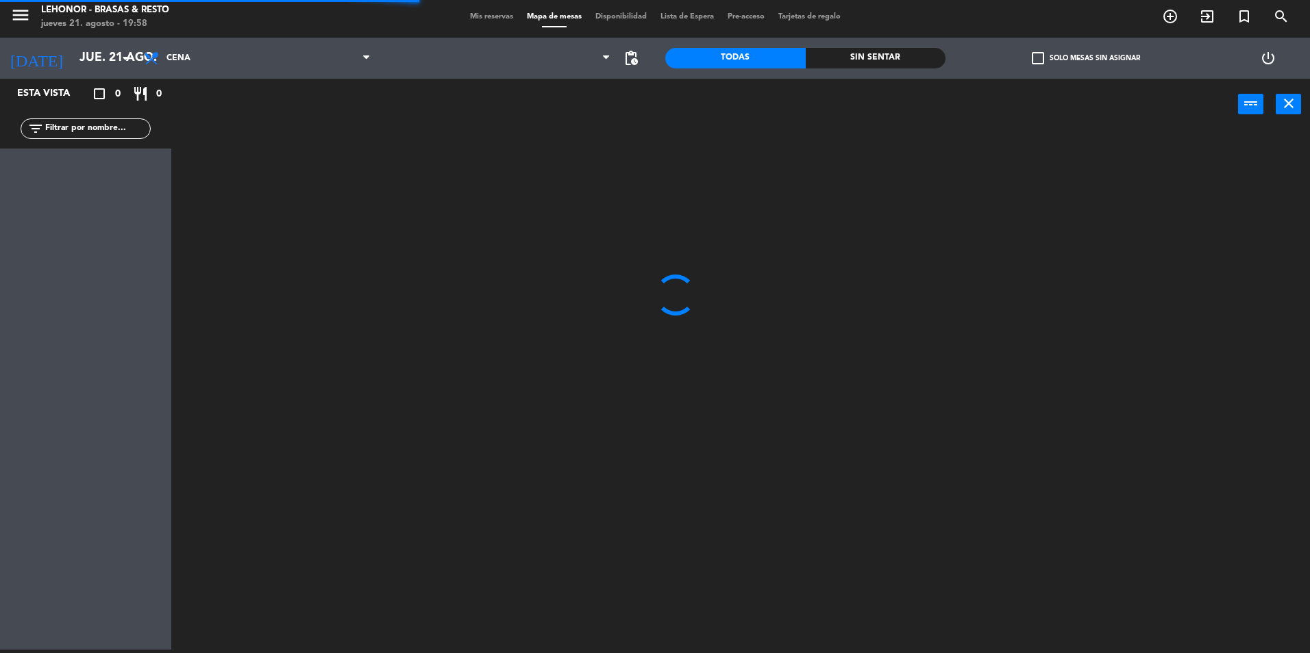
click at [827, 64] on div "Sin sentar" at bounding box center [875, 58] width 140 height 21
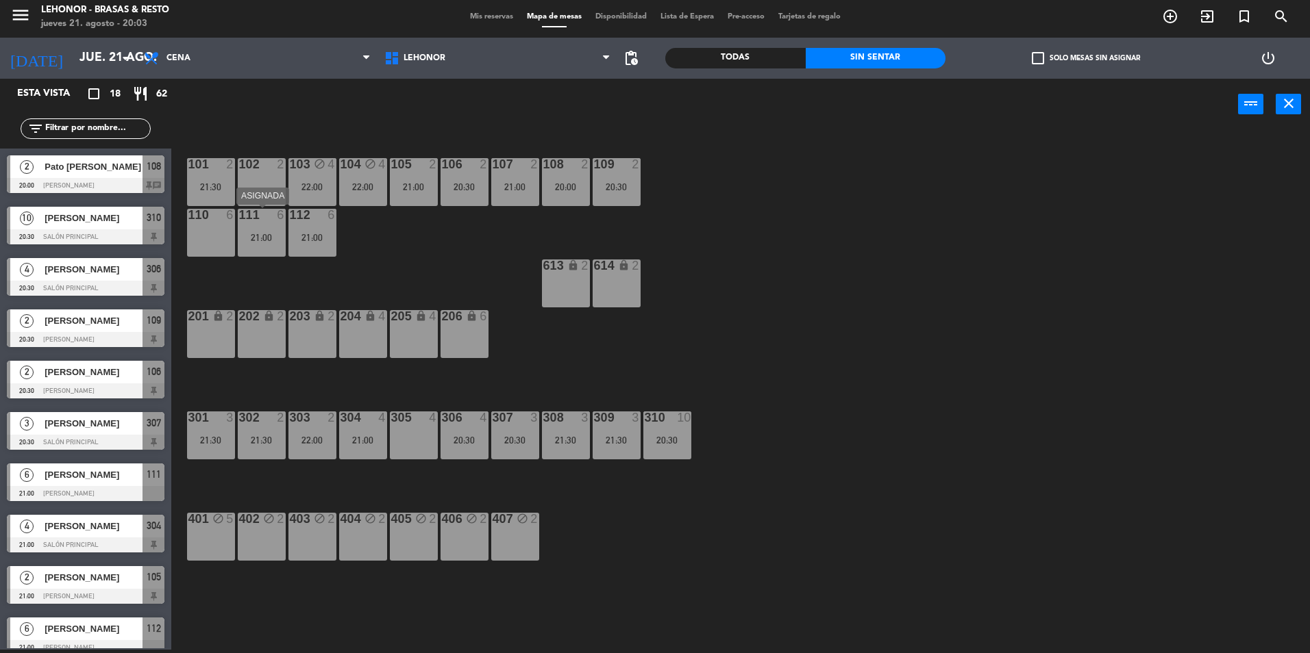
click at [260, 237] on div "21:00" at bounding box center [262, 238] width 48 height 10
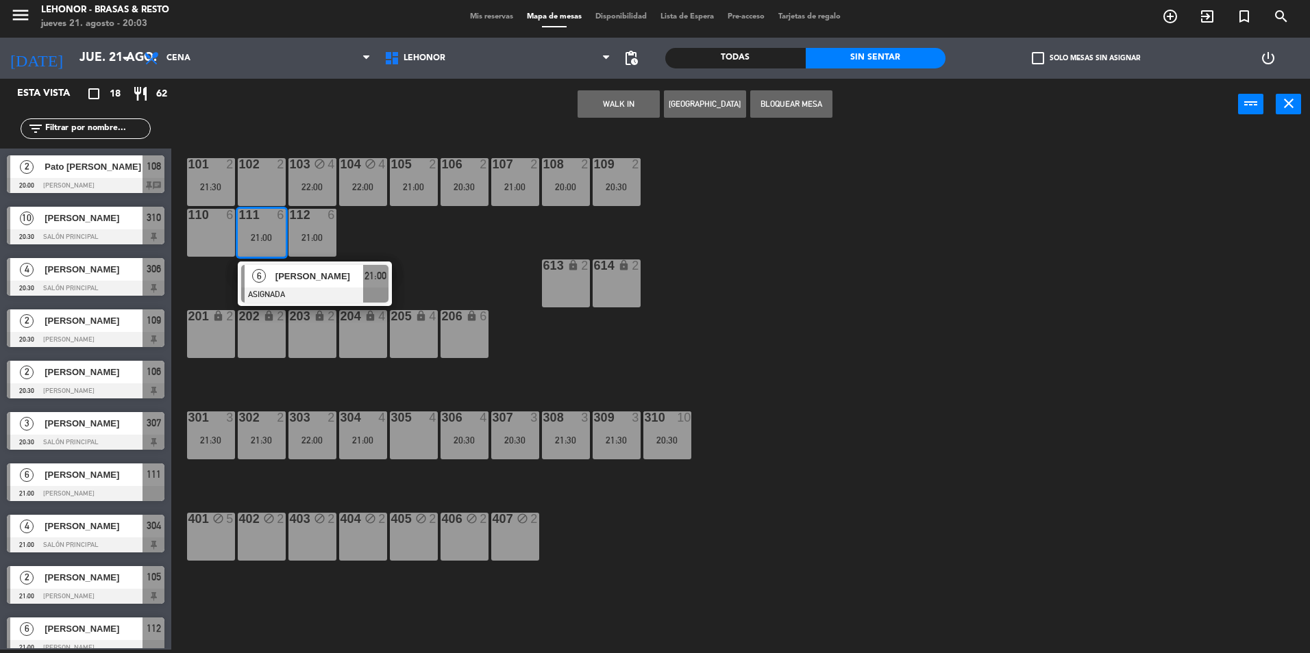
click at [312, 292] on div "6 [PERSON_NAME] ASIGNADA 21:00" at bounding box center [314, 284] width 175 height 45
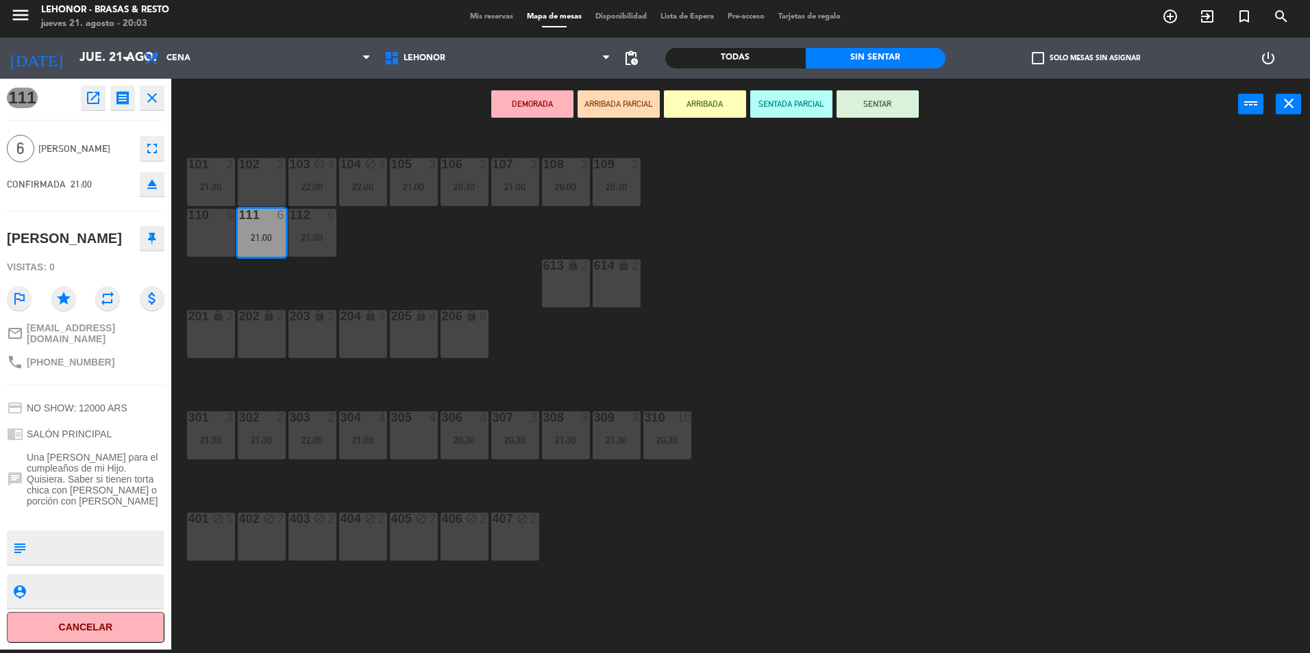
click at [373, 267] on div "101 2 21:30 102 2 103 block 4 22:00 104 block 4 22:00 105 2 21:00 106 2 20:30 1…" at bounding box center [746, 394] width 1125 height 520
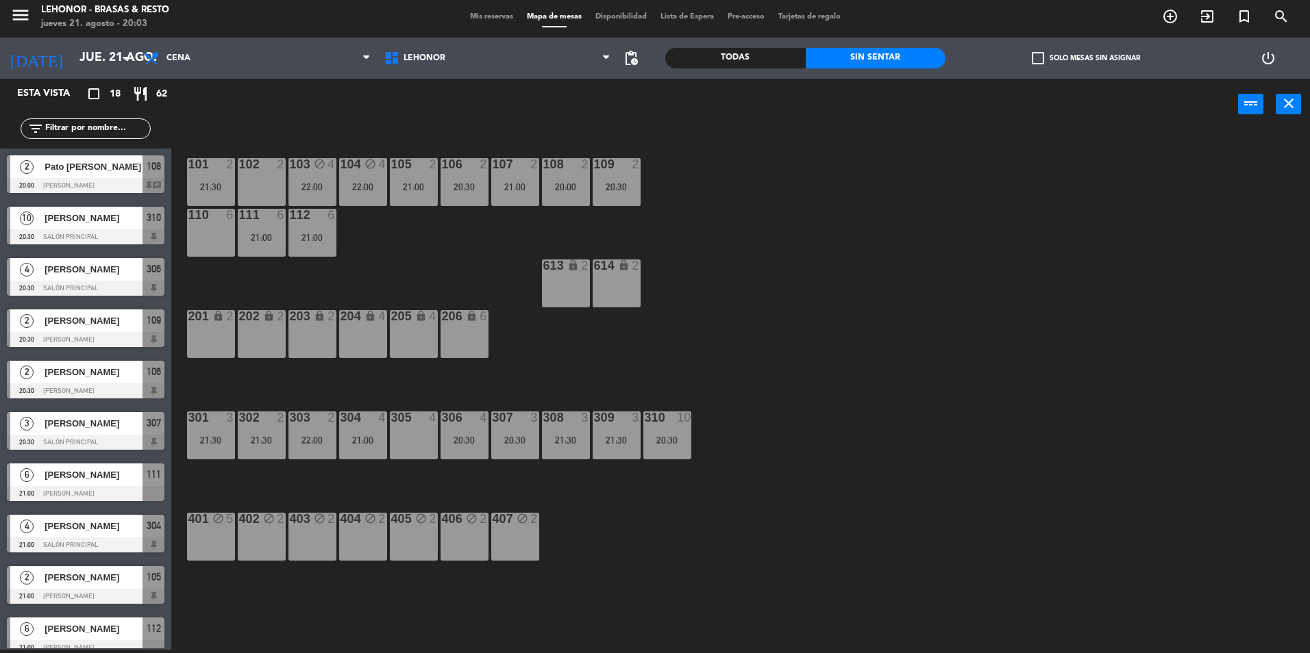
click at [325, 243] on div "112 6 21:00" at bounding box center [312, 233] width 48 height 48
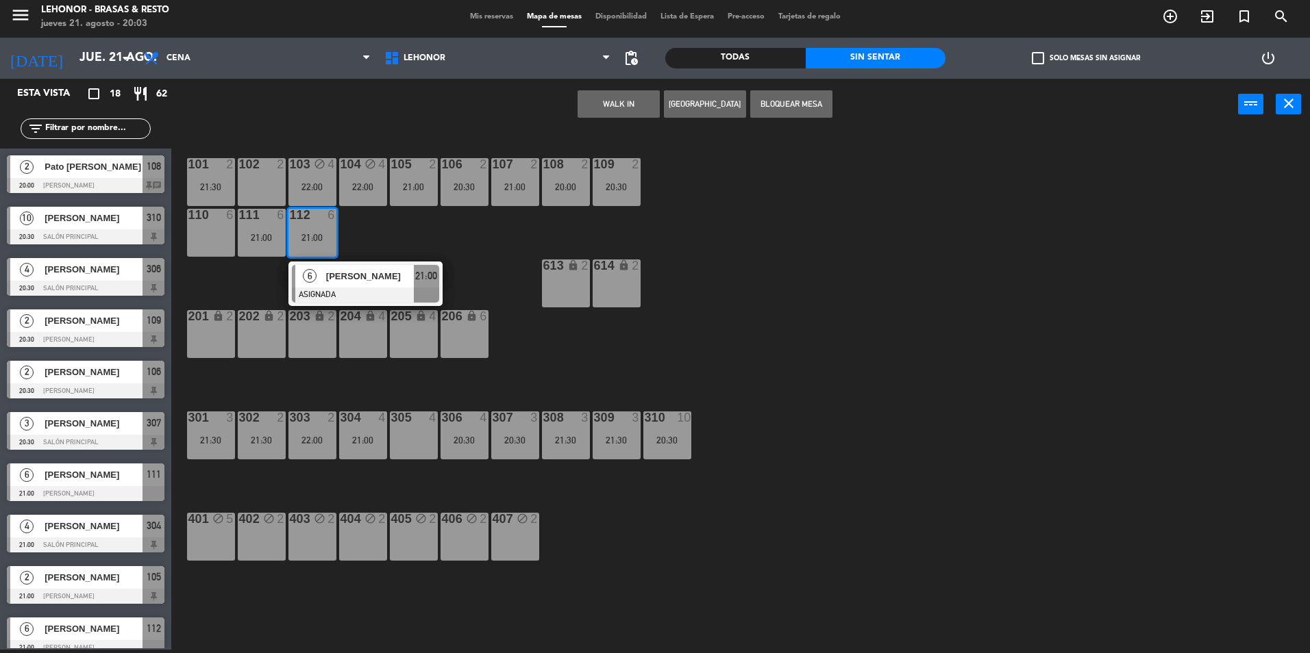
click at [381, 297] on div at bounding box center [365, 295] width 147 height 15
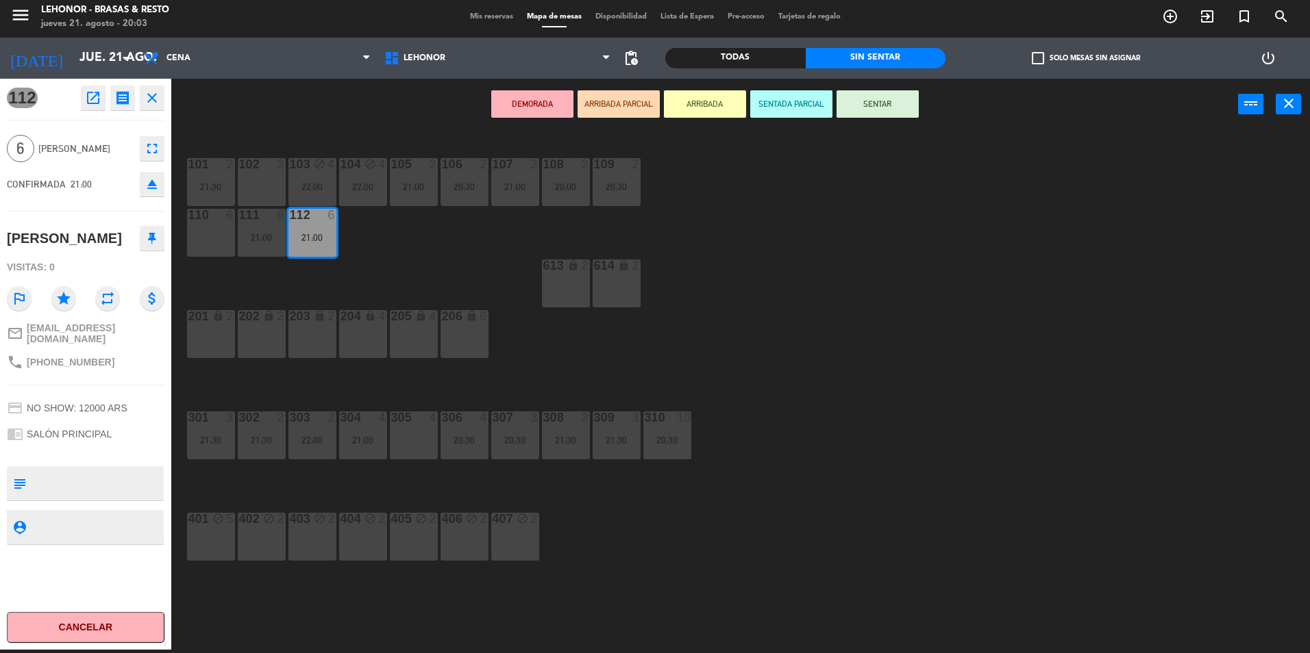
click at [273, 258] on div "101 2 21:30 102 2 103 block 4 22:00 104 block 4 22:00 105 2 21:00 106 2 20:30 1…" at bounding box center [746, 394] width 1125 height 520
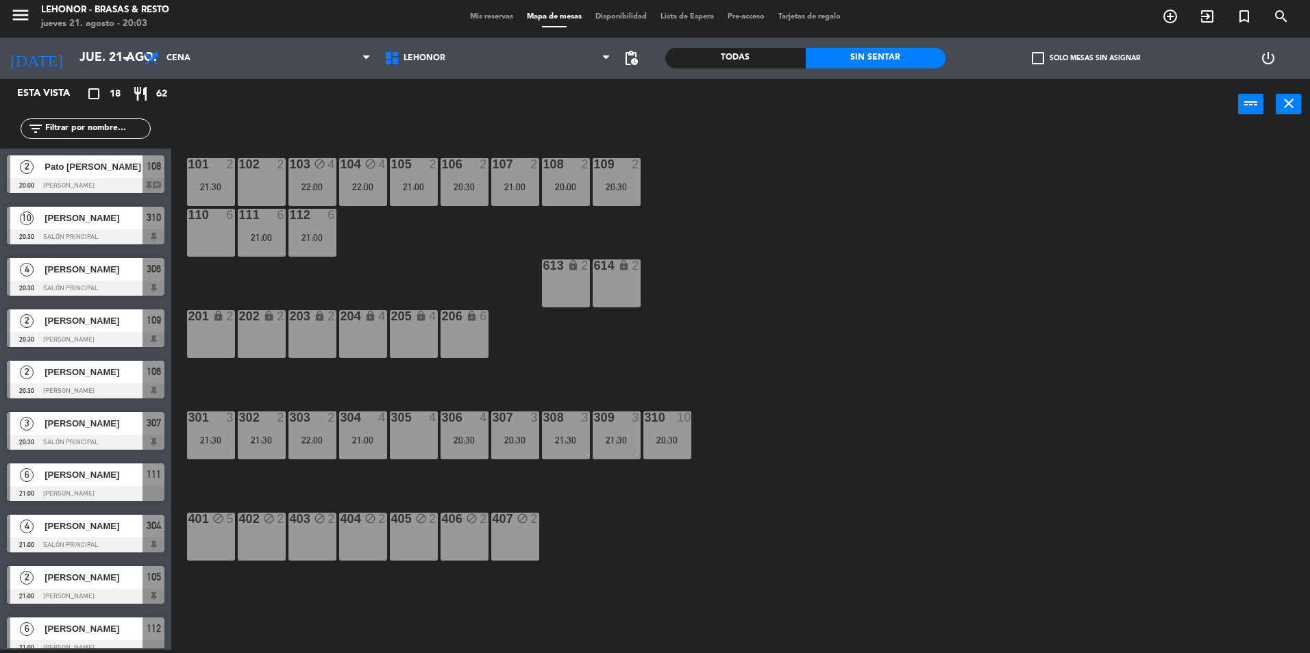
click at [317, 248] on div "112 6 21:00" at bounding box center [312, 233] width 48 height 48
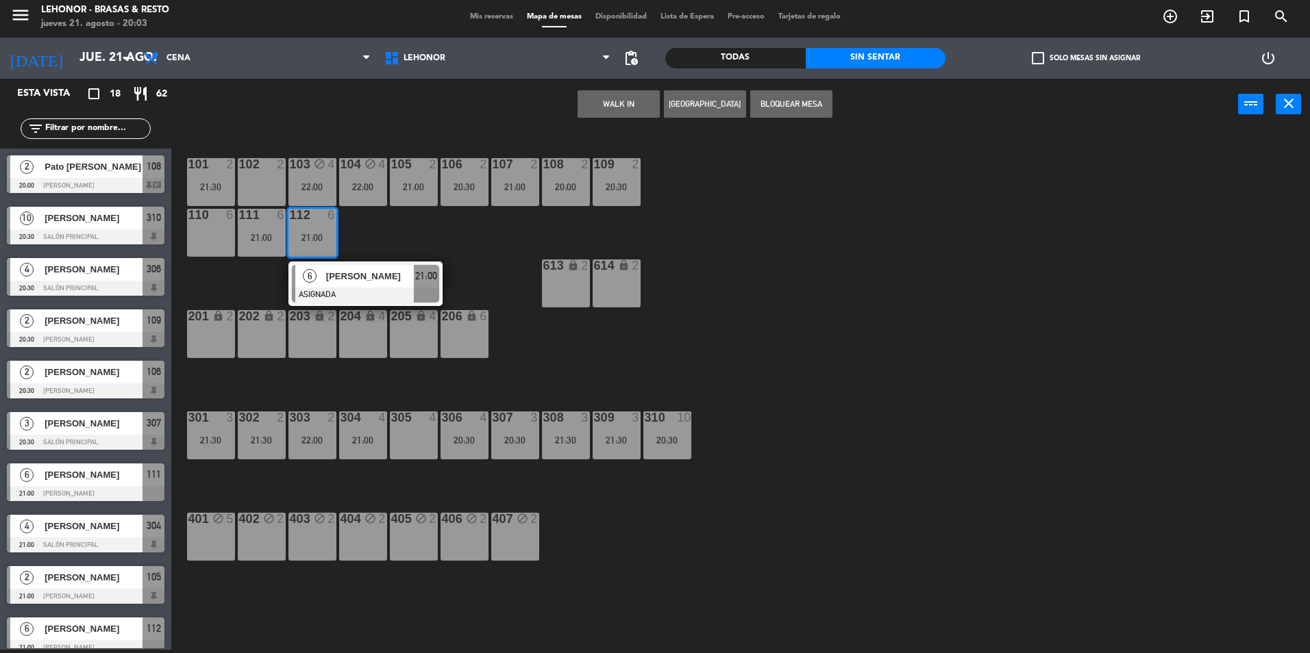
click at [255, 232] on div "111 6 21:00" at bounding box center [262, 233] width 48 height 48
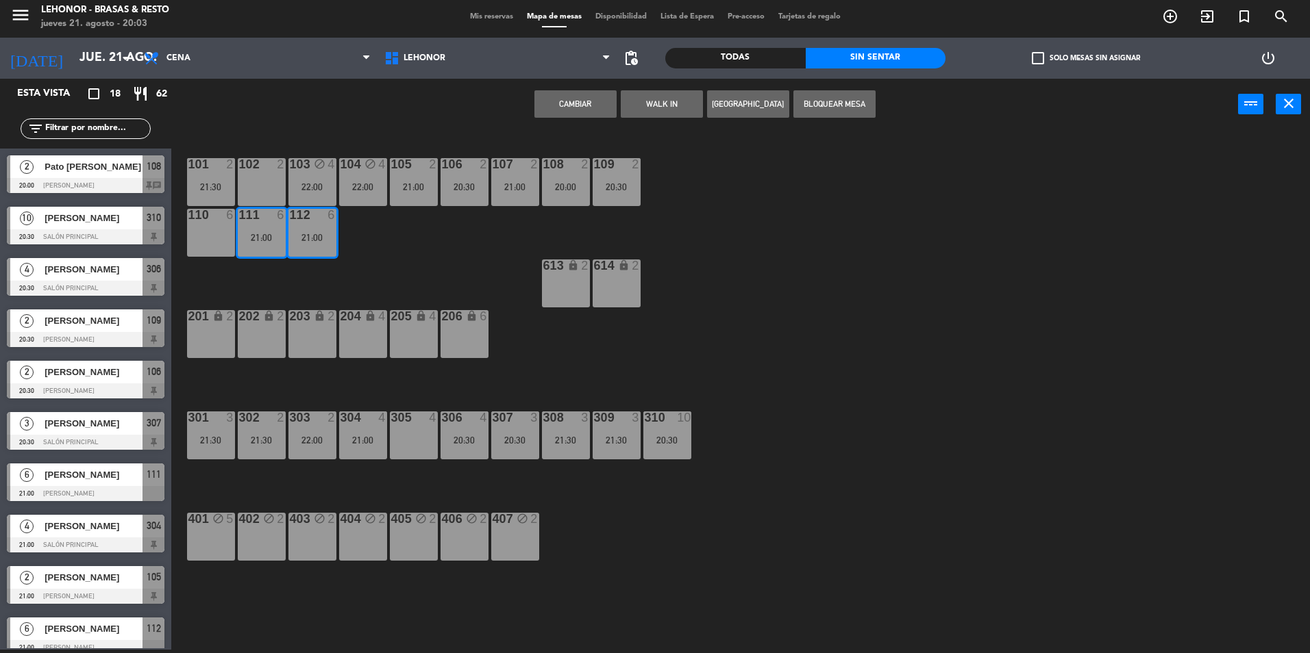
click at [555, 106] on button "Cambiar" at bounding box center [575, 103] width 82 height 27
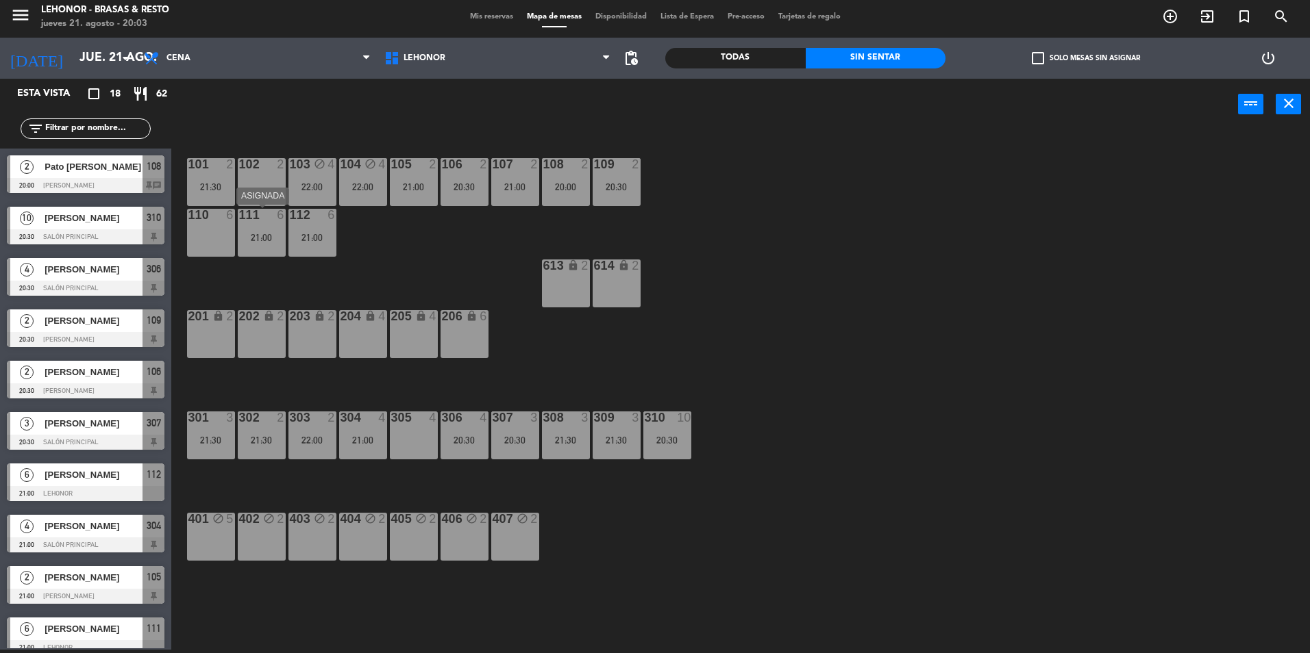
drag, startPoint x: 271, startPoint y: 229, endPoint x: 231, endPoint y: 229, distance: 39.7
click at [270, 229] on div "111 6 21:00" at bounding box center [262, 233] width 48 height 48
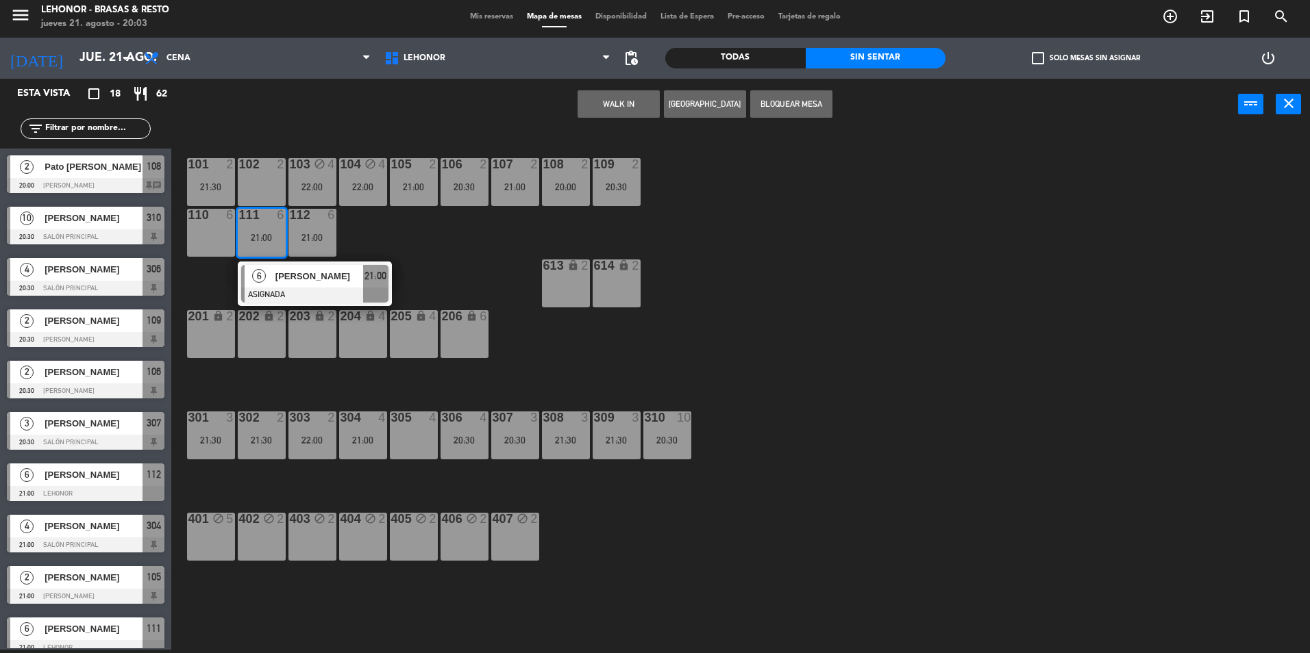
click at [208, 229] on div "110 6" at bounding box center [211, 233] width 48 height 48
click at [567, 109] on button "Mover" at bounding box center [575, 103] width 82 height 27
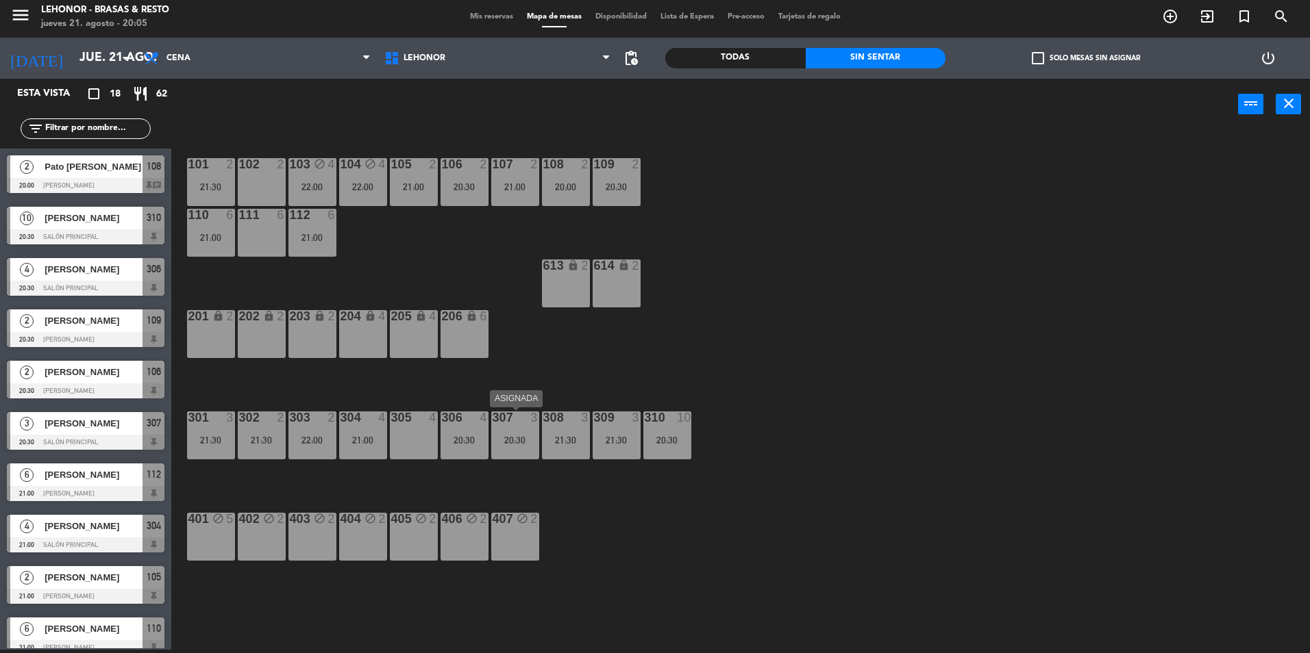
click at [507, 438] on div "20:30" at bounding box center [515, 441] width 48 height 10
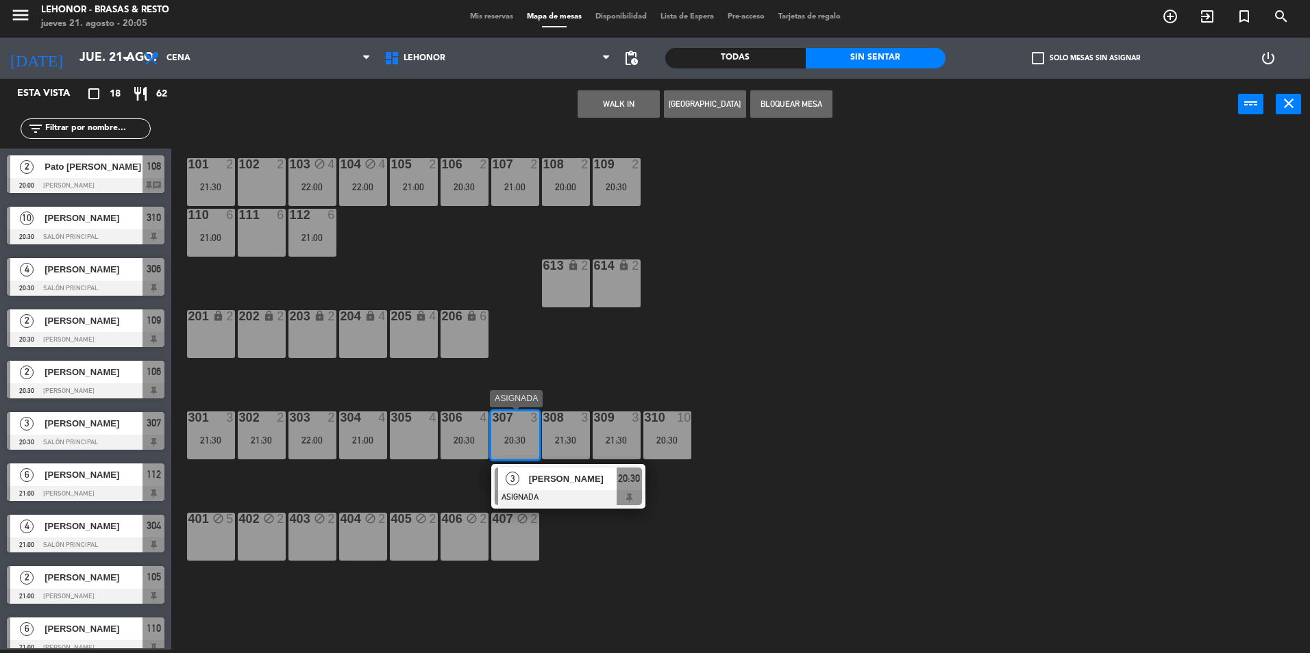
click at [545, 503] on div at bounding box center [568, 497] width 147 height 15
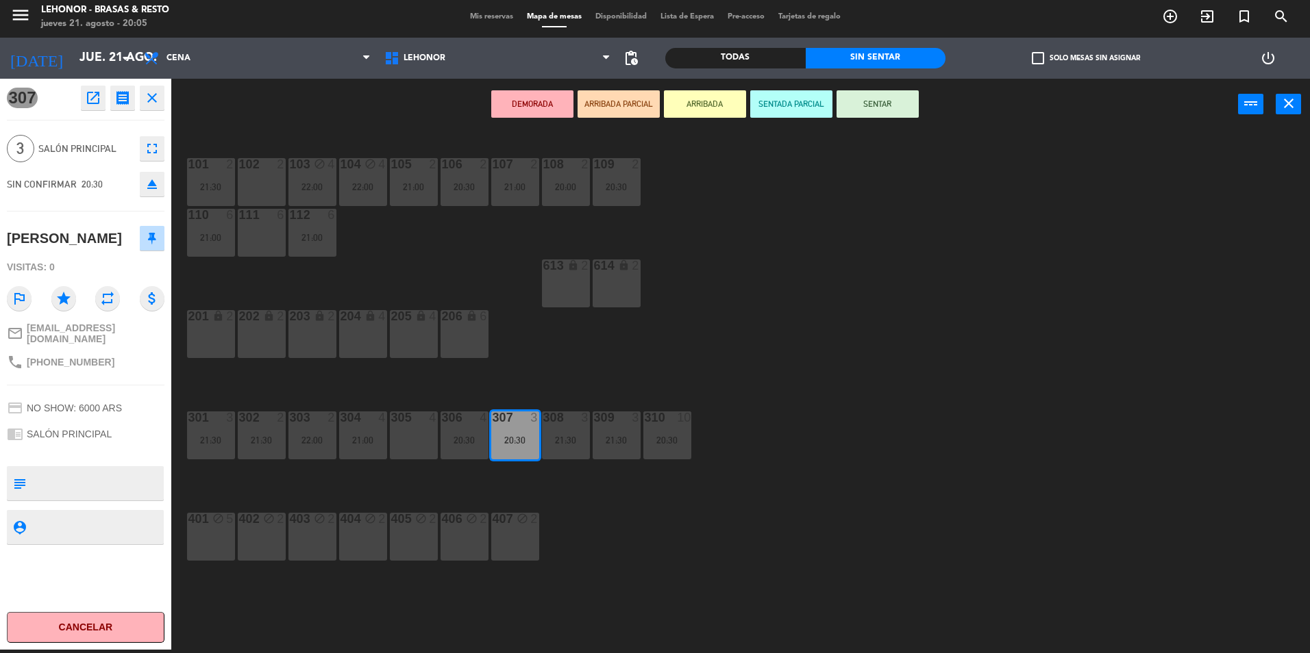
click at [753, 336] on div "101 2 21:30 102 2 103 block 4 22:00 104 block 4 22:00 105 2 21:00 106 2 20:30 1…" at bounding box center [746, 394] width 1125 height 520
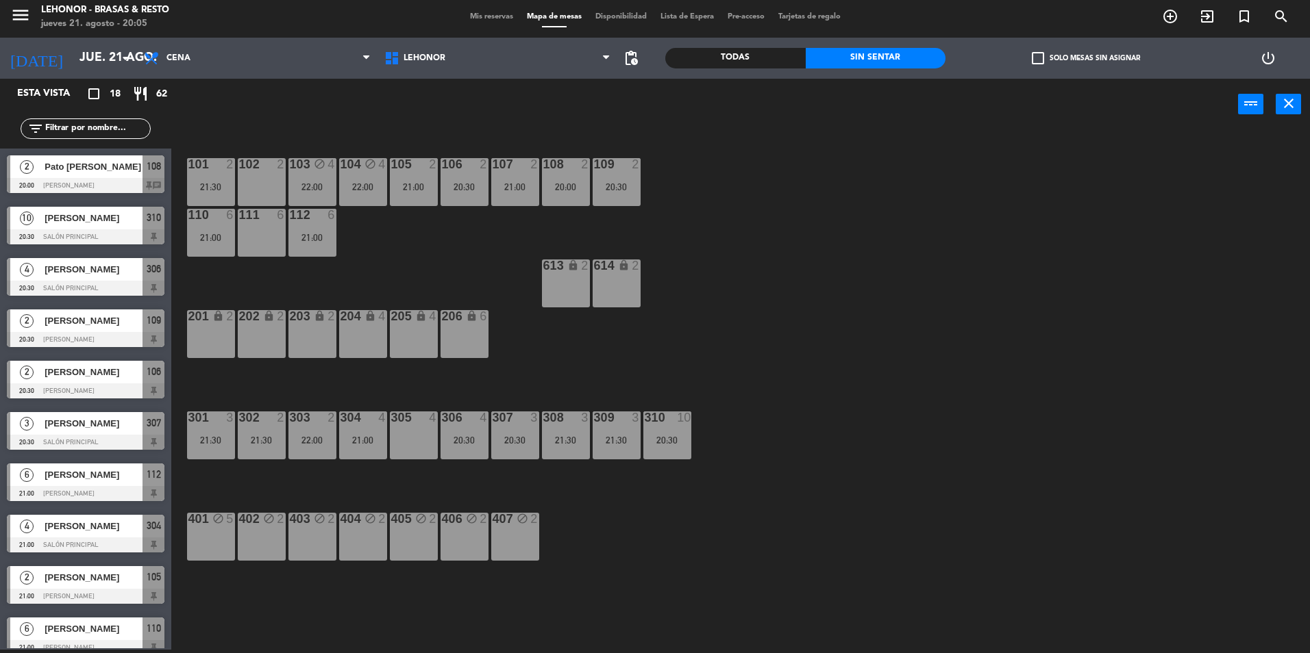
click at [558, 427] on div "308 3 21:30" at bounding box center [566, 436] width 48 height 48
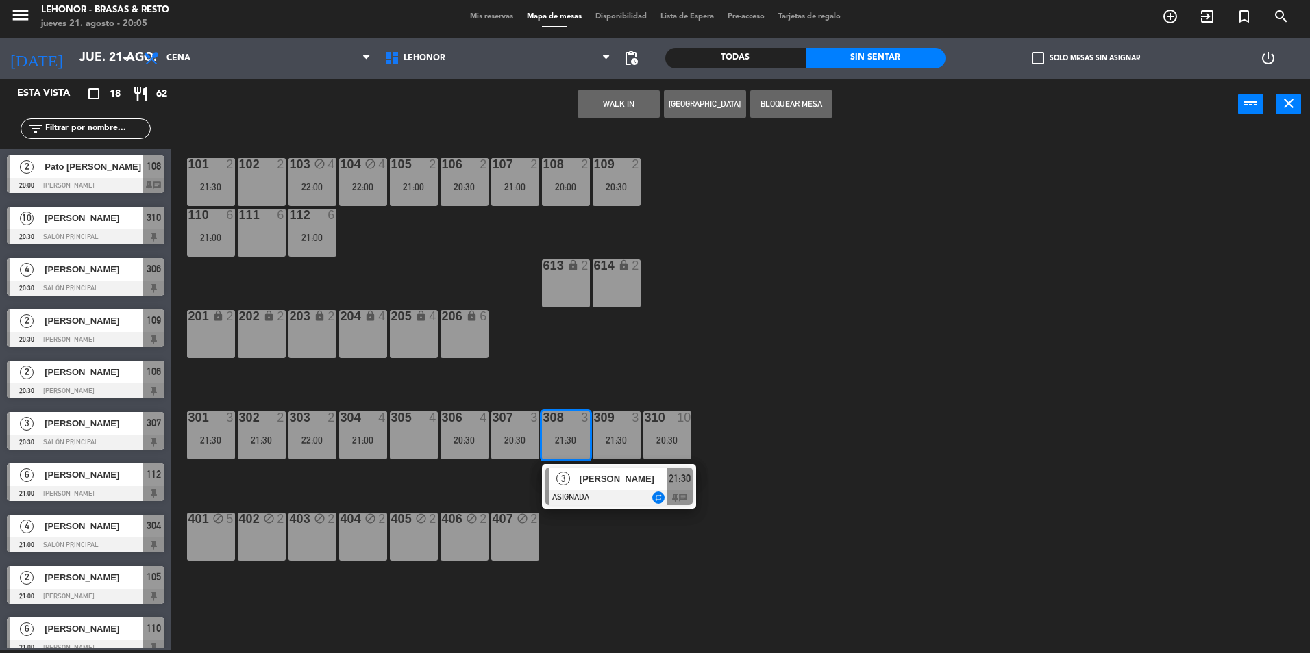
click at [681, 344] on div "101 2 21:30 102 2 103 block 4 22:00 104 block 4 22:00 105 2 21:00 106 2 20:30 1…" at bounding box center [746, 394] width 1125 height 520
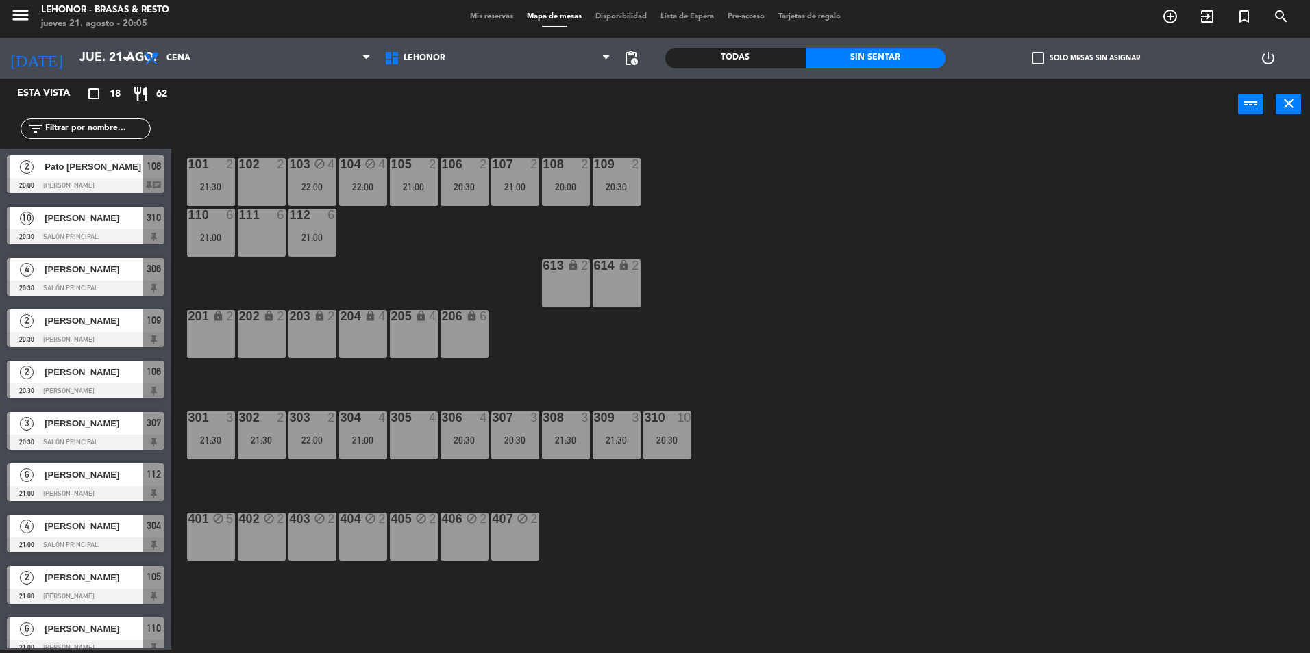
click at [568, 426] on div "308 3 21:30" at bounding box center [566, 436] width 48 height 48
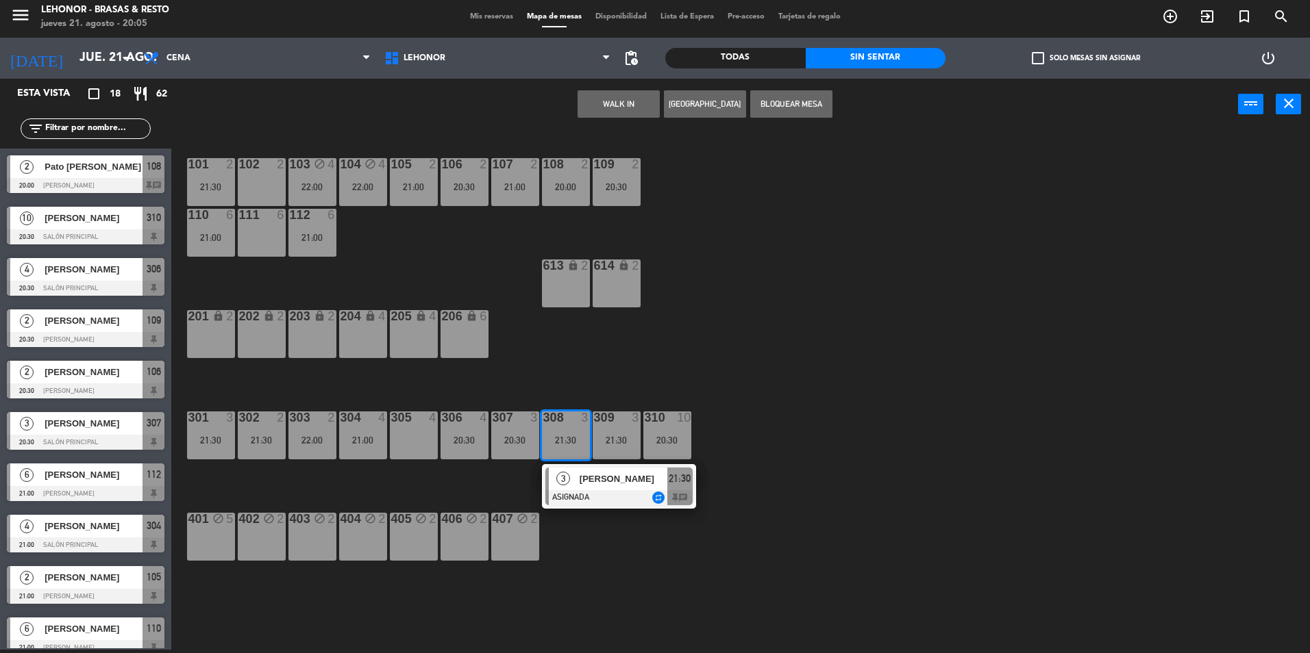
click at [587, 485] on span "[PERSON_NAME]" at bounding box center [623, 479] width 88 height 14
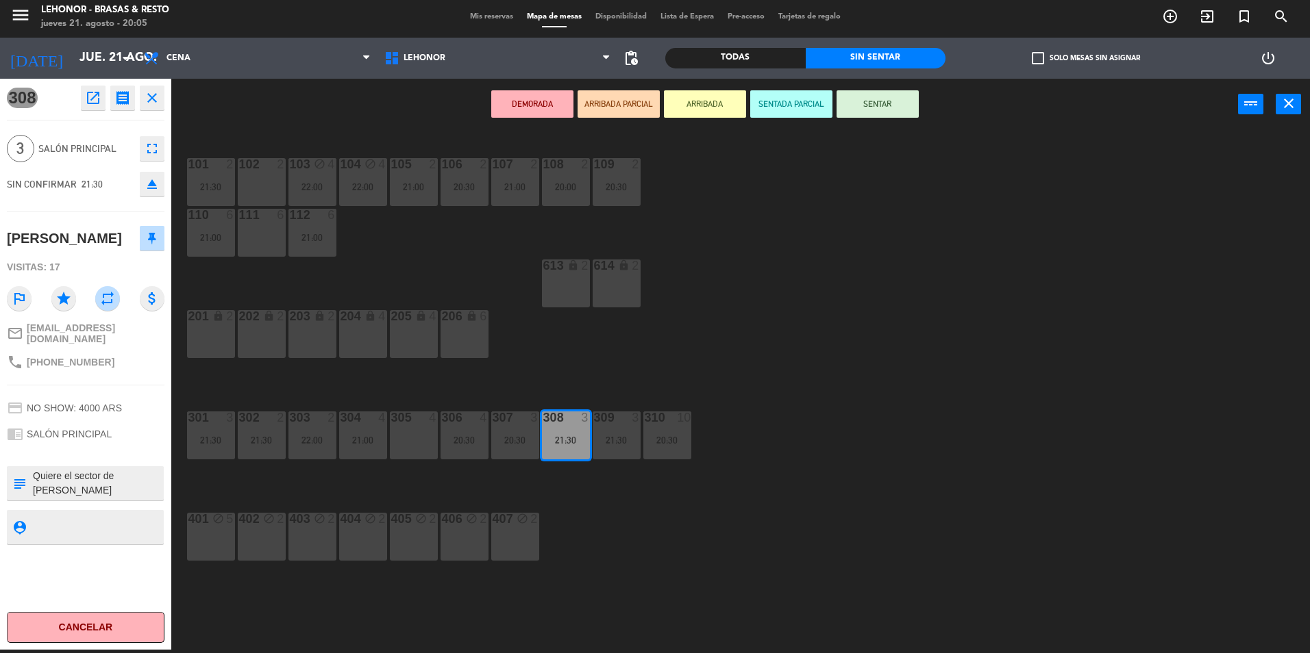
click at [505, 443] on div "20:30" at bounding box center [515, 441] width 48 height 10
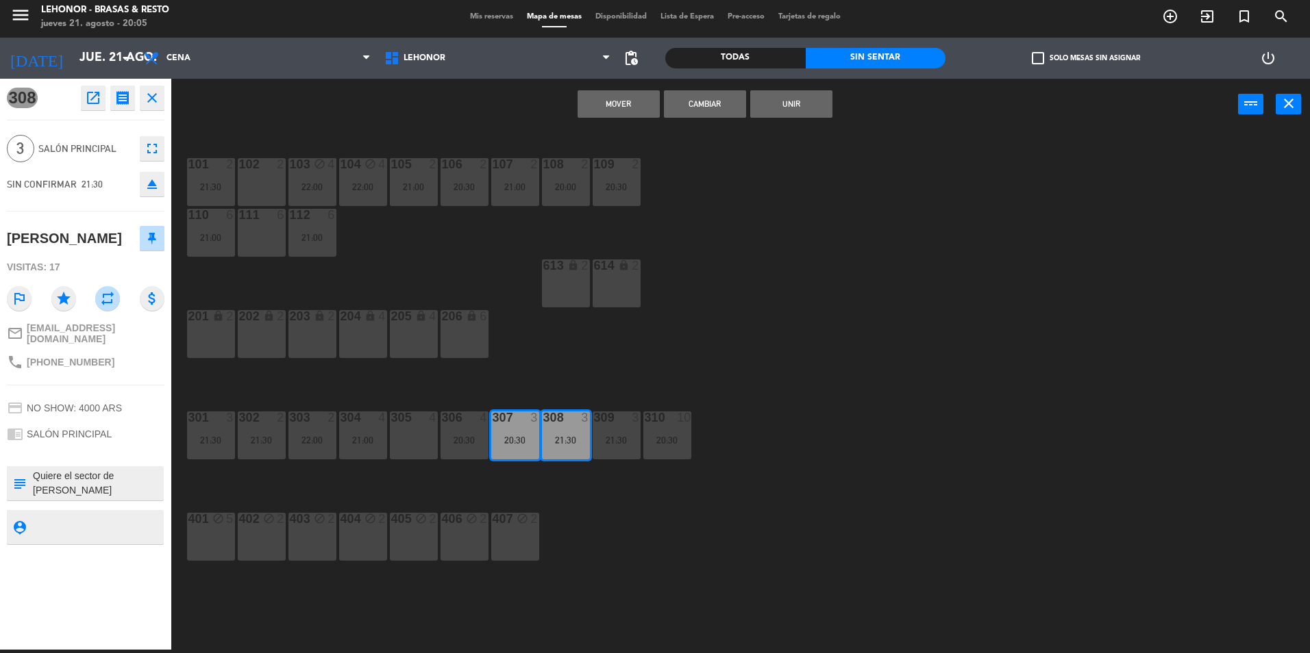
click at [674, 106] on button "Cambiar" at bounding box center [705, 103] width 82 height 27
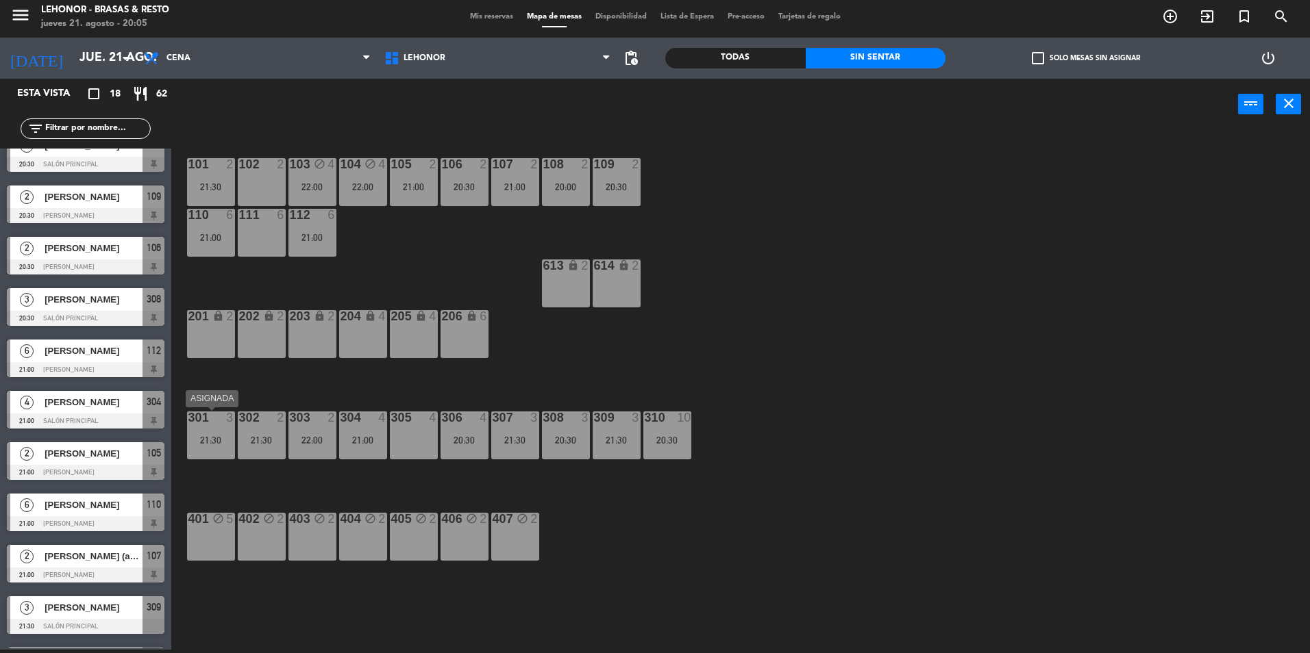
click at [218, 446] on div "301 3 21:30" at bounding box center [211, 436] width 48 height 48
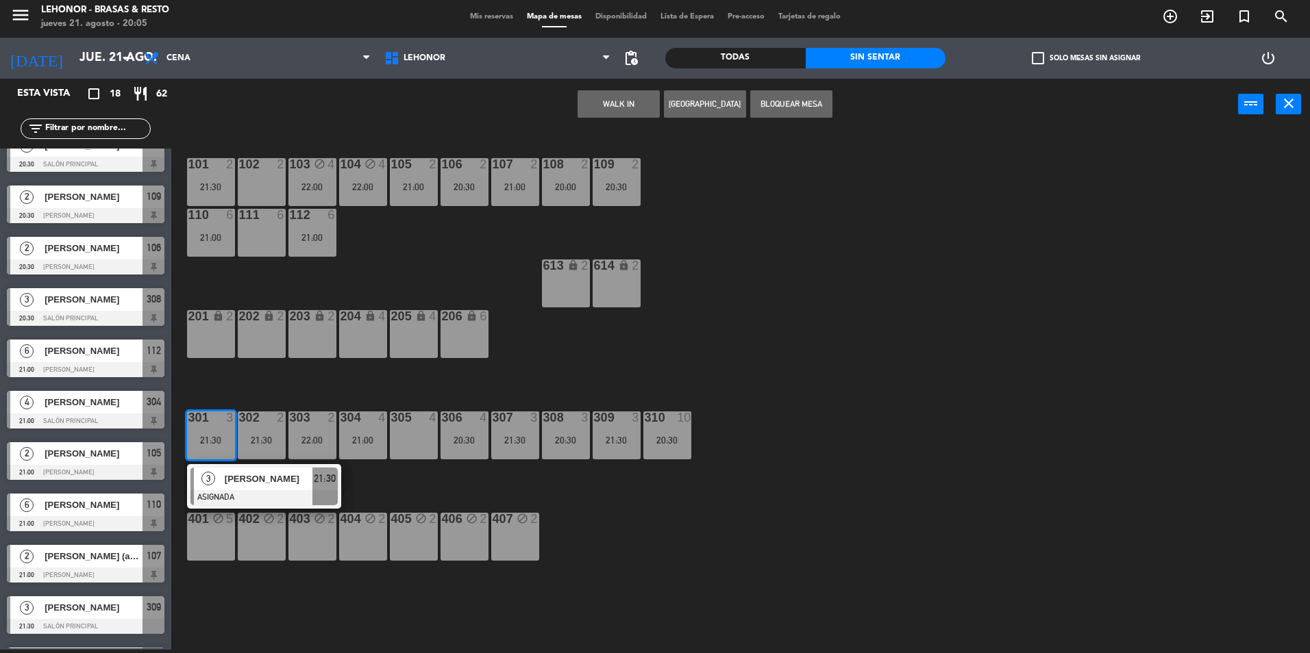
click at [416, 425] on div "305 4" at bounding box center [414, 419] width 48 height 14
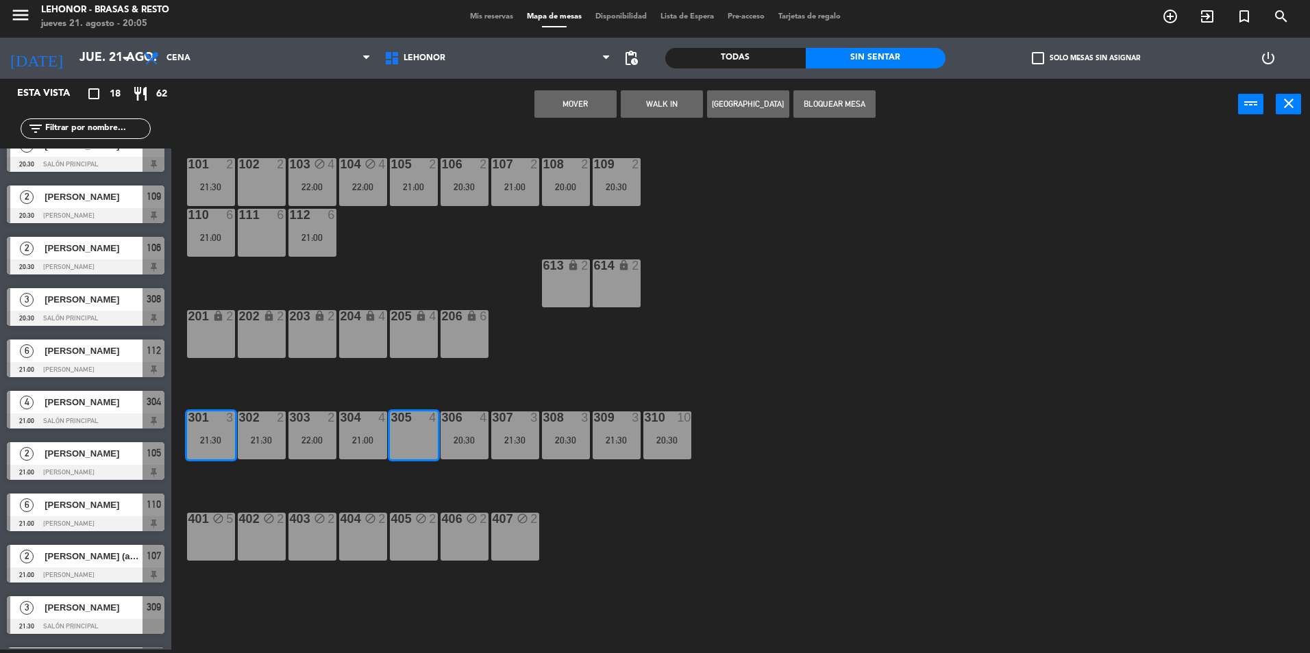
click at [577, 110] on button "Mover" at bounding box center [575, 103] width 82 height 27
